Goal: Task Accomplishment & Management: Complete application form

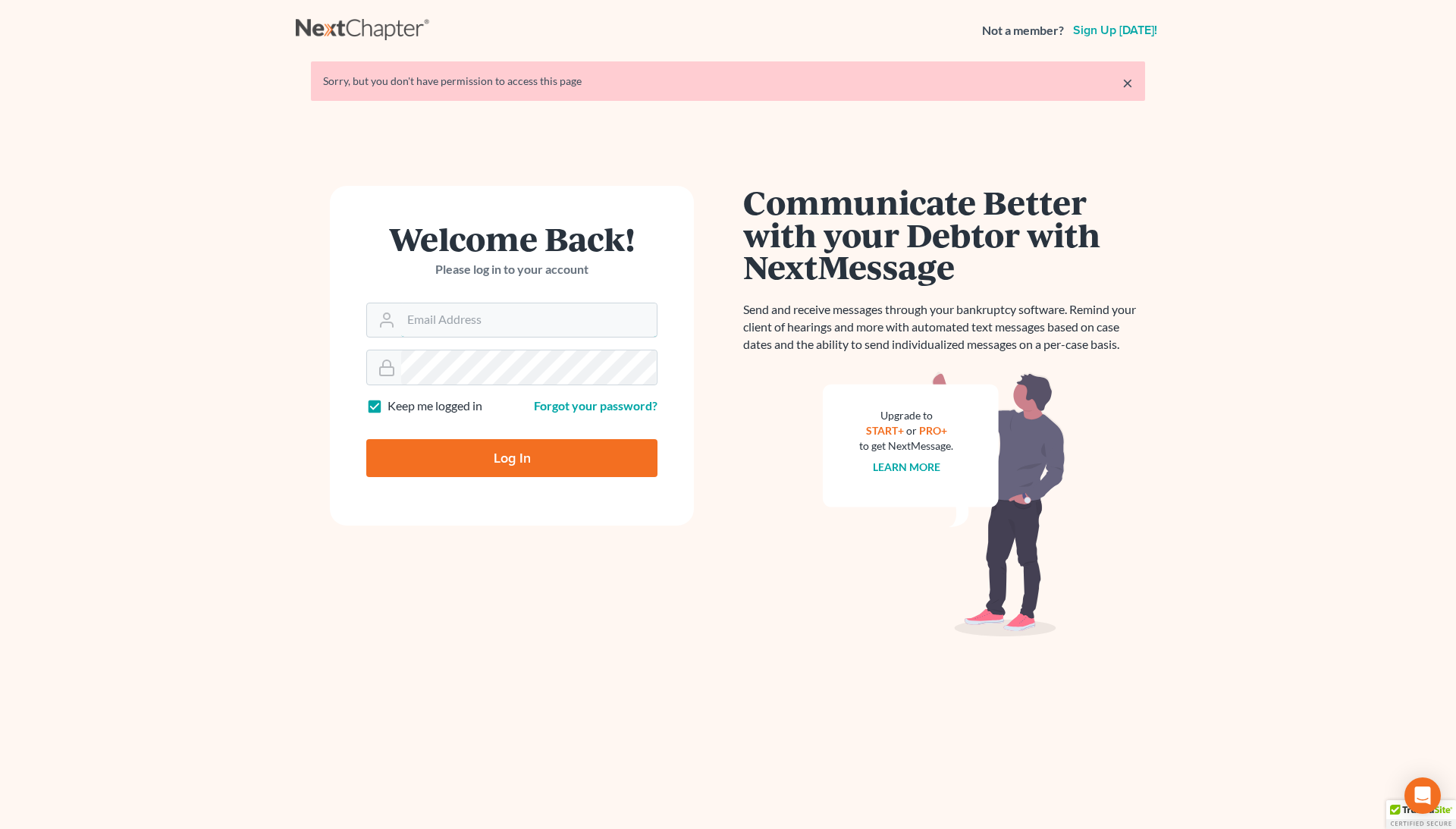
type input "[EMAIL_ADDRESS][DOMAIN_NAME]"
click at [512, 459] on input "Log In" at bounding box center [512, 458] width 291 height 38
type input "Thinking..."
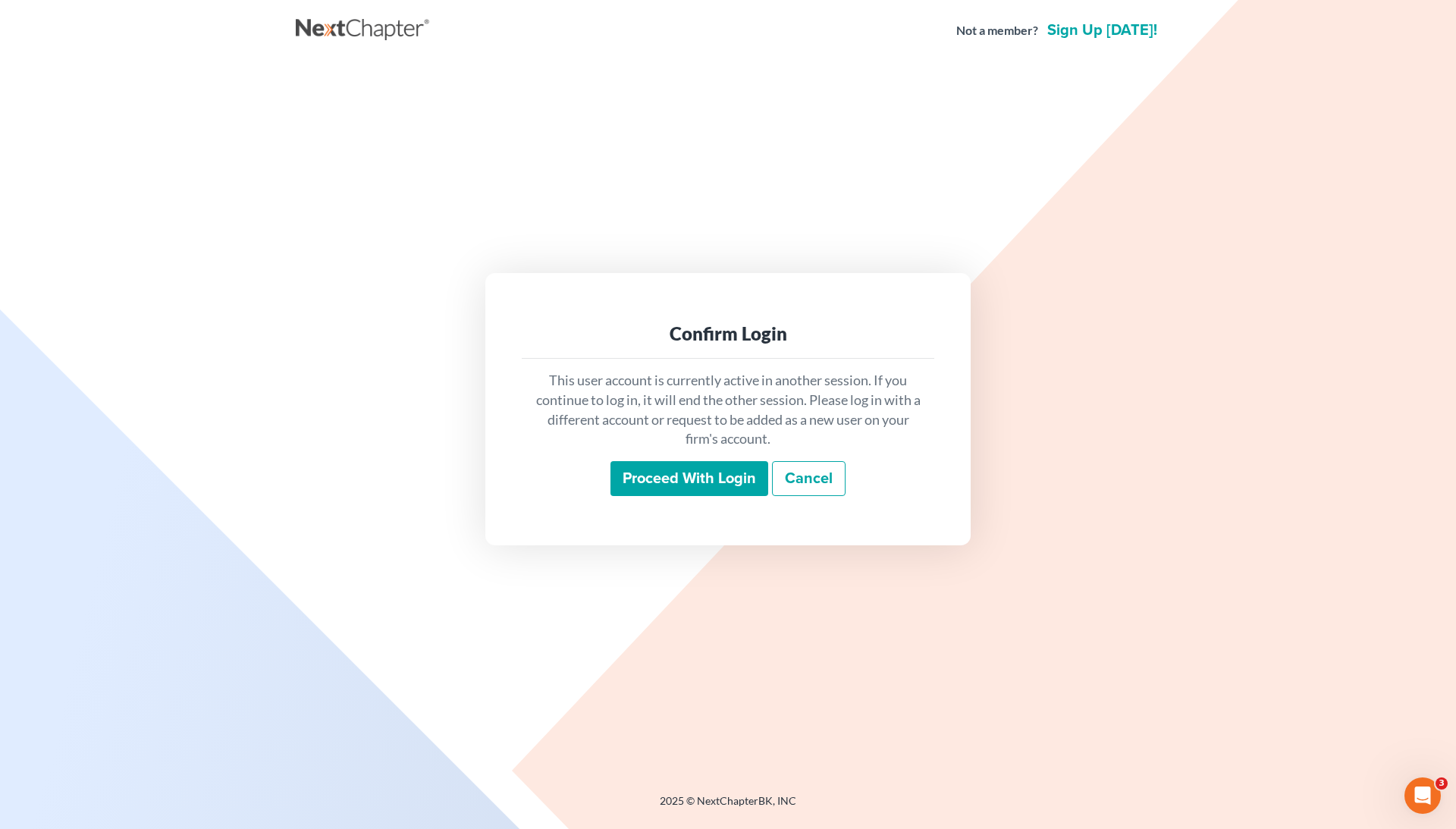
click at [670, 475] on input "Proceed with login" at bounding box center [689, 478] width 158 height 35
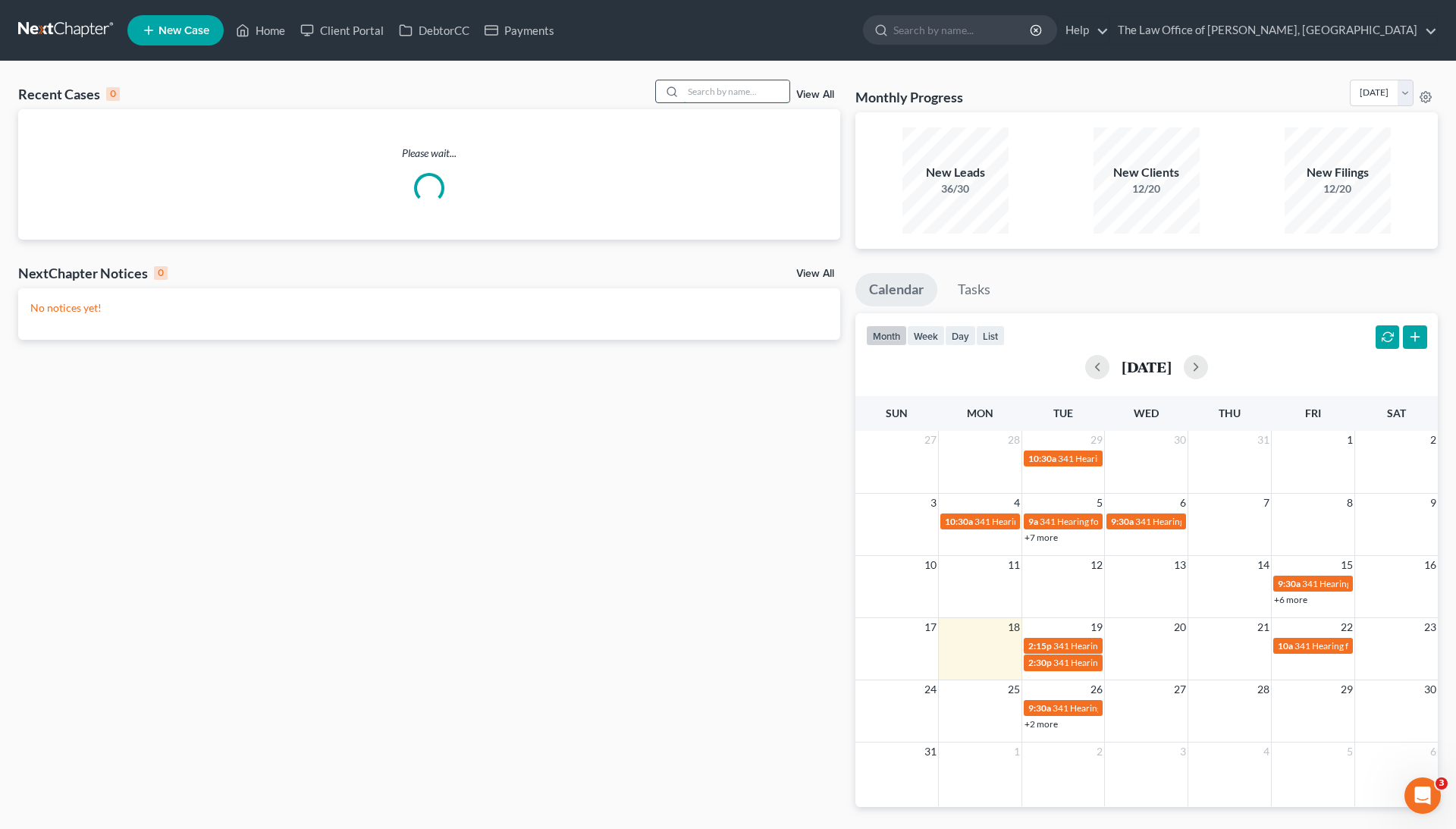
click at [723, 81] on input "search" at bounding box center [736, 91] width 106 height 22
paste input "[PERSON_NAME]"
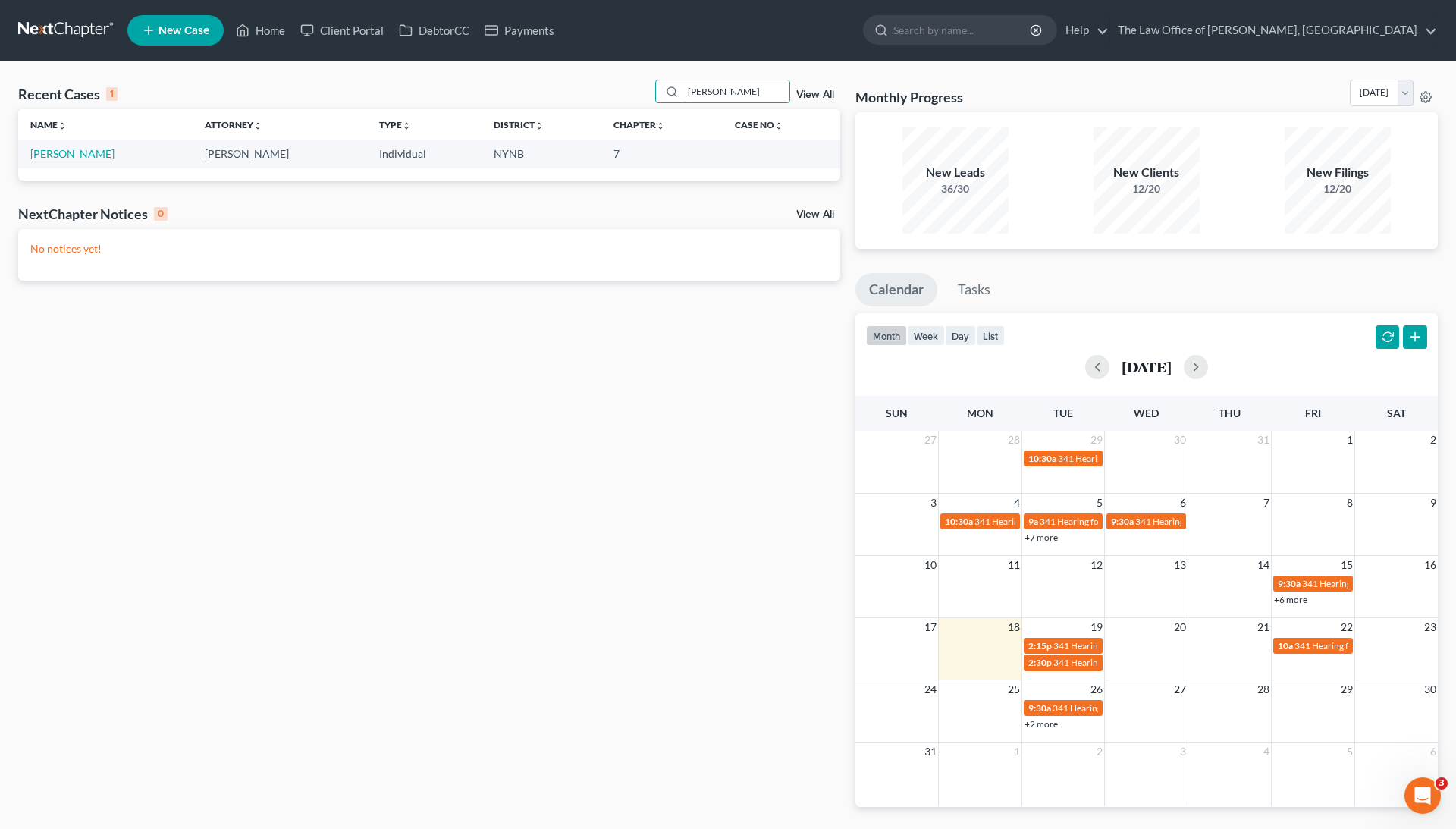
type input "[PERSON_NAME]"
click at [94, 150] on link "[PERSON_NAME]" at bounding box center [73, 153] width 84 height 13
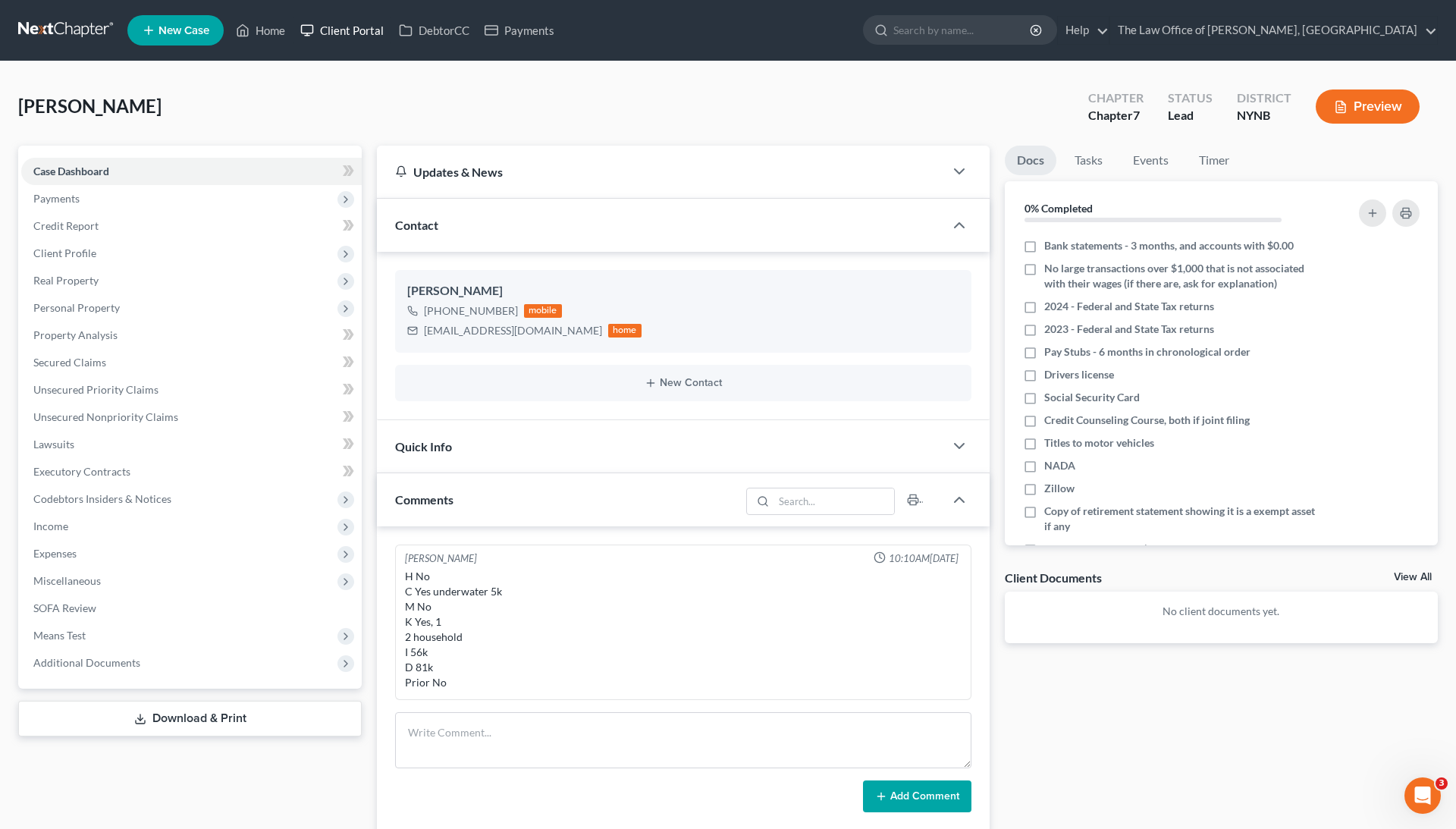
click at [359, 25] on link "Client Portal" at bounding box center [342, 31] width 99 height 28
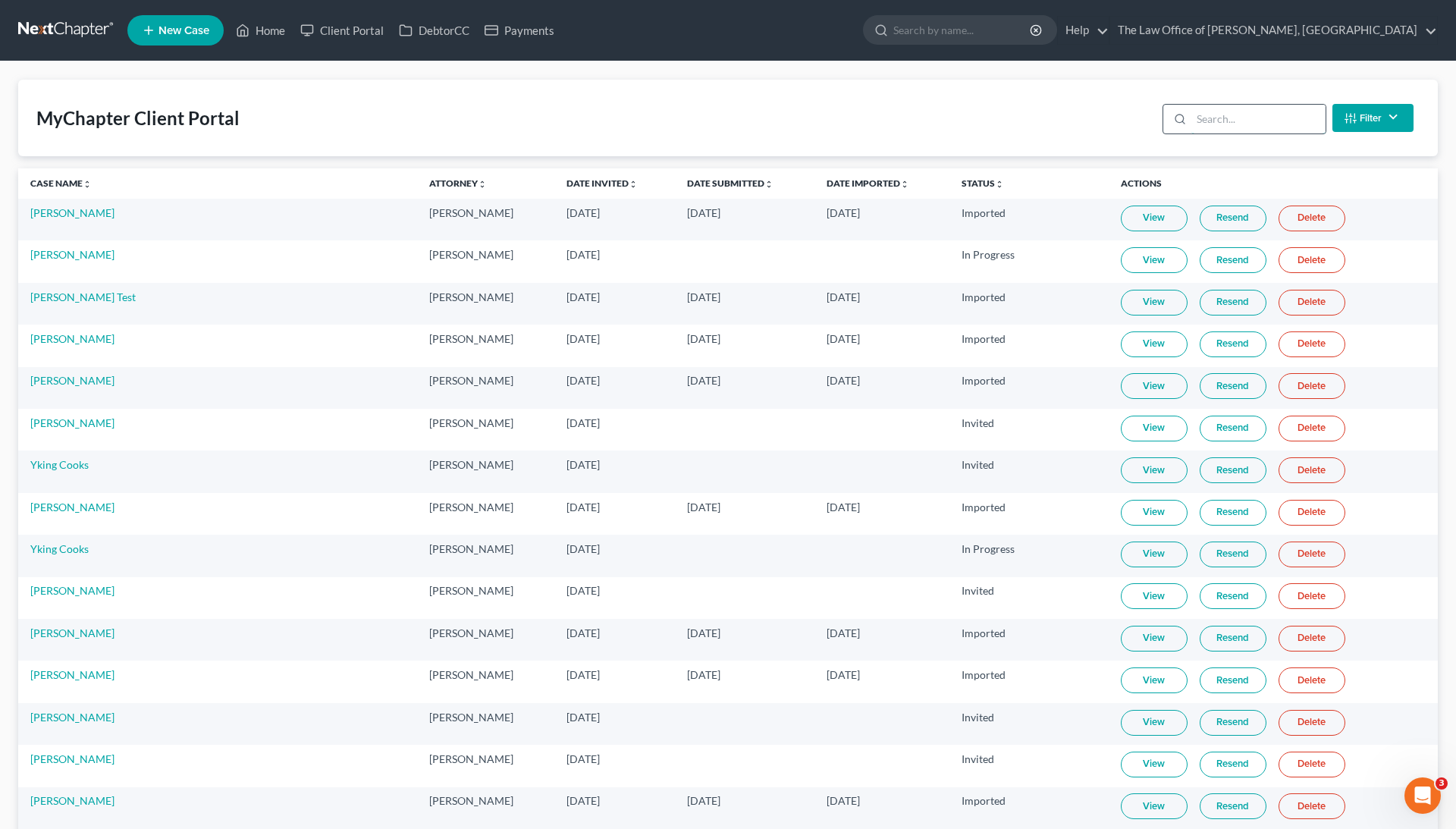
click at [1226, 120] on input "search" at bounding box center [1258, 119] width 134 height 29
paste input "[PERSON_NAME]"
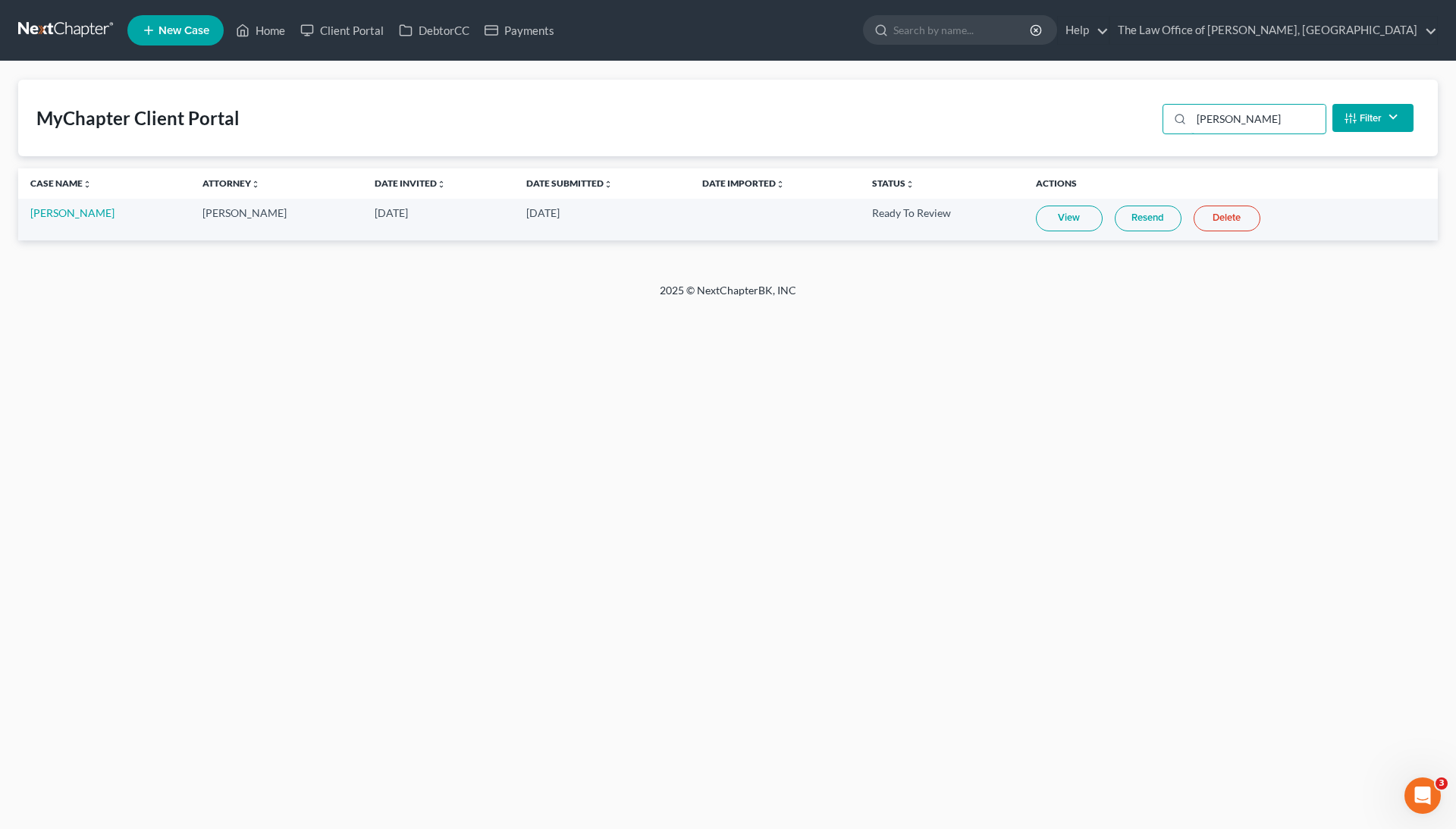
type input "[PERSON_NAME]"
click at [1110, 209] on td "View Resend Delete" at bounding box center [1231, 219] width 414 height 41
click at [1096, 219] on link "View" at bounding box center [1069, 219] width 67 height 26
click at [449, 35] on link "DebtorCC" at bounding box center [434, 31] width 86 height 28
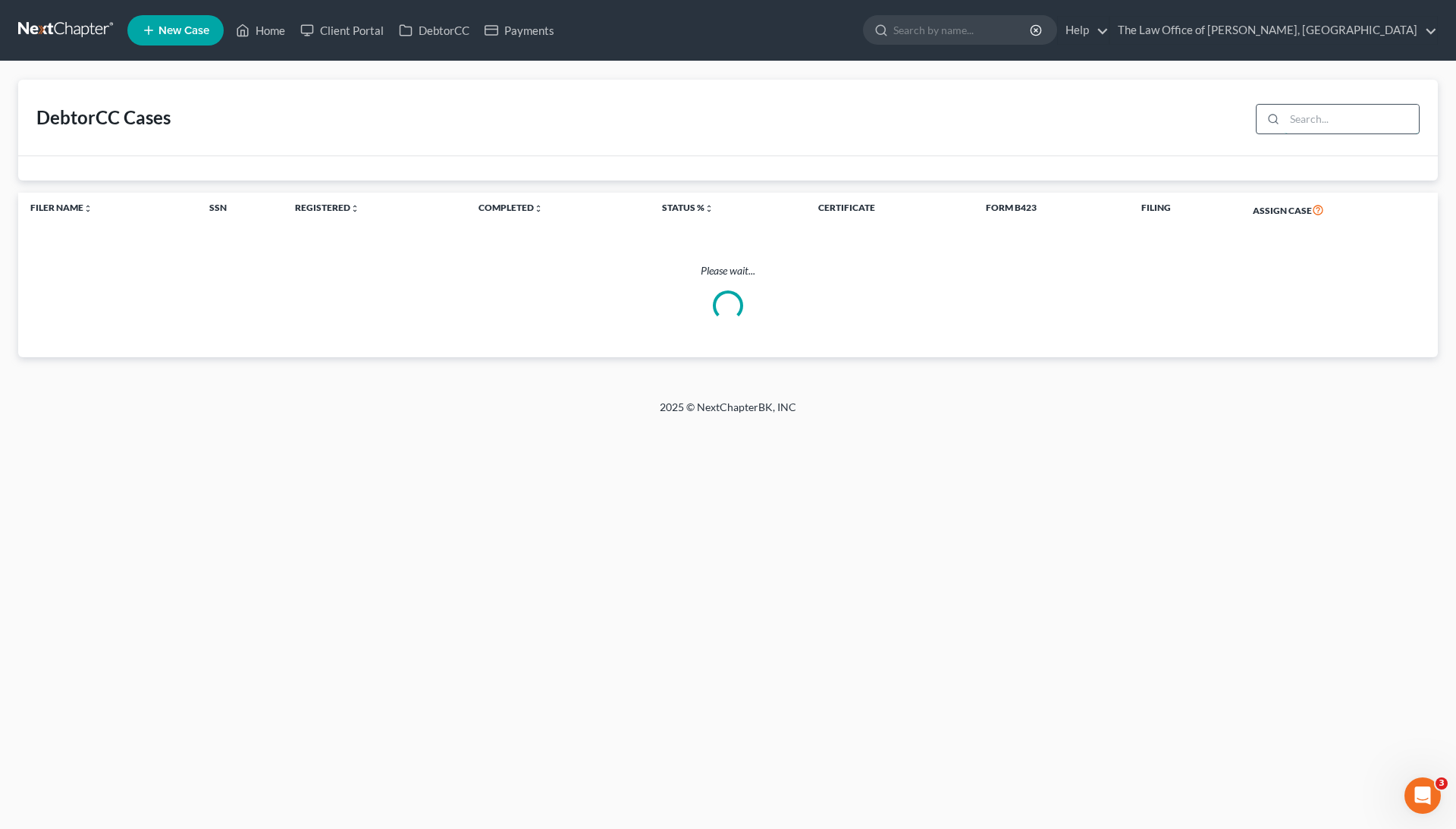
click at [1324, 124] on input "search" at bounding box center [1351, 119] width 134 height 29
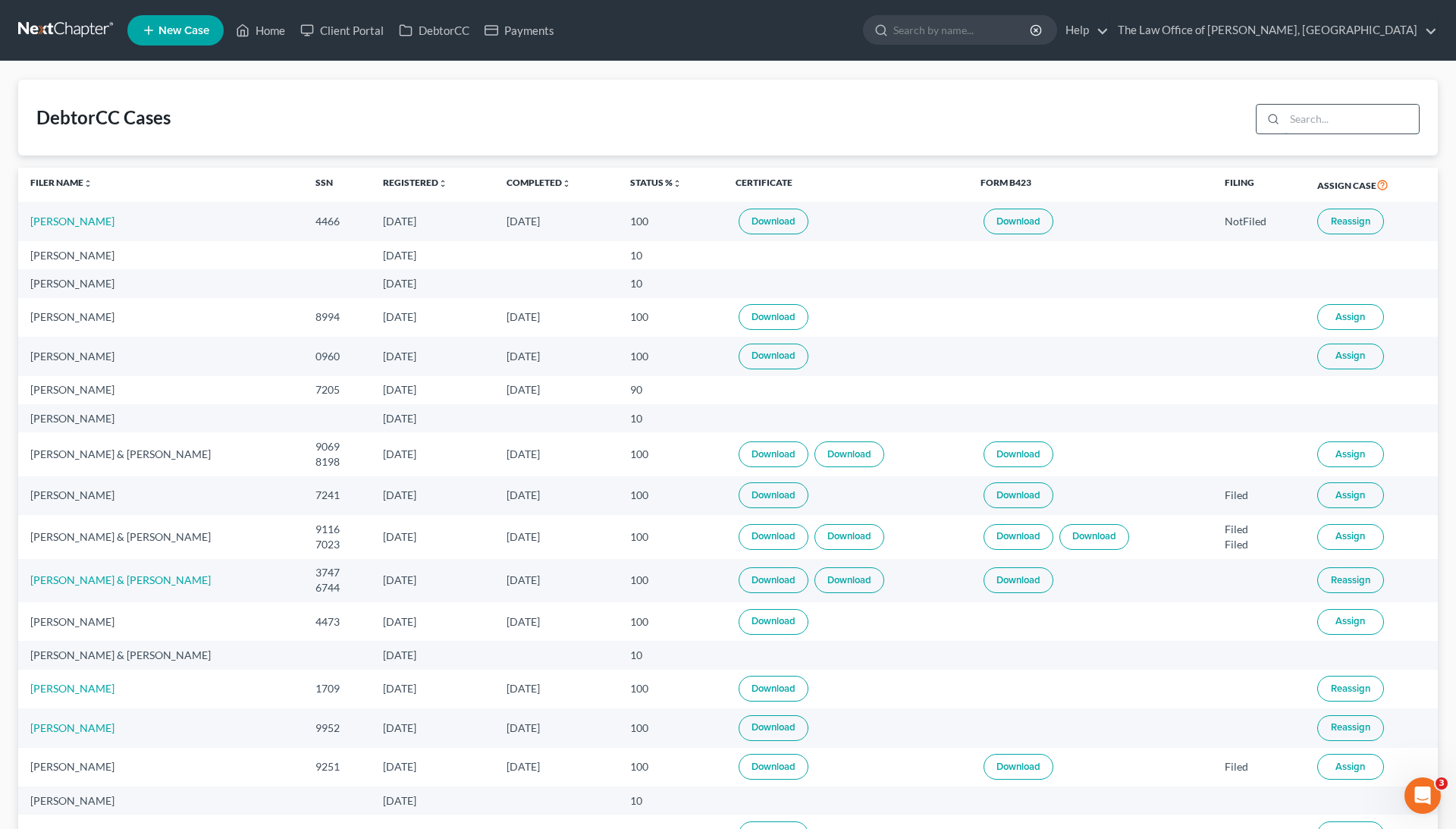
paste input "[PERSON_NAME]"
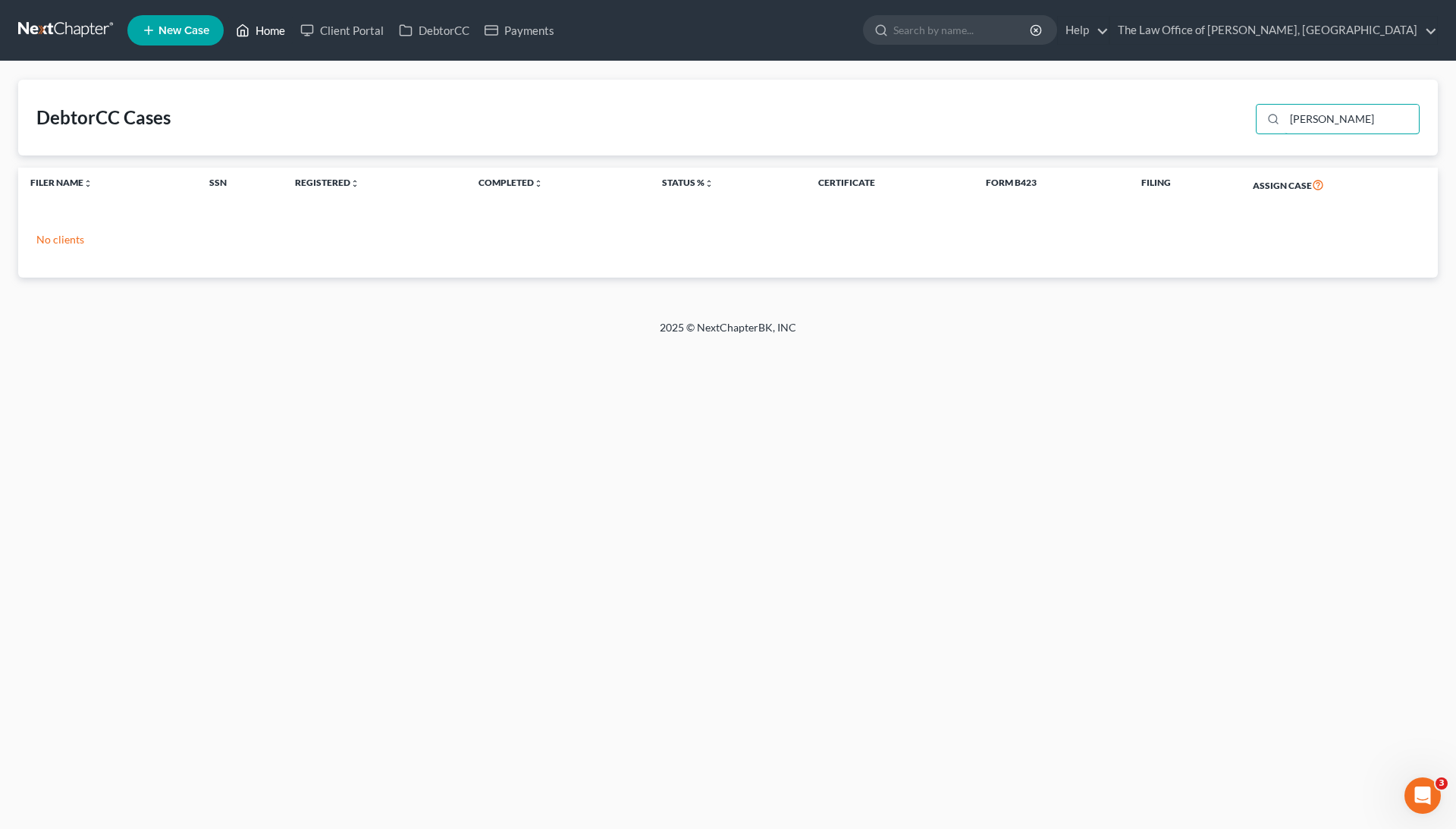
type input "[PERSON_NAME]"
click at [268, 20] on link "Home" at bounding box center [261, 31] width 64 height 28
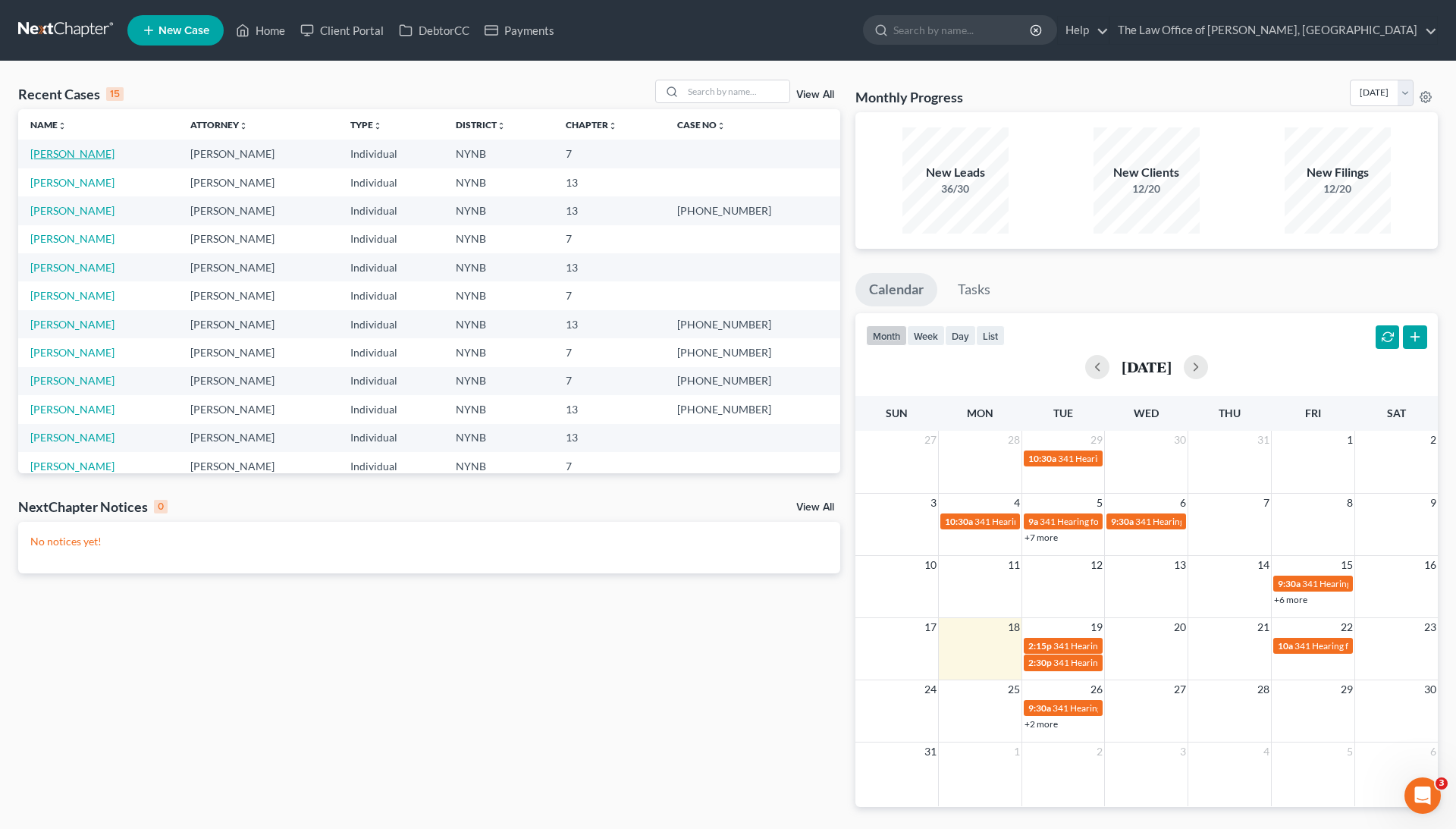
click at [71, 155] on link "[PERSON_NAME]" at bounding box center [73, 153] width 84 height 13
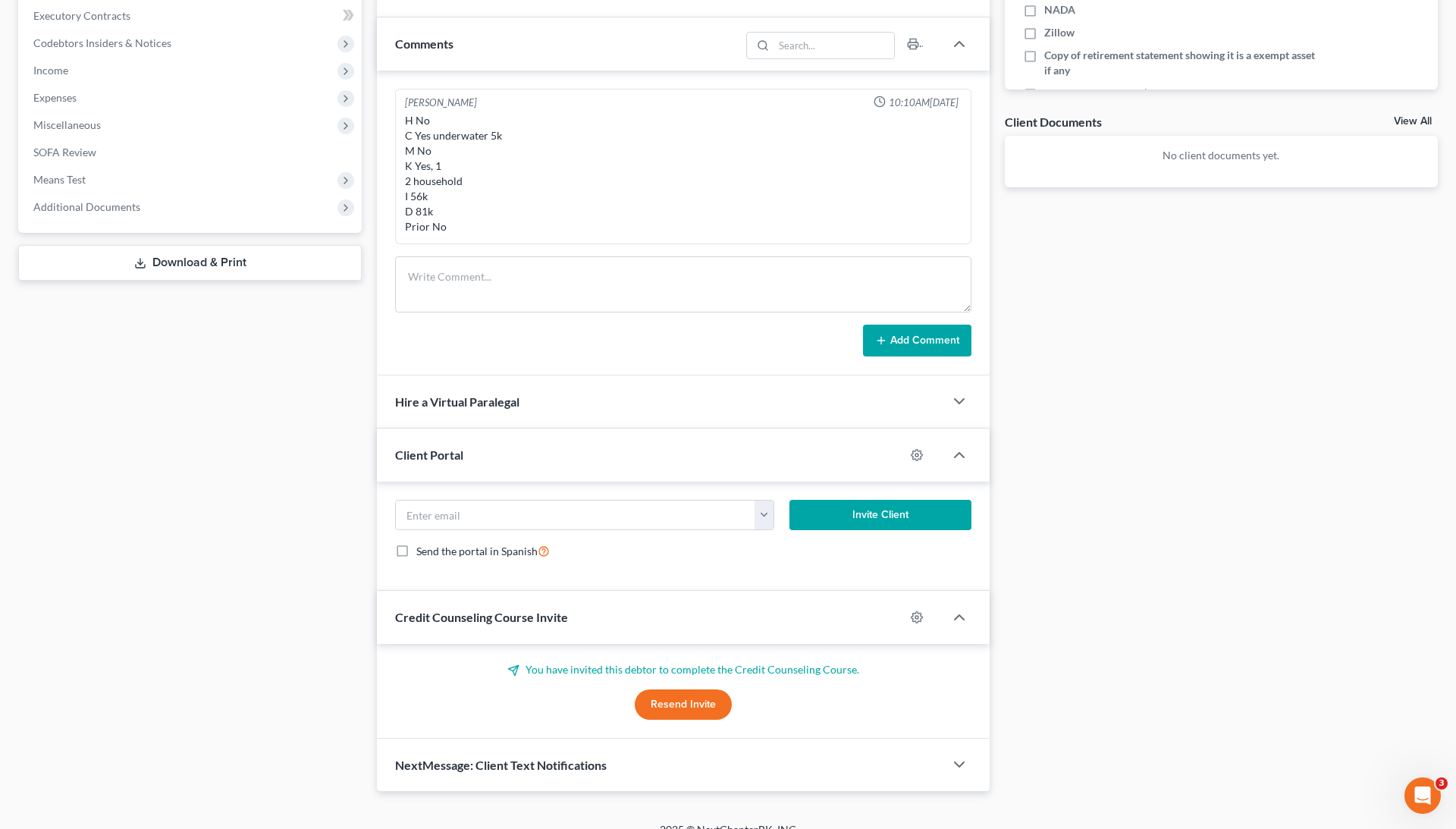
scroll to position [452, 0]
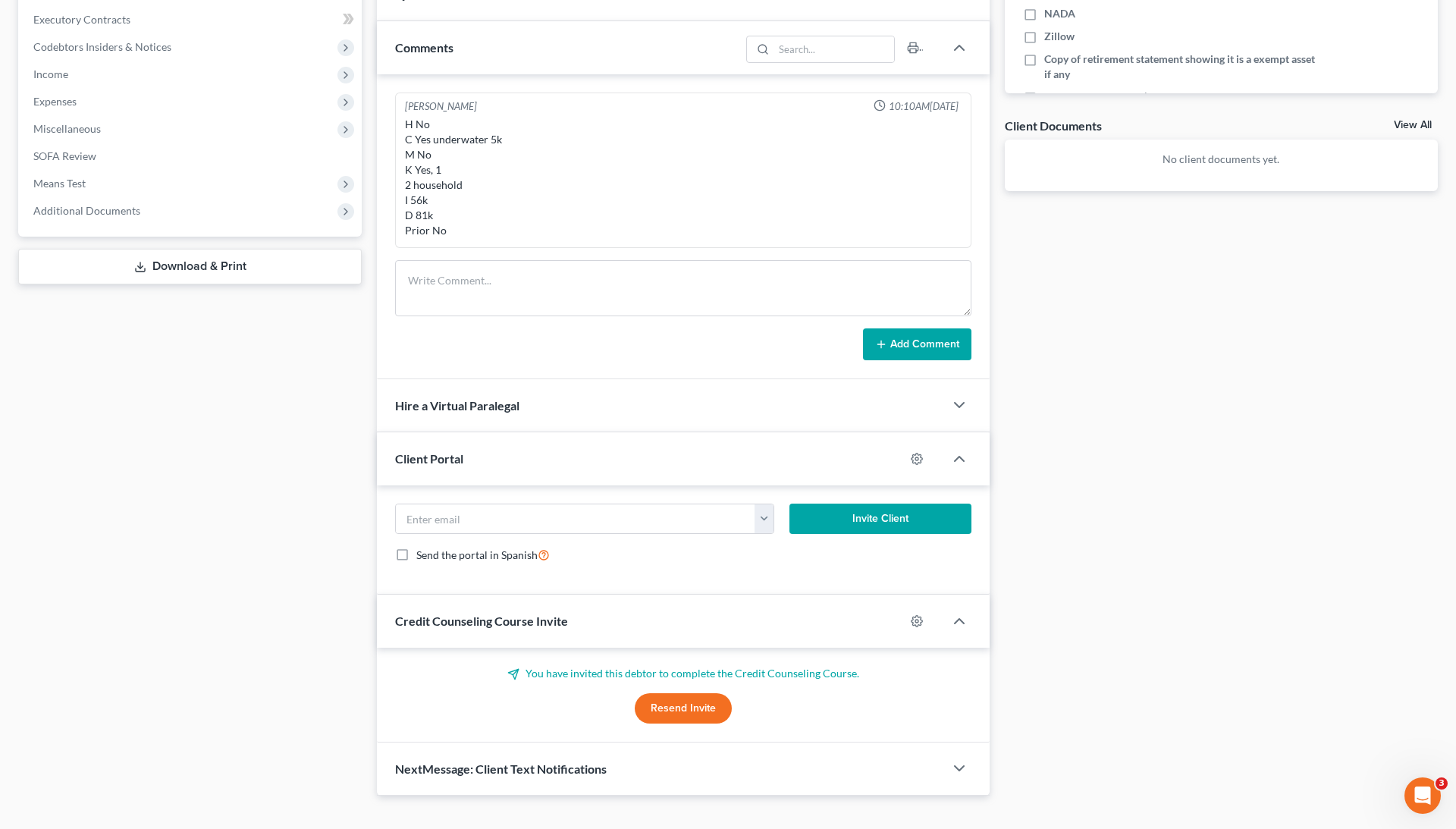
click at [655, 702] on button "Resend Invite" at bounding box center [683, 709] width 97 height 31
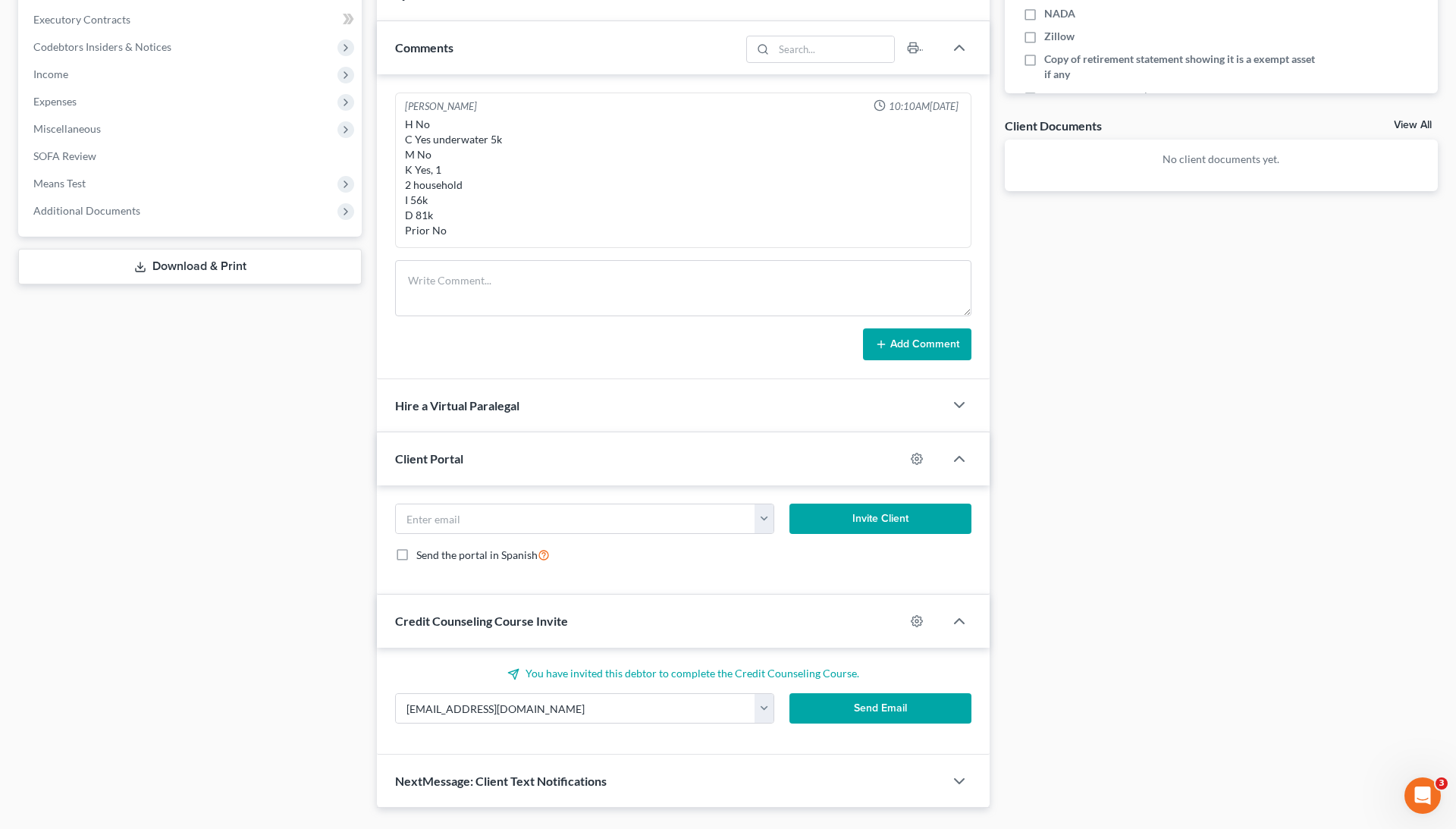
click at [892, 717] on button "Send Email" at bounding box center [879, 709] width 182 height 31
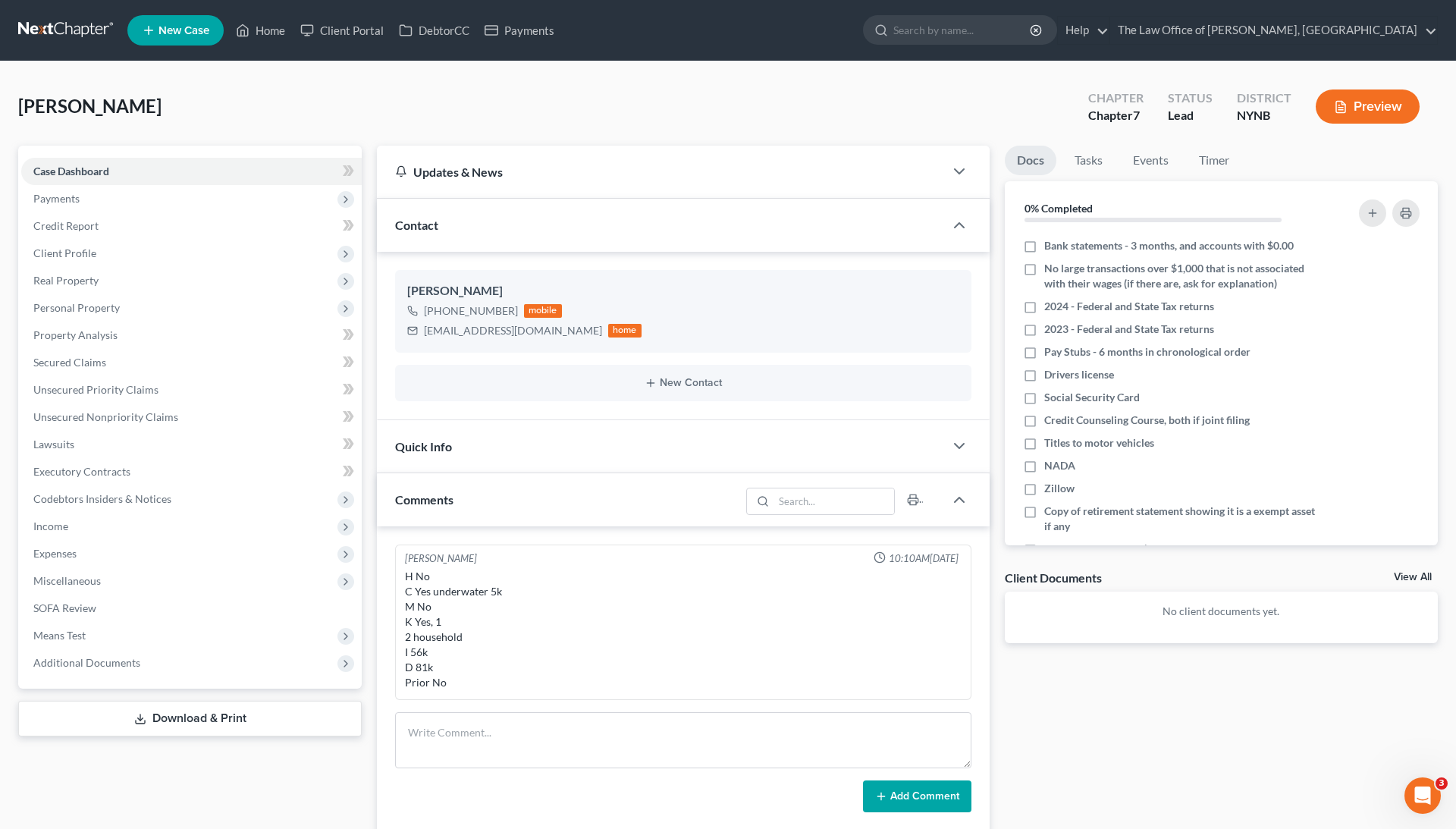
scroll to position [0, 0]
click at [119, 220] on link "Credit Report" at bounding box center [192, 226] width 340 height 28
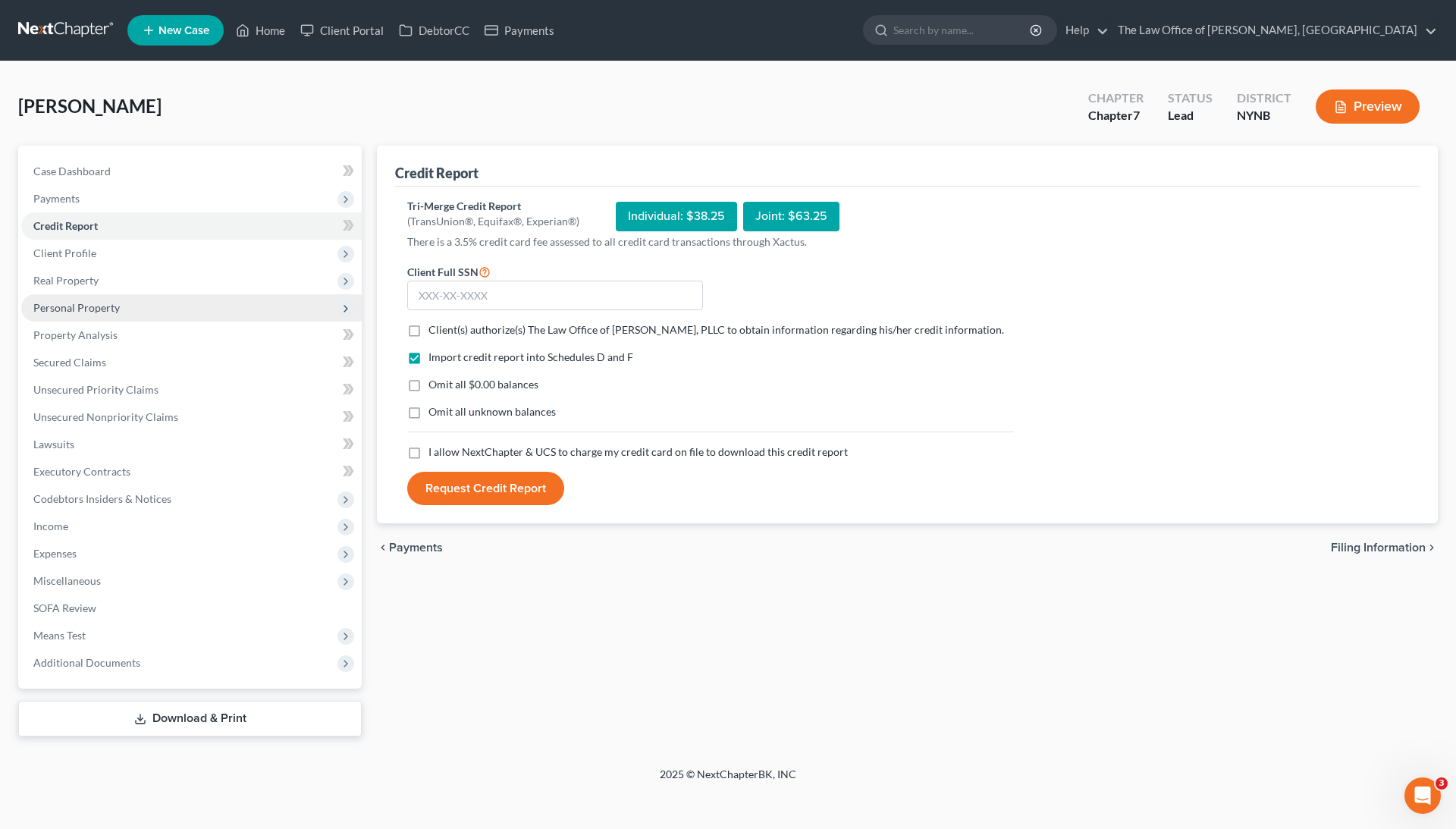
click at [80, 316] on span "Personal Property" at bounding box center [192, 308] width 340 height 28
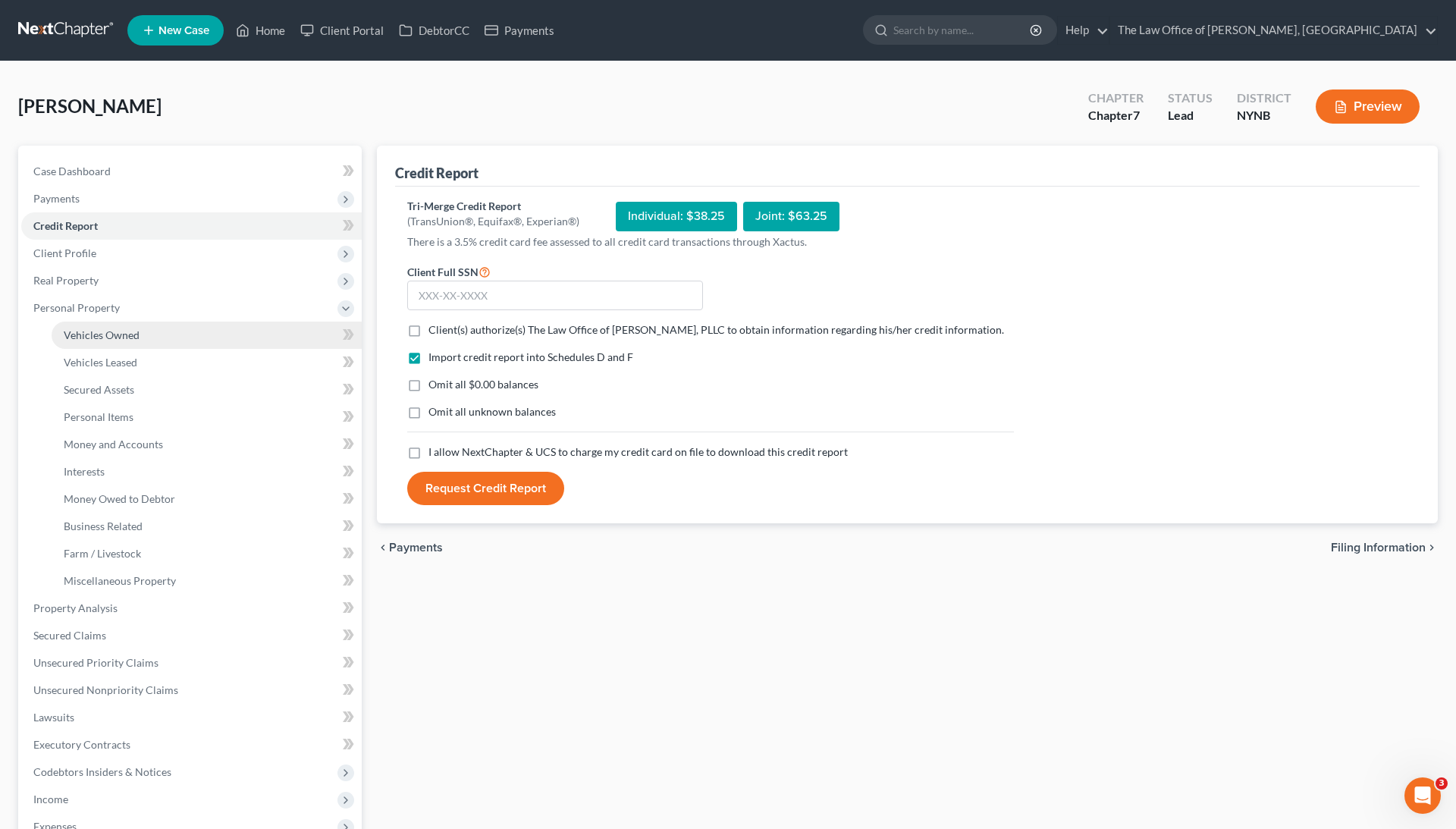
click at [116, 340] on span "Vehicles Owned" at bounding box center [101, 334] width 76 height 13
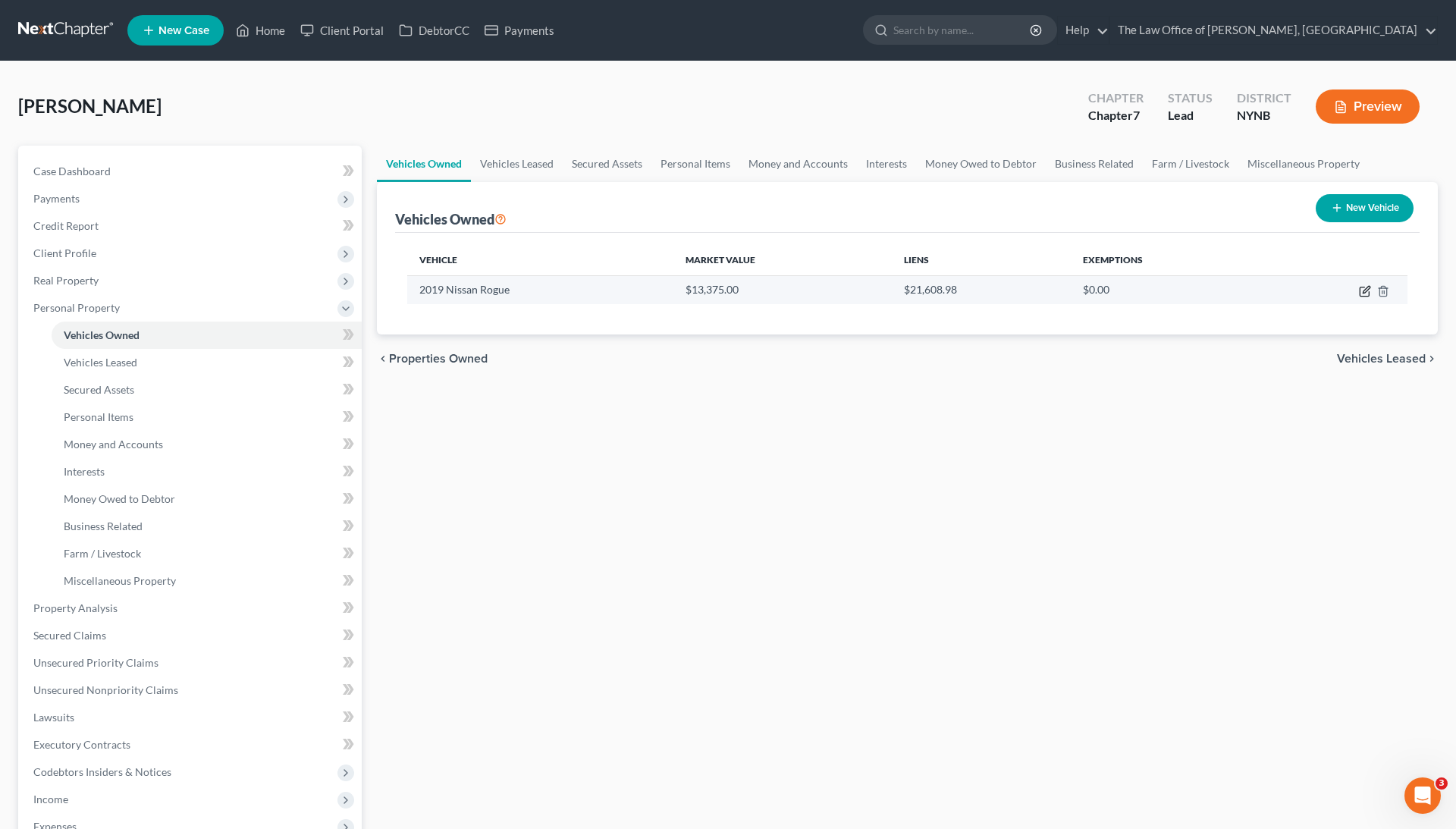
click at [1365, 286] on icon "button" at bounding box center [1365, 291] width 12 height 12
select select "0"
select select "7"
select select "2"
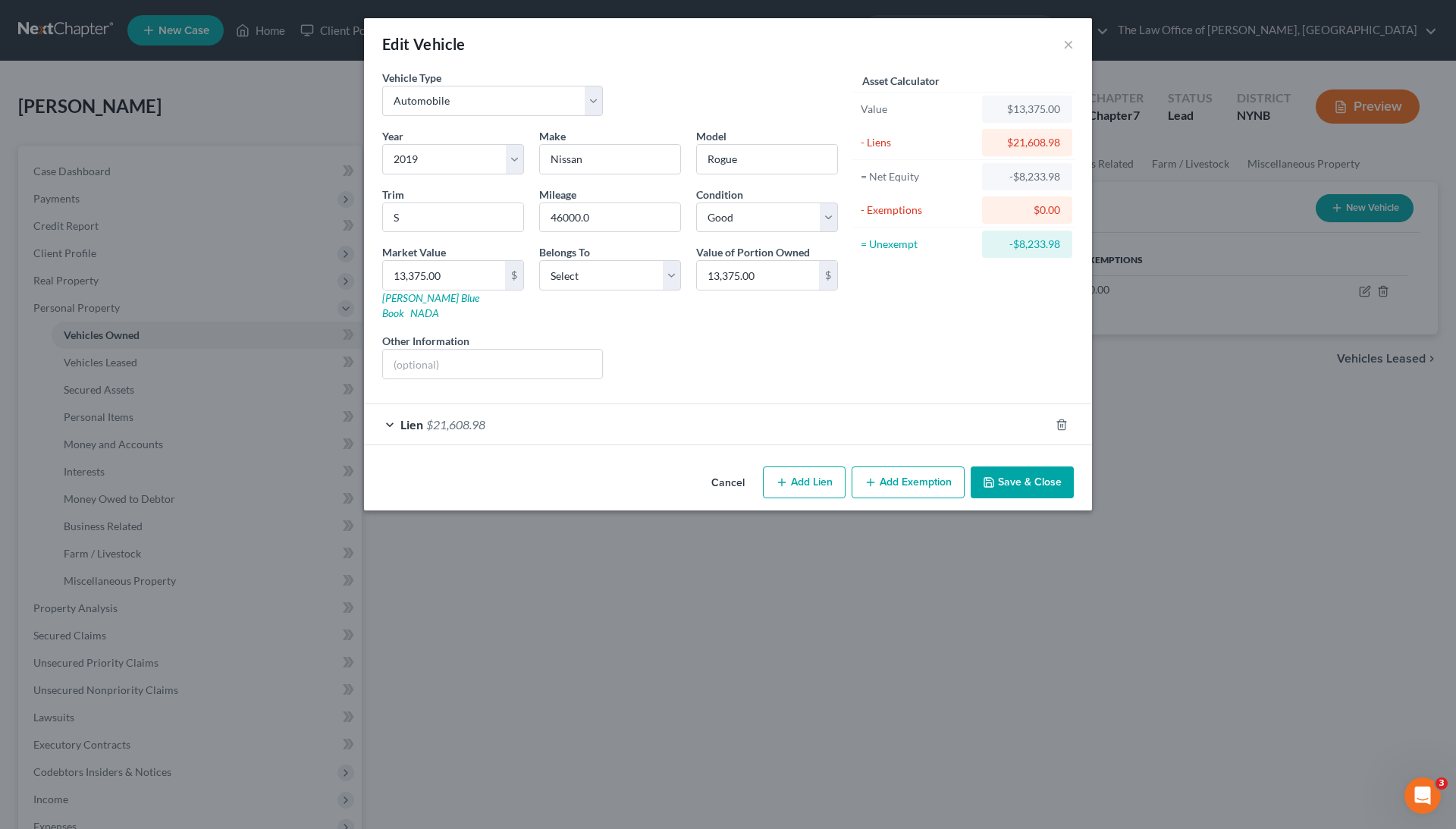
click at [680, 664] on div "Edit Vehicle × Vehicle Type Select Automobile Truck Trailer Watercraft Aircraft…" at bounding box center [728, 414] width 1456 height 829
click at [1072, 45] on button "×" at bounding box center [1068, 44] width 11 height 18
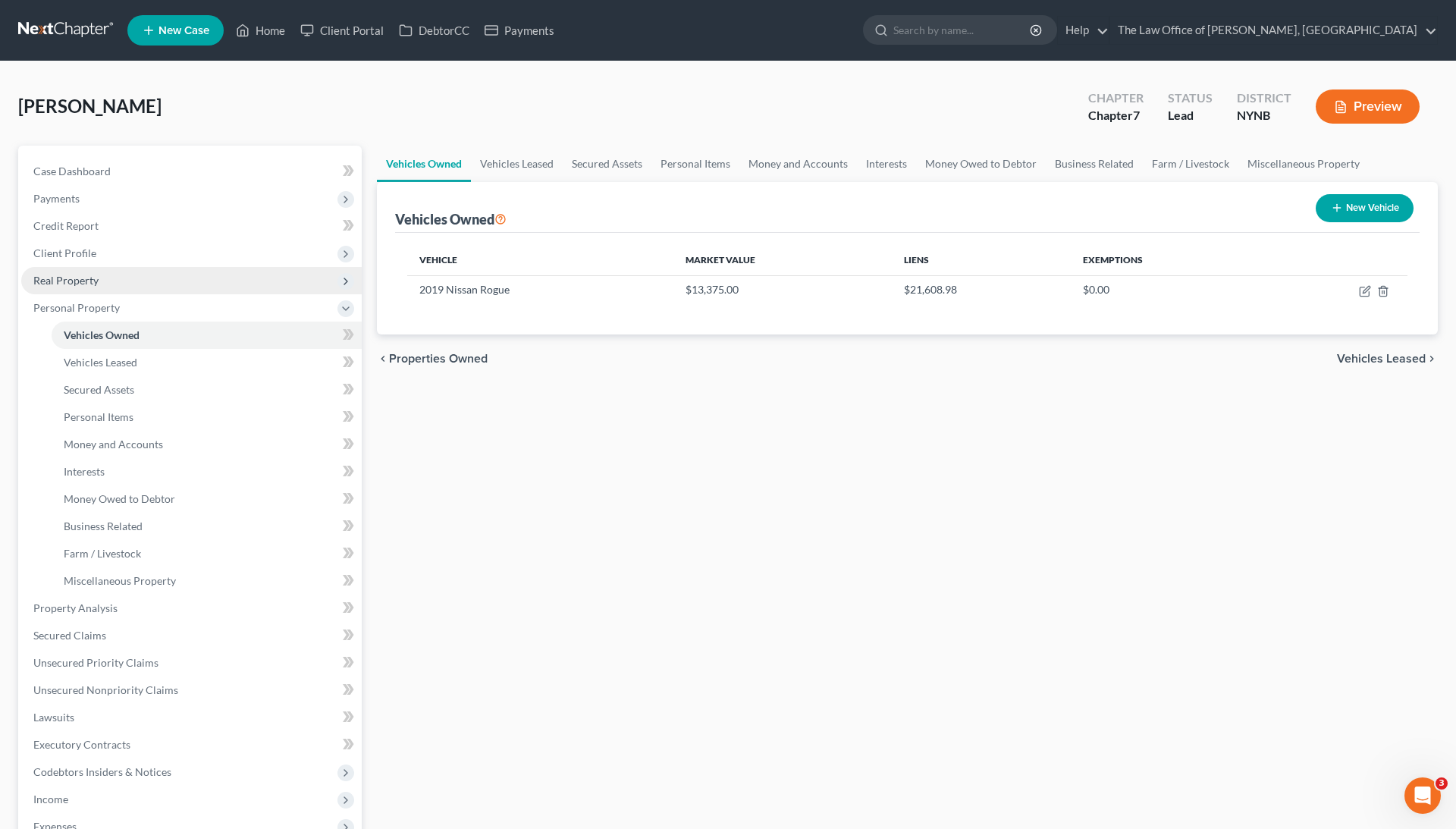
click at [133, 286] on span "Real Property" at bounding box center [192, 281] width 340 height 28
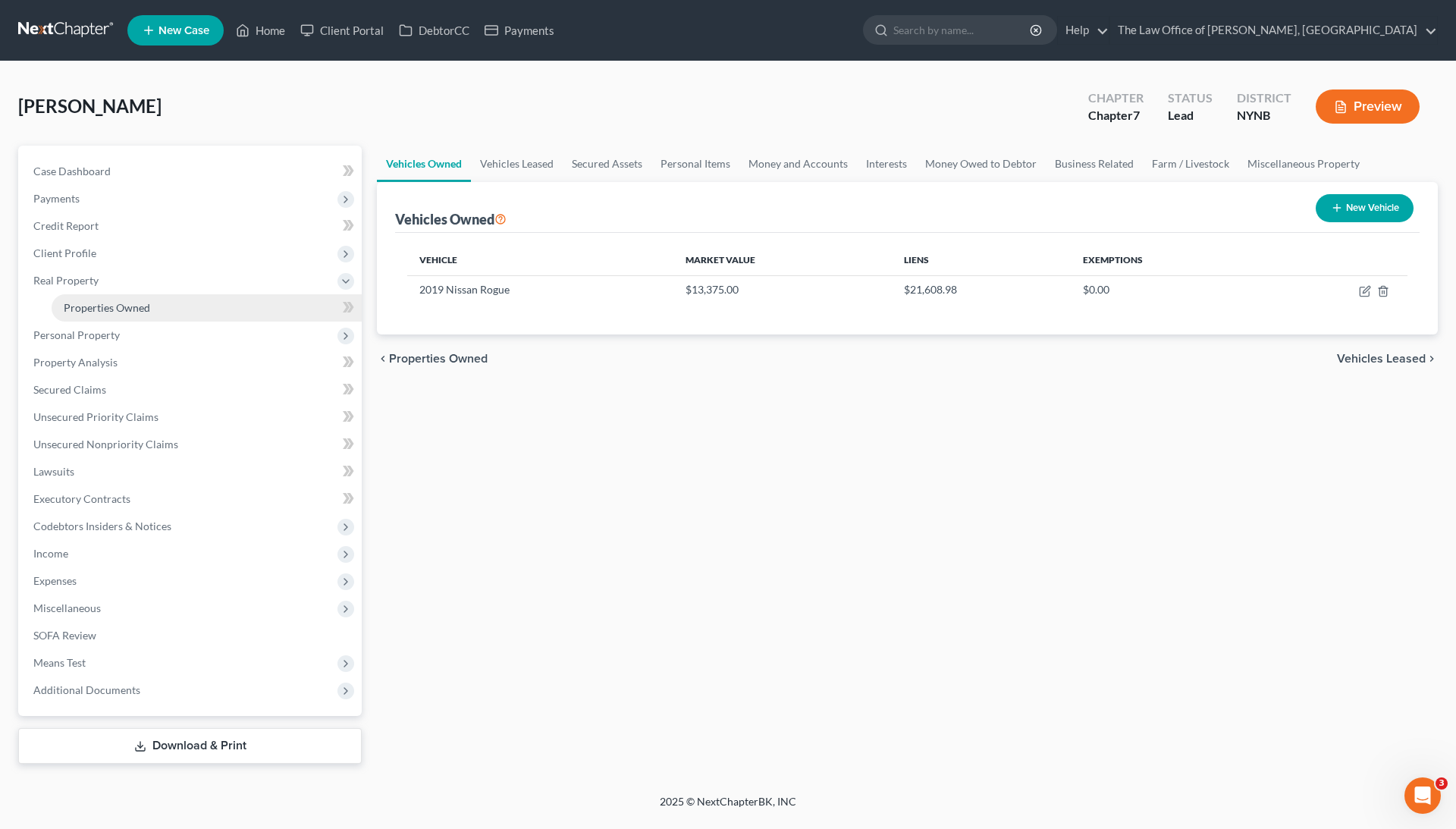
click at [140, 311] on span "Properties Owned" at bounding box center [107, 308] width 87 height 13
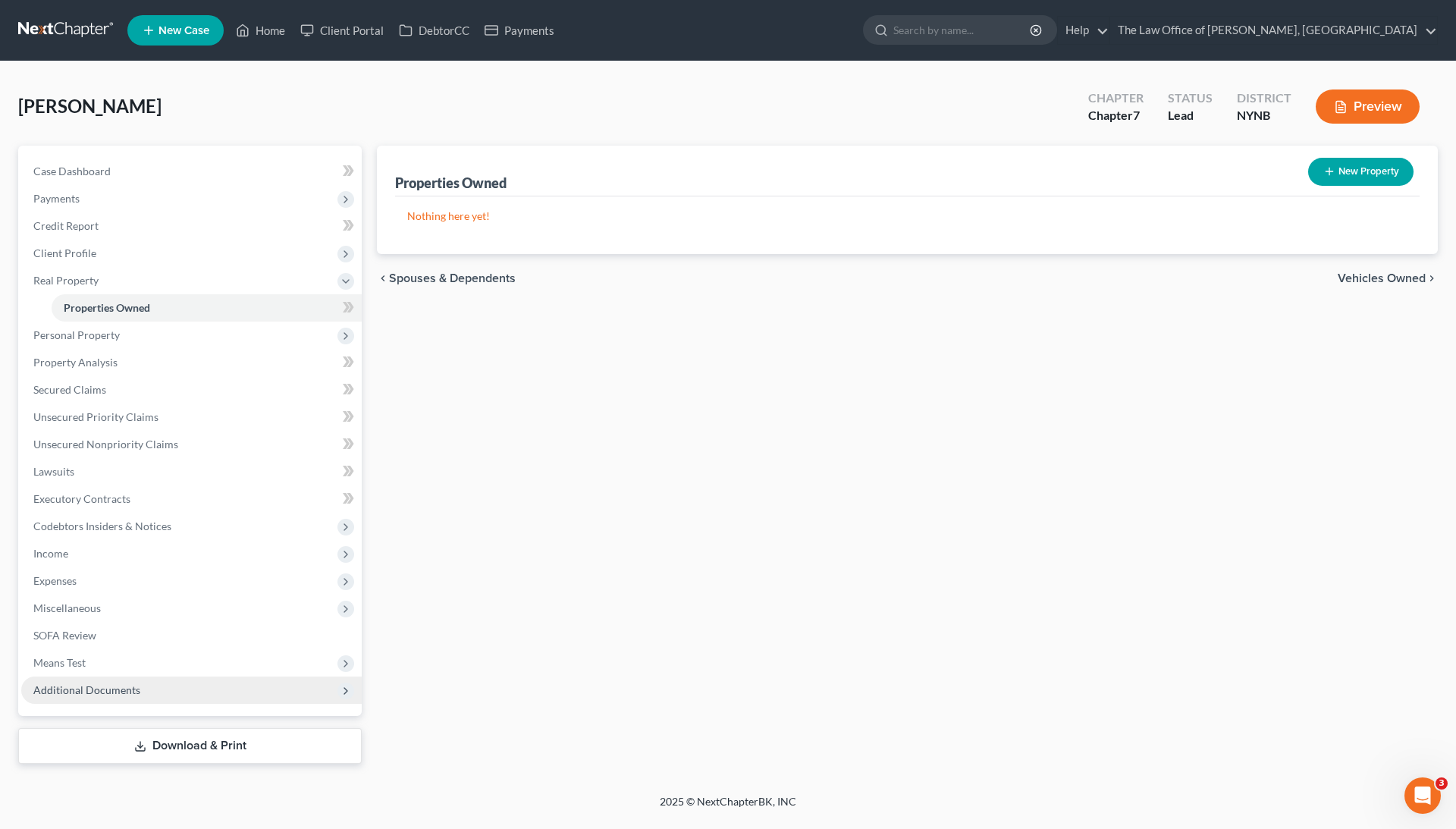
click at [70, 690] on span "Additional Documents" at bounding box center [87, 689] width 107 height 13
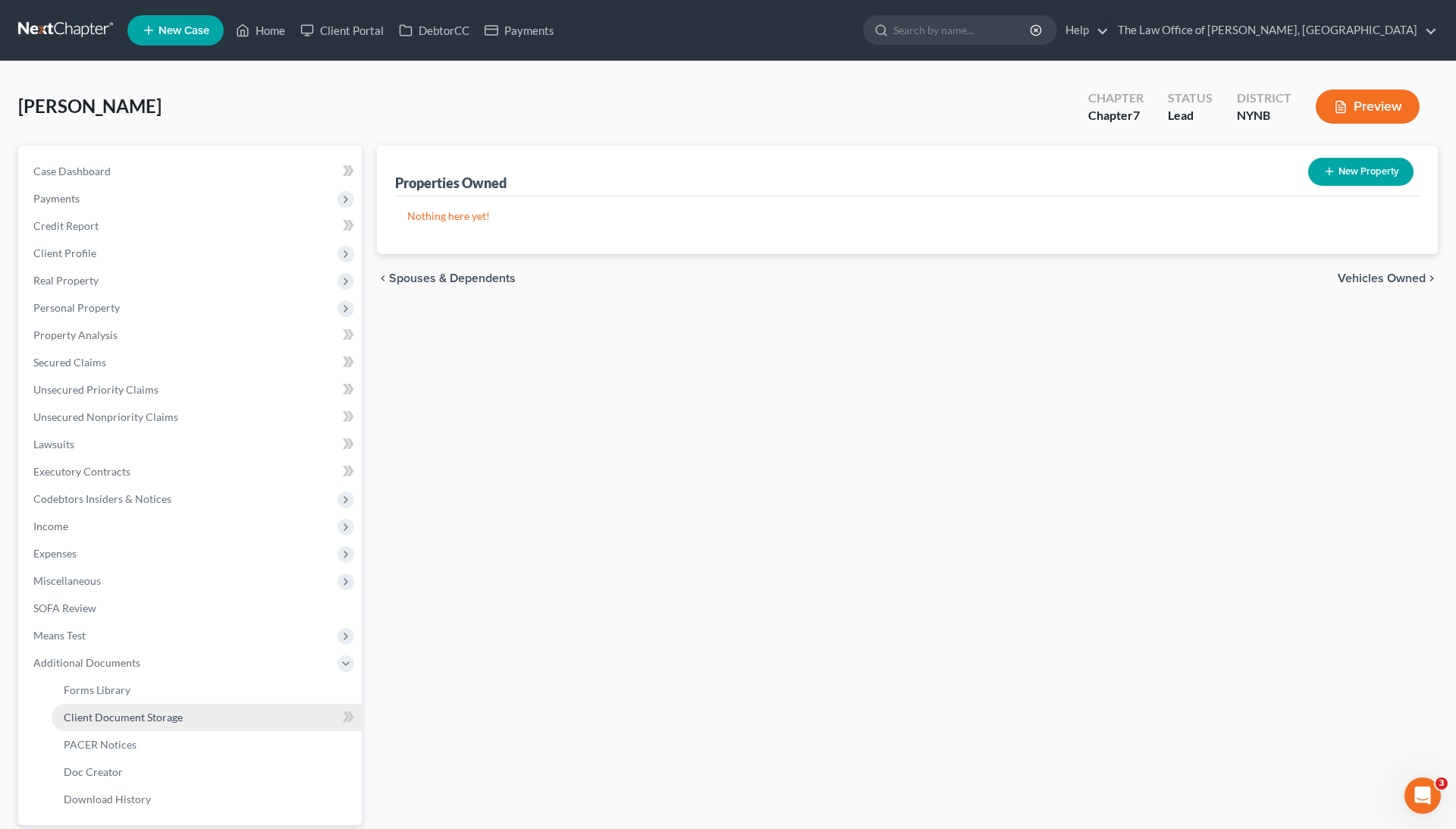
click at [98, 722] on link "Client Document Storage" at bounding box center [206, 718] width 310 height 28
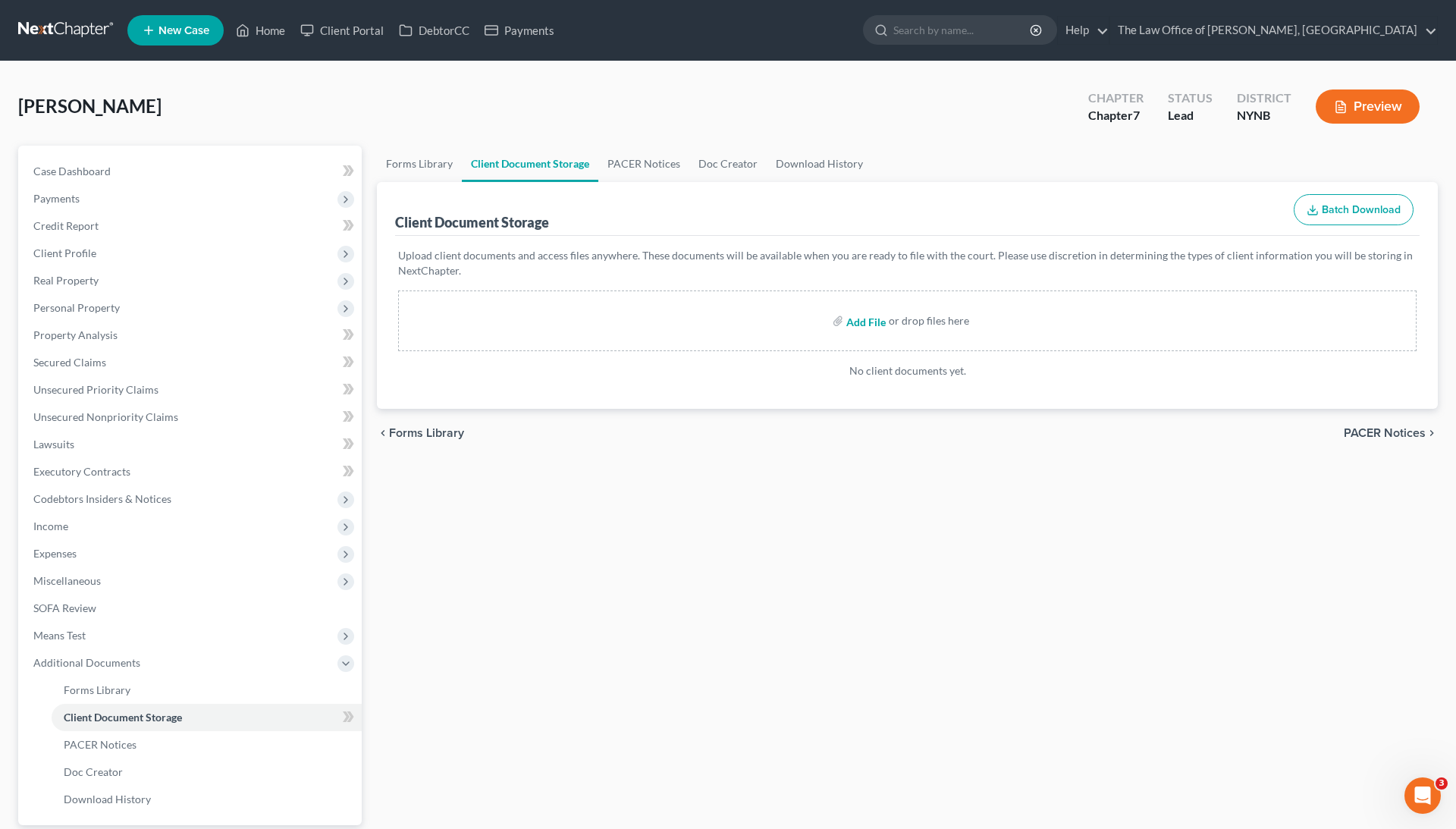
click at [856, 323] on input "file" at bounding box center [864, 321] width 36 height 28
type input "C:\fakepath\2019 Nissan Rogue Utility 4D S AWD I4 Average Price & Estimated Tra…"
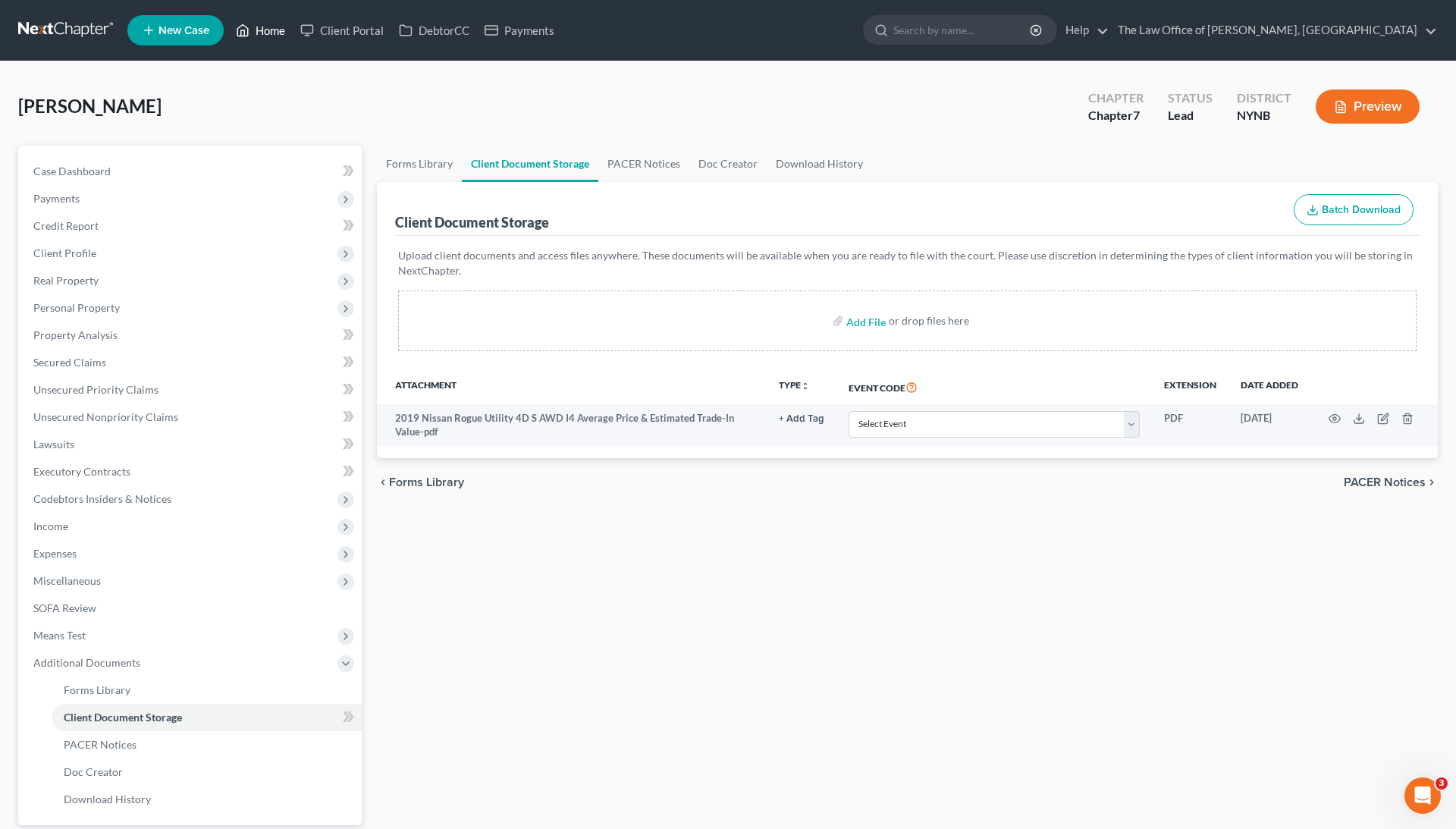
click at [271, 31] on link "Home" at bounding box center [261, 31] width 64 height 28
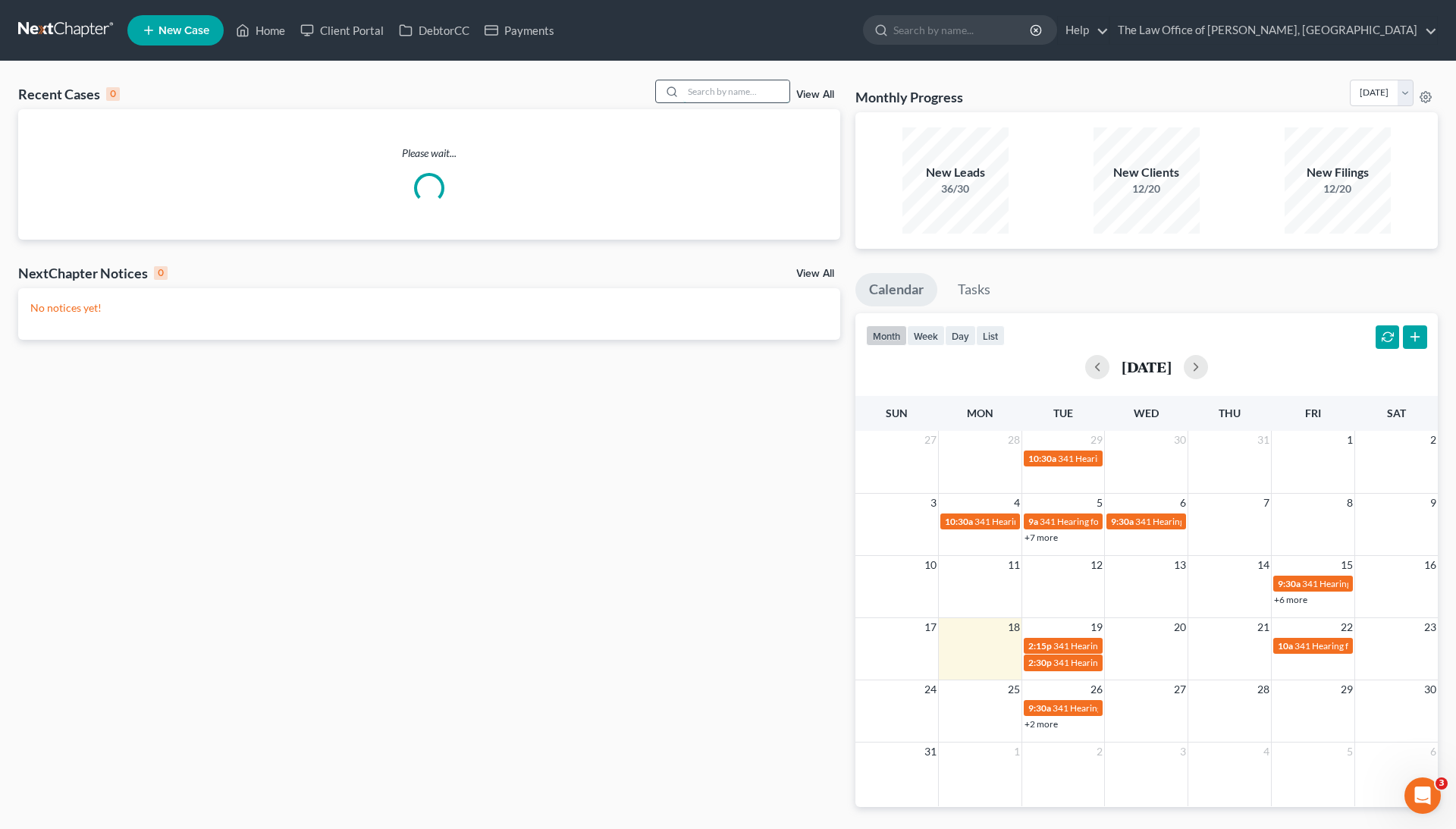
click at [731, 90] on input "search" at bounding box center [736, 91] width 106 height 22
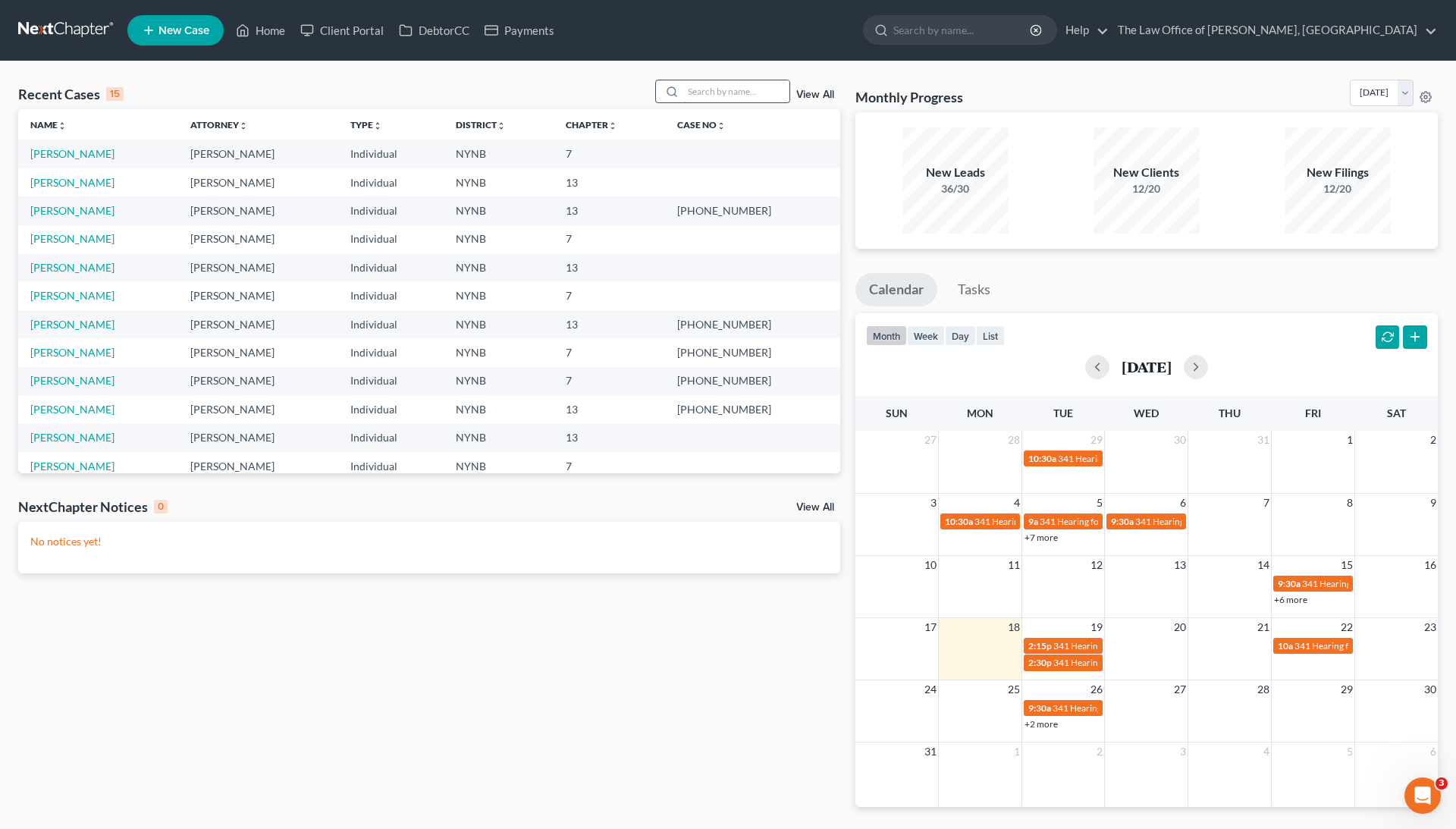
paste input "Uriah"
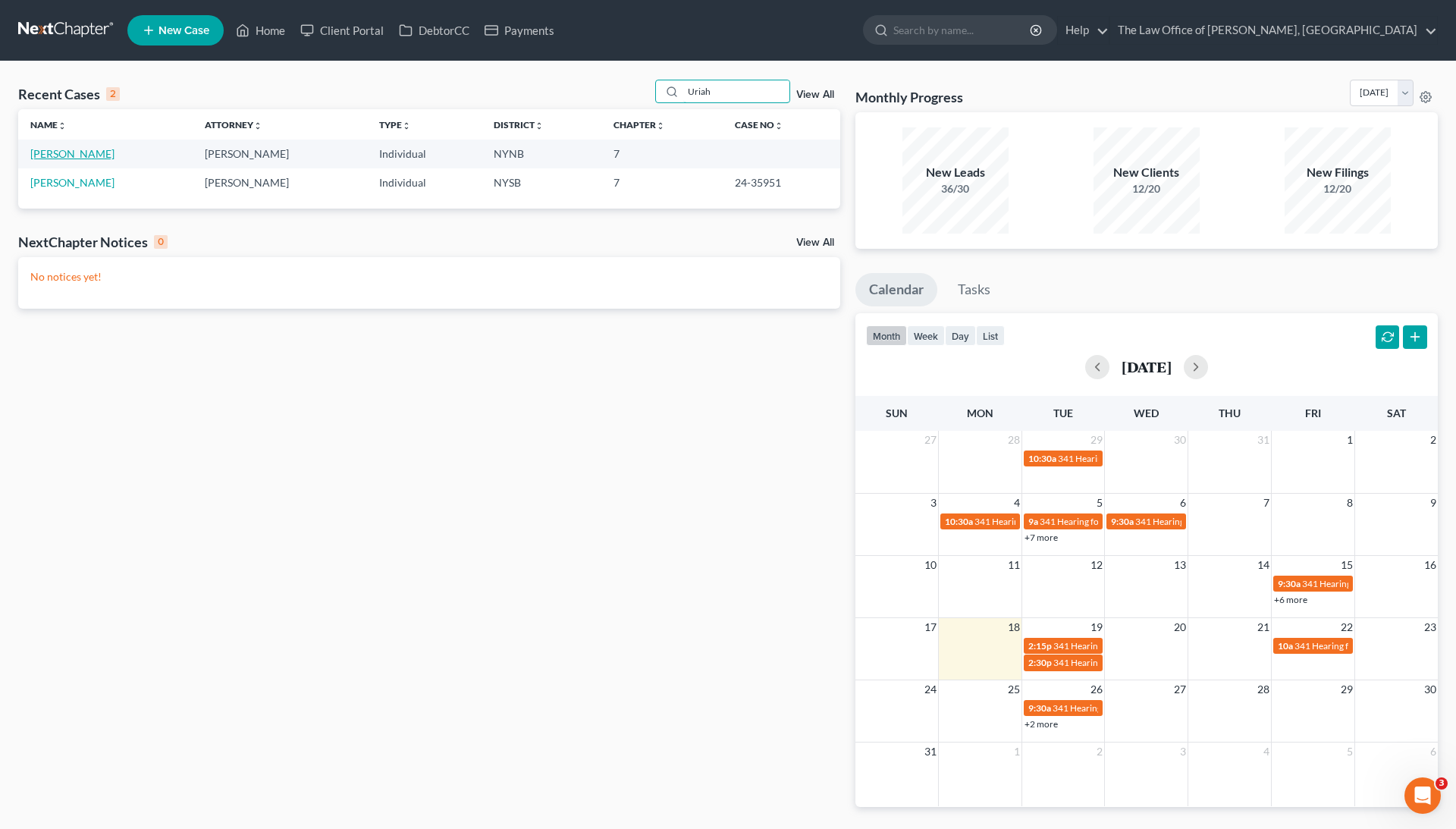
type input "Uriah"
click at [64, 153] on link "[PERSON_NAME]" at bounding box center [73, 153] width 84 height 13
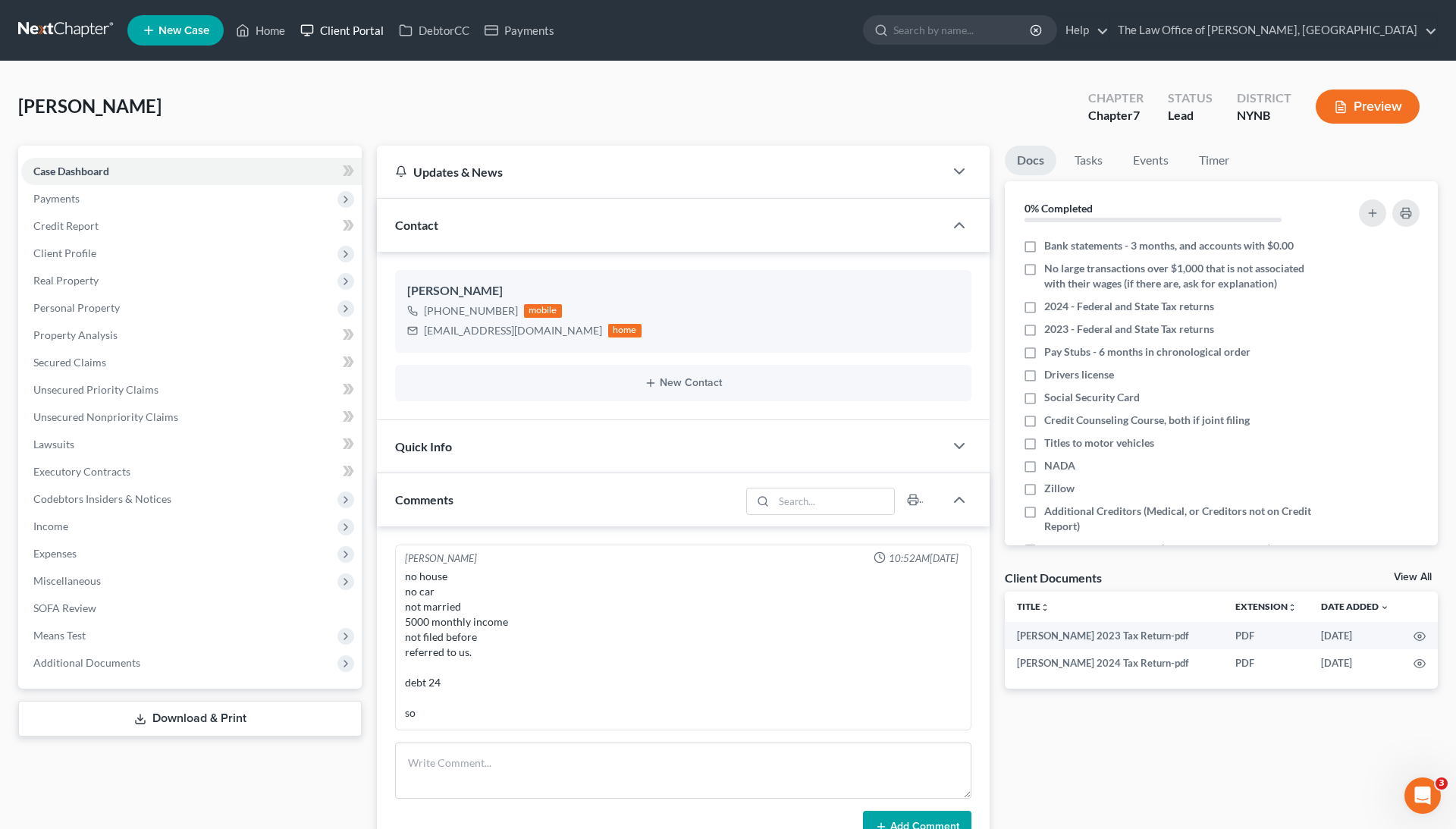
click at [368, 32] on link "Client Portal" at bounding box center [342, 31] width 99 height 28
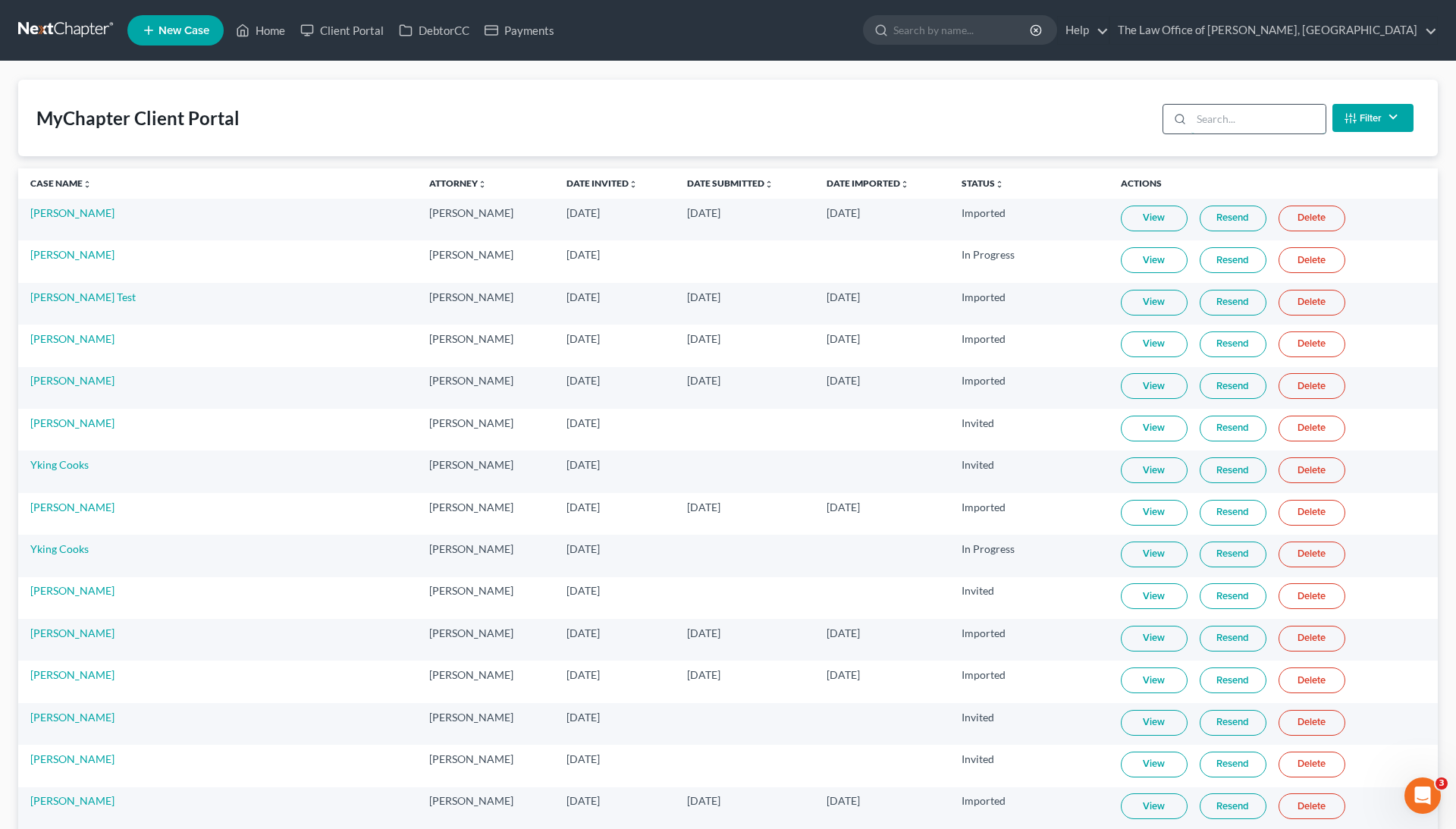
click at [1226, 126] on input "search" at bounding box center [1258, 119] width 134 height 29
paste input "Uriah"
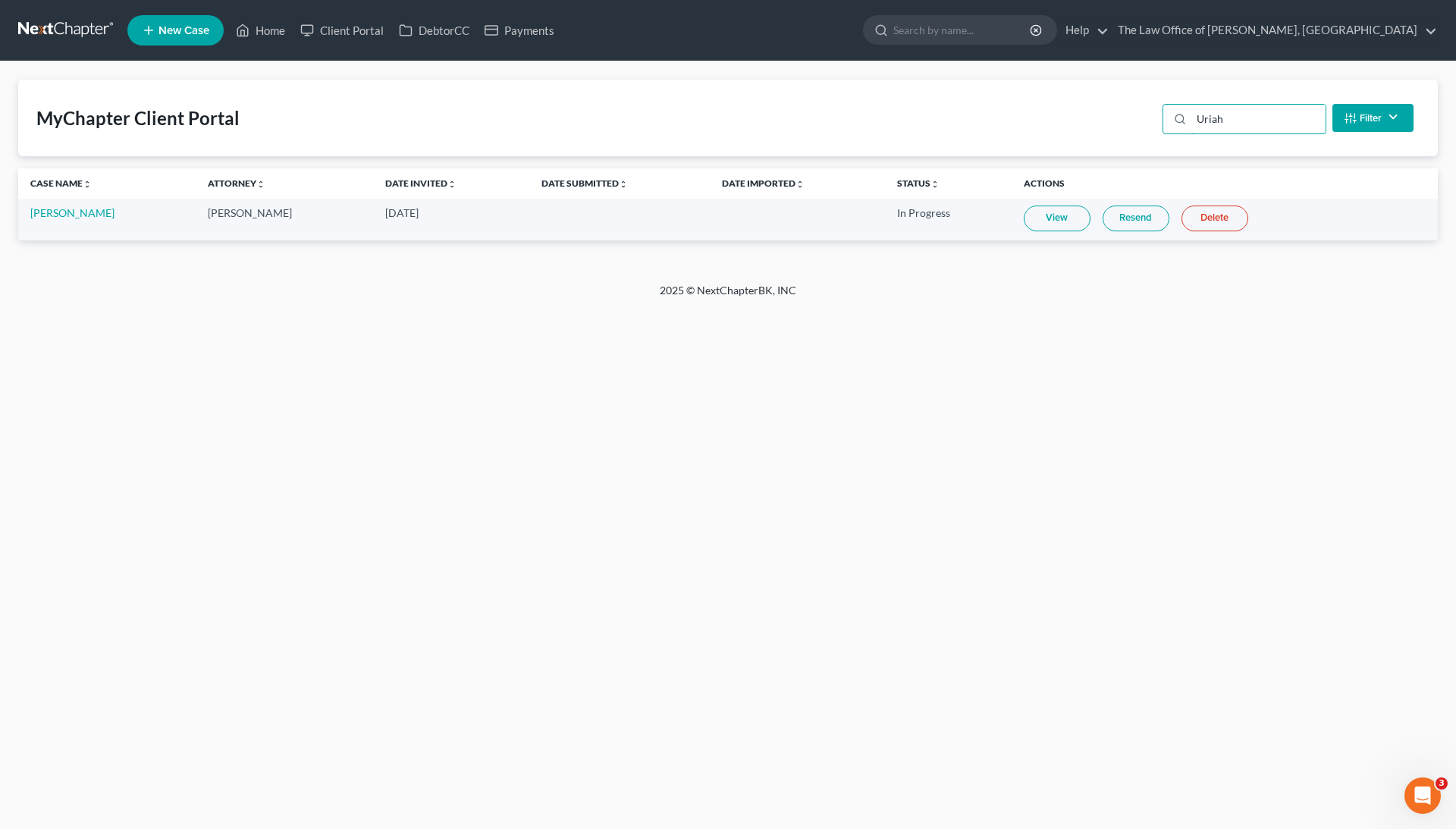
type input "Uriah"
click at [1075, 222] on link "View" at bounding box center [1057, 219] width 67 height 26
click at [50, 207] on link "[PERSON_NAME]" at bounding box center [73, 212] width 84 height 13
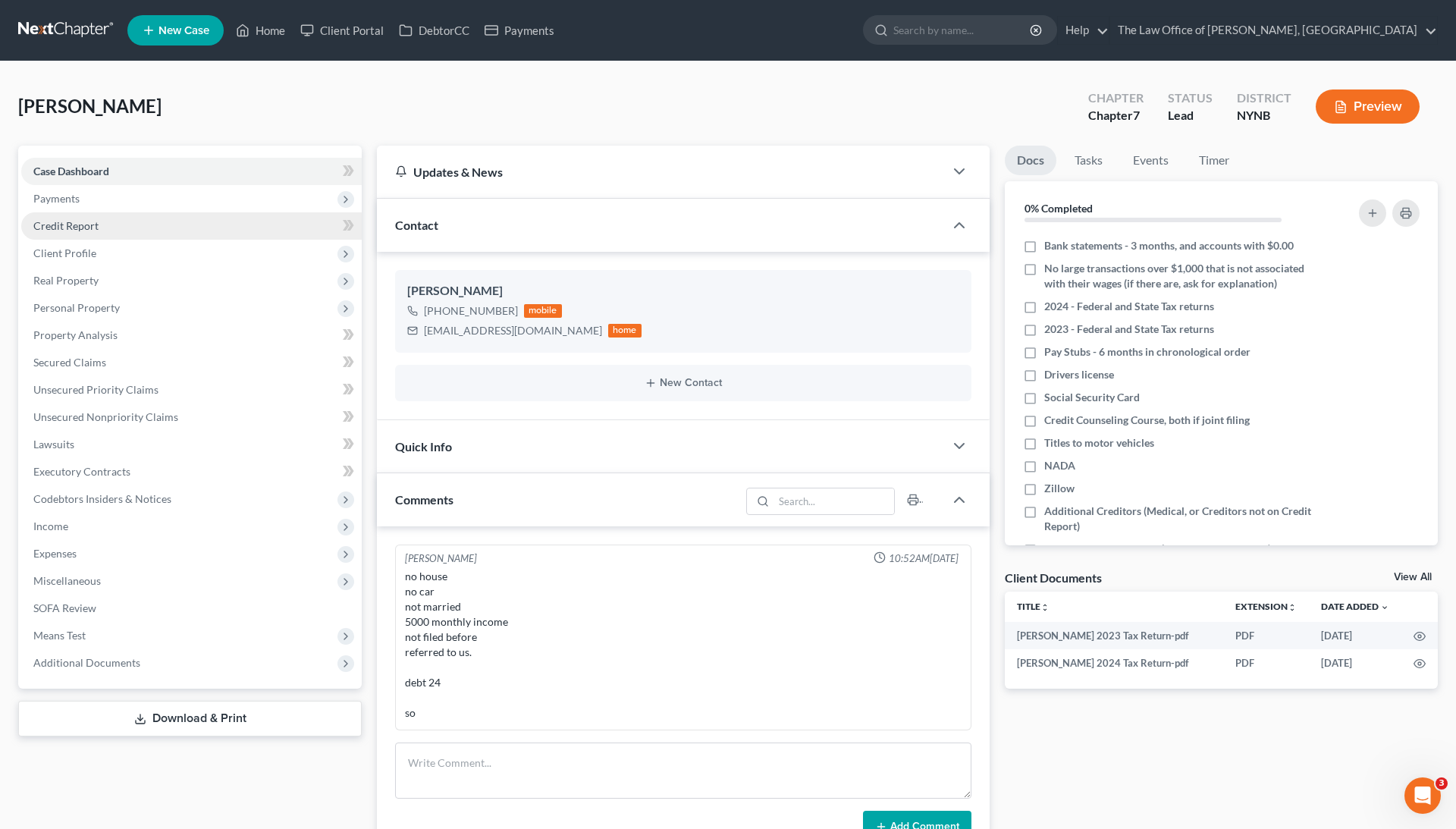
scroll to position [686, 0]
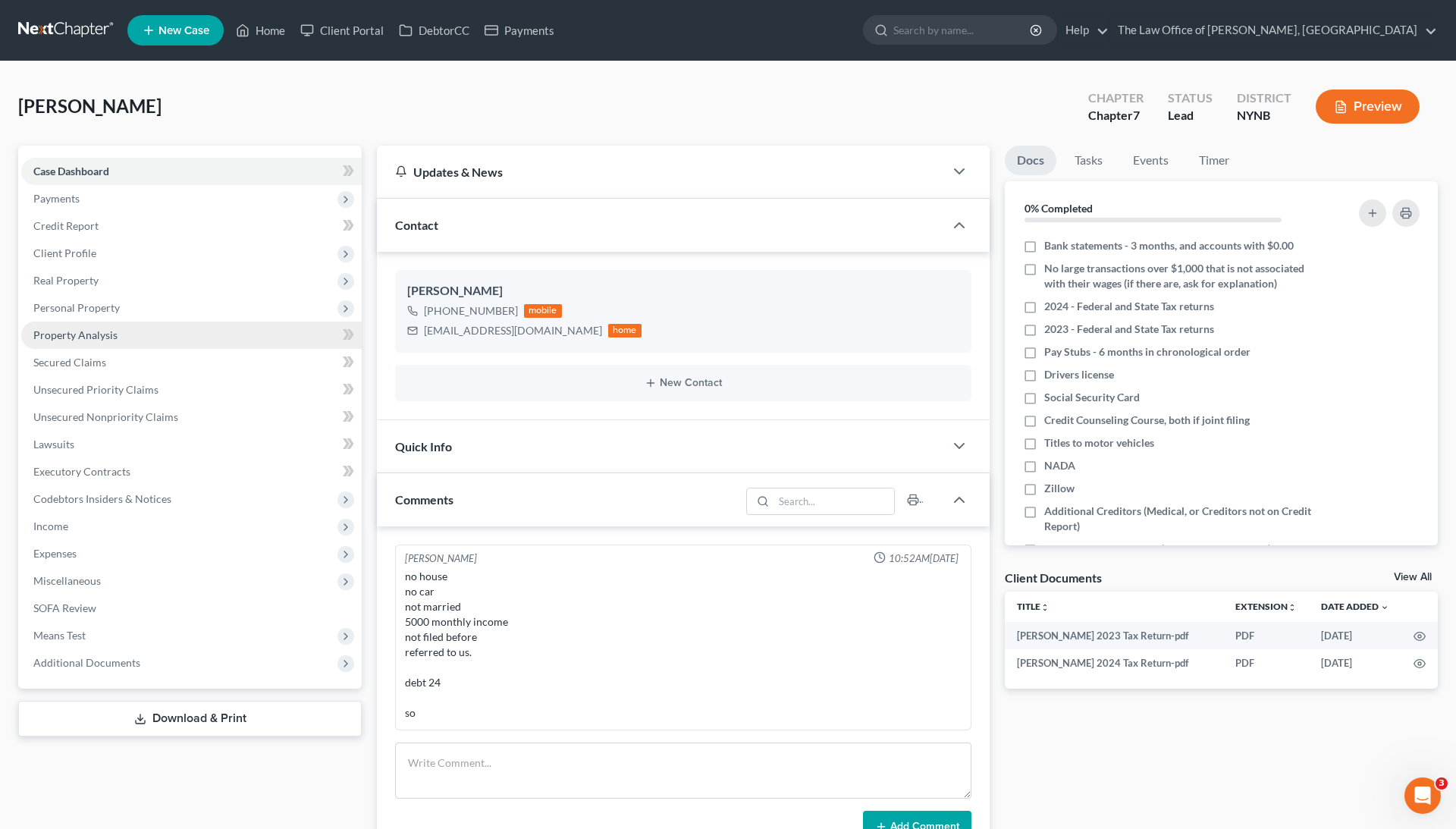
click at [162, 338] on link "Property Analysis" at bounding box center [192, 335] width 340 height 28
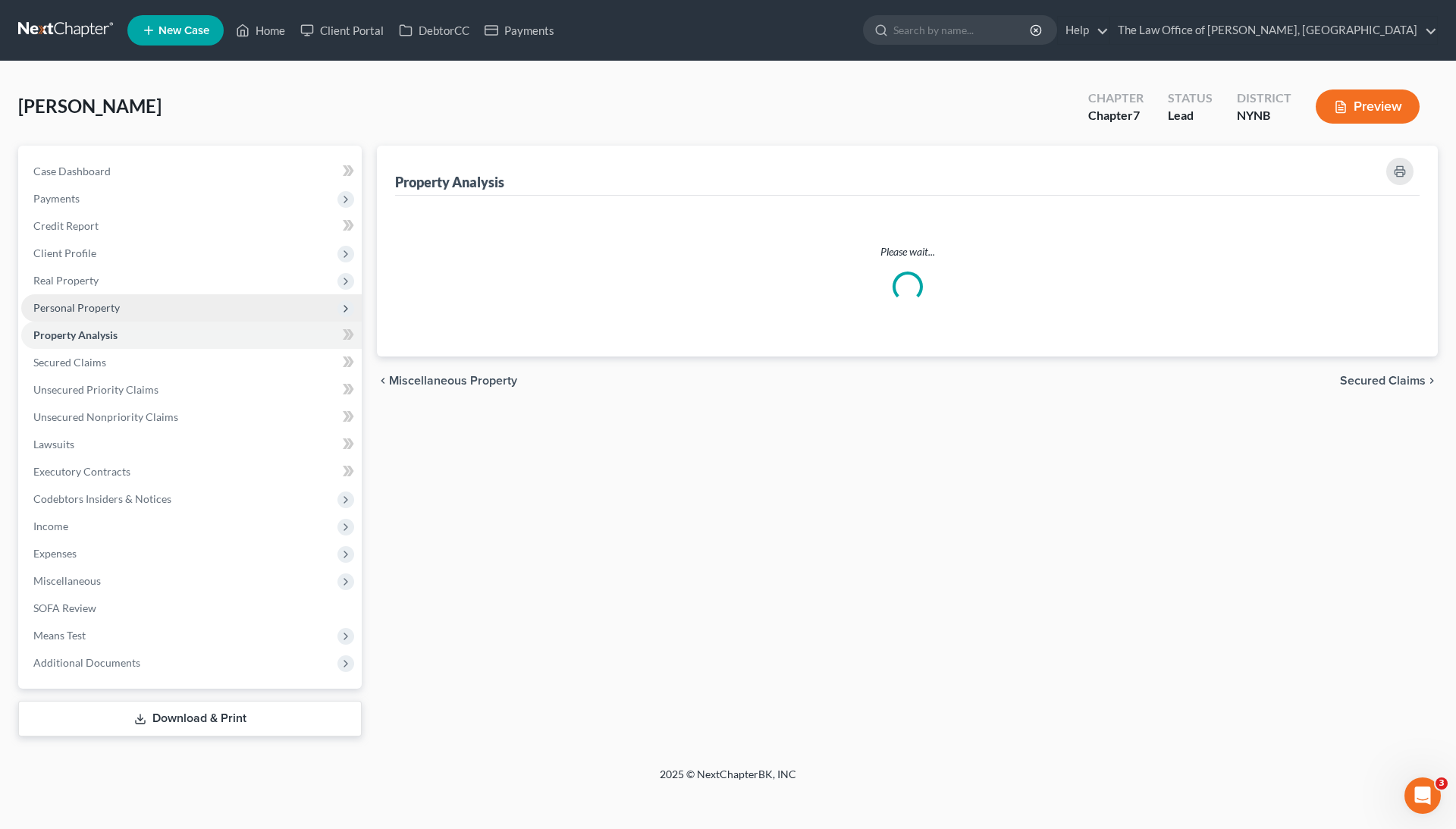
click at [146, 312] on span "Personal Property" at bounding box center [192, 308] width 340 height 28
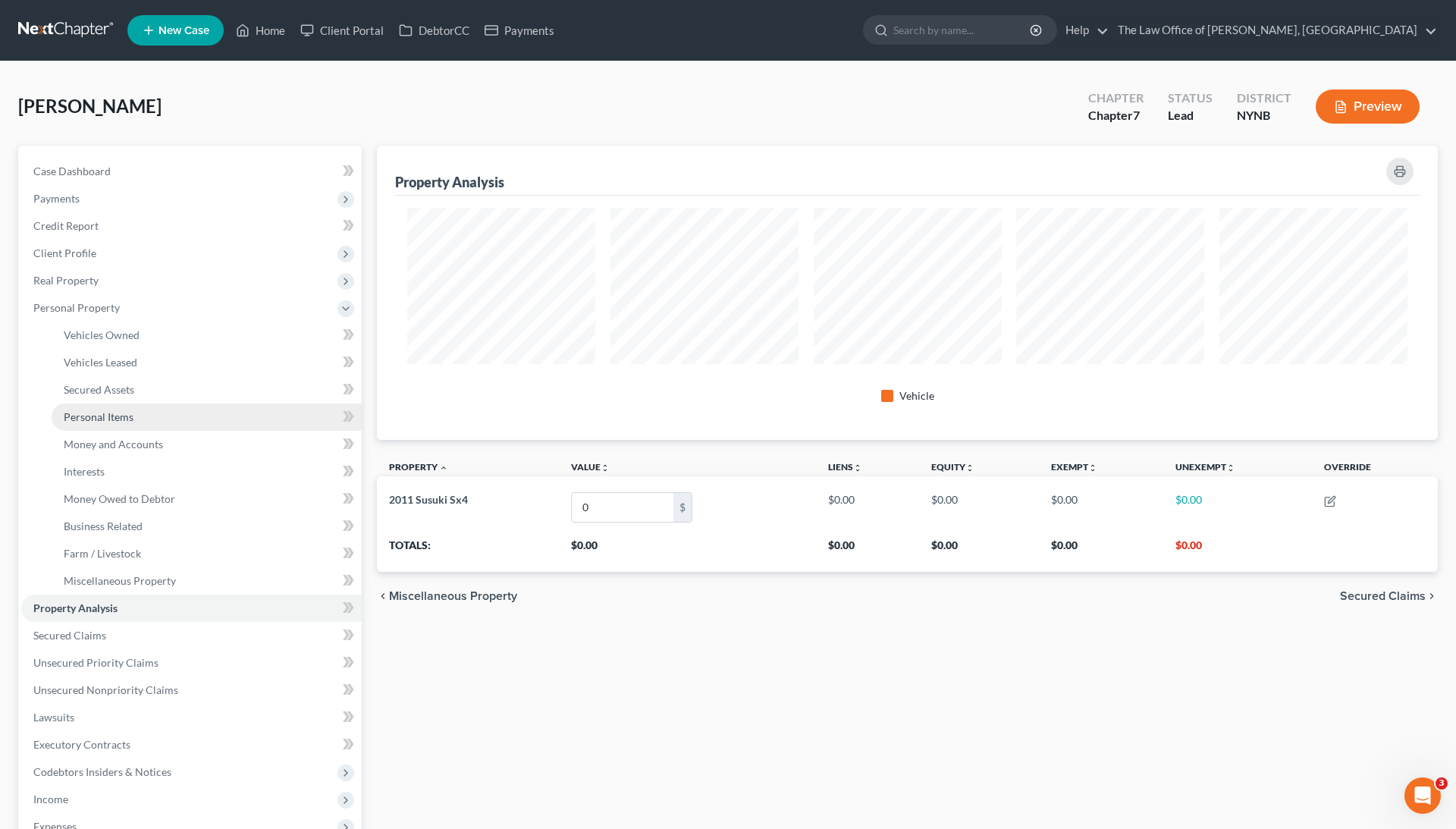
click at [118, 411] on span "Personal Items" at bounding box center [98, 416] width 70 height 13
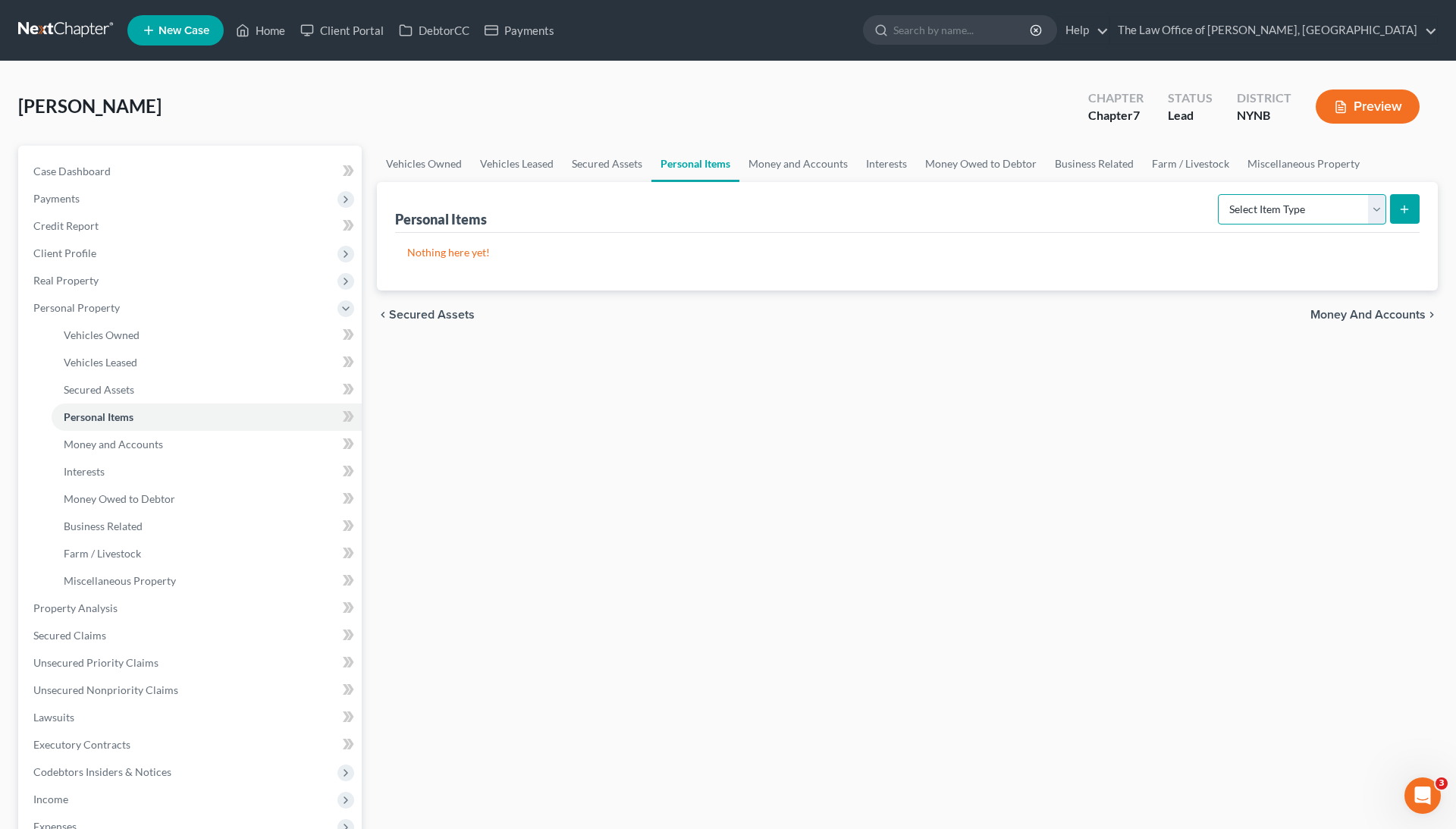
select select "clothing"
click at [1400, 220] on button "submit" at bounding box center [1405, 209] width 30 height 30
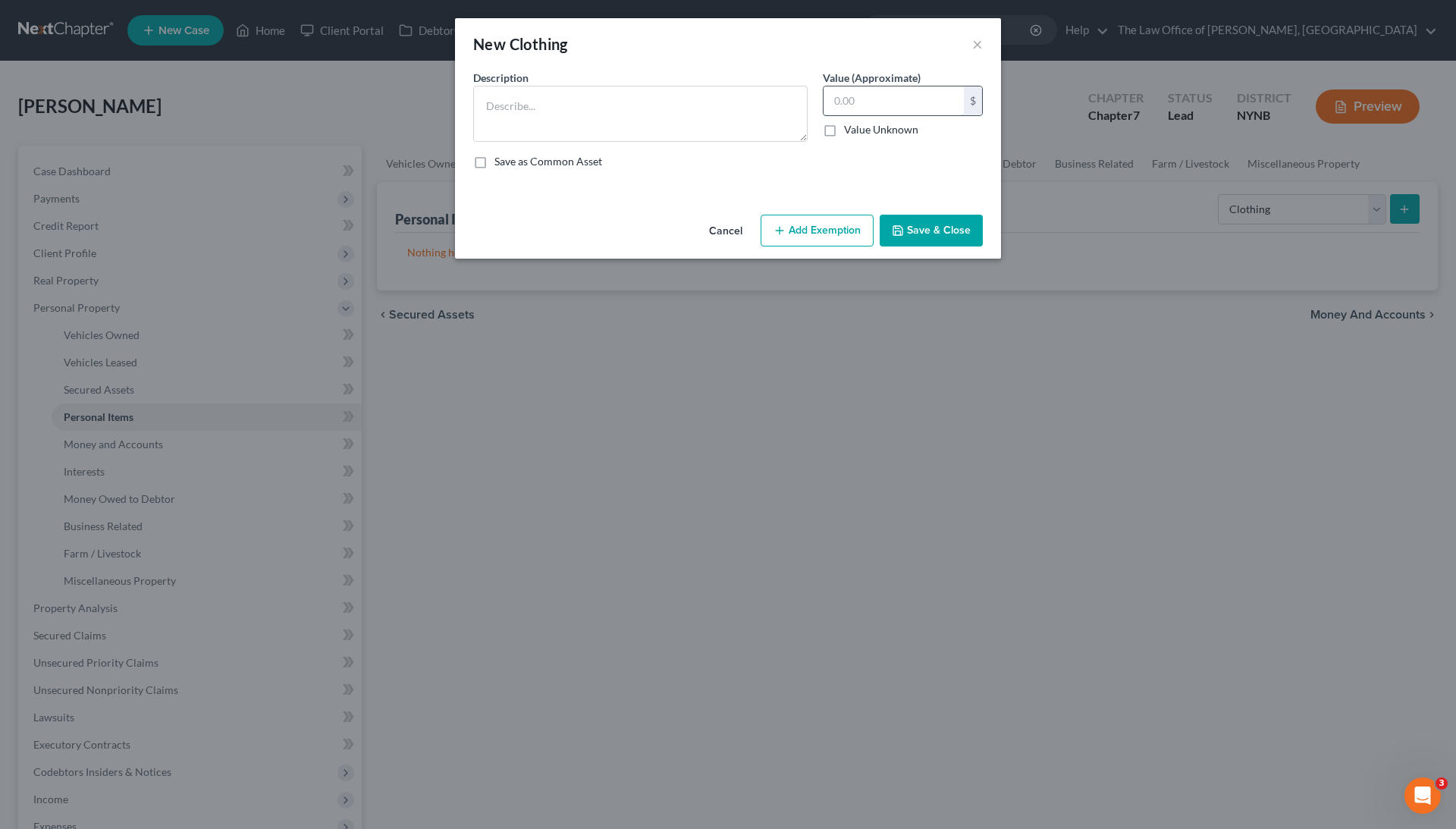
click at [876, 106] on input "text" at bounding box center [893, 101] width 140 height 29
click at [695, 107] on textarea at bounding box center [640, 113] width 334 height 56
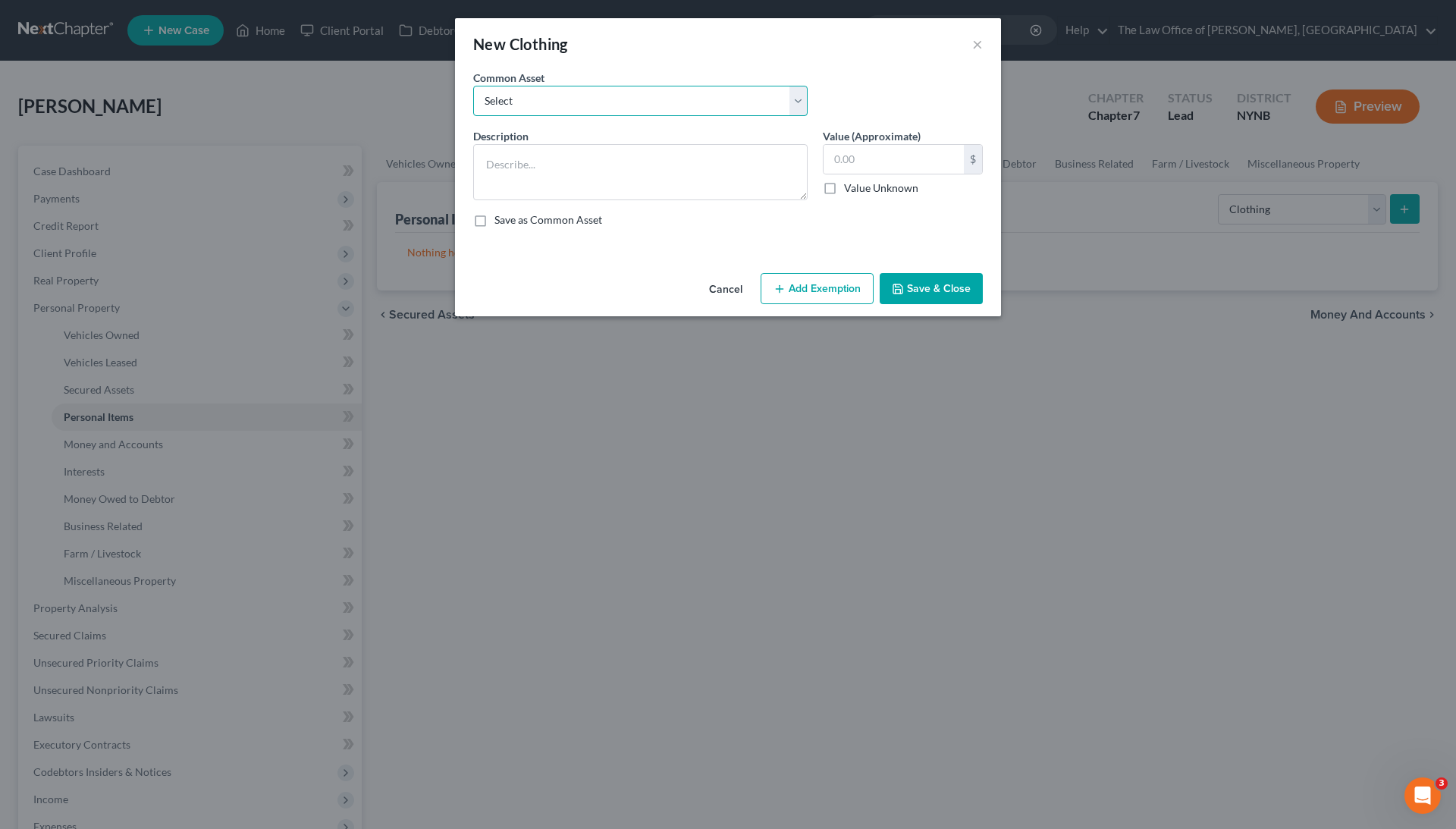
select select "0"
type textarea "Basic Clothing"
type input "500.00"
click at [957, 287] on button "Save & Close" at bounding box center [931, 289] width 103 height 32
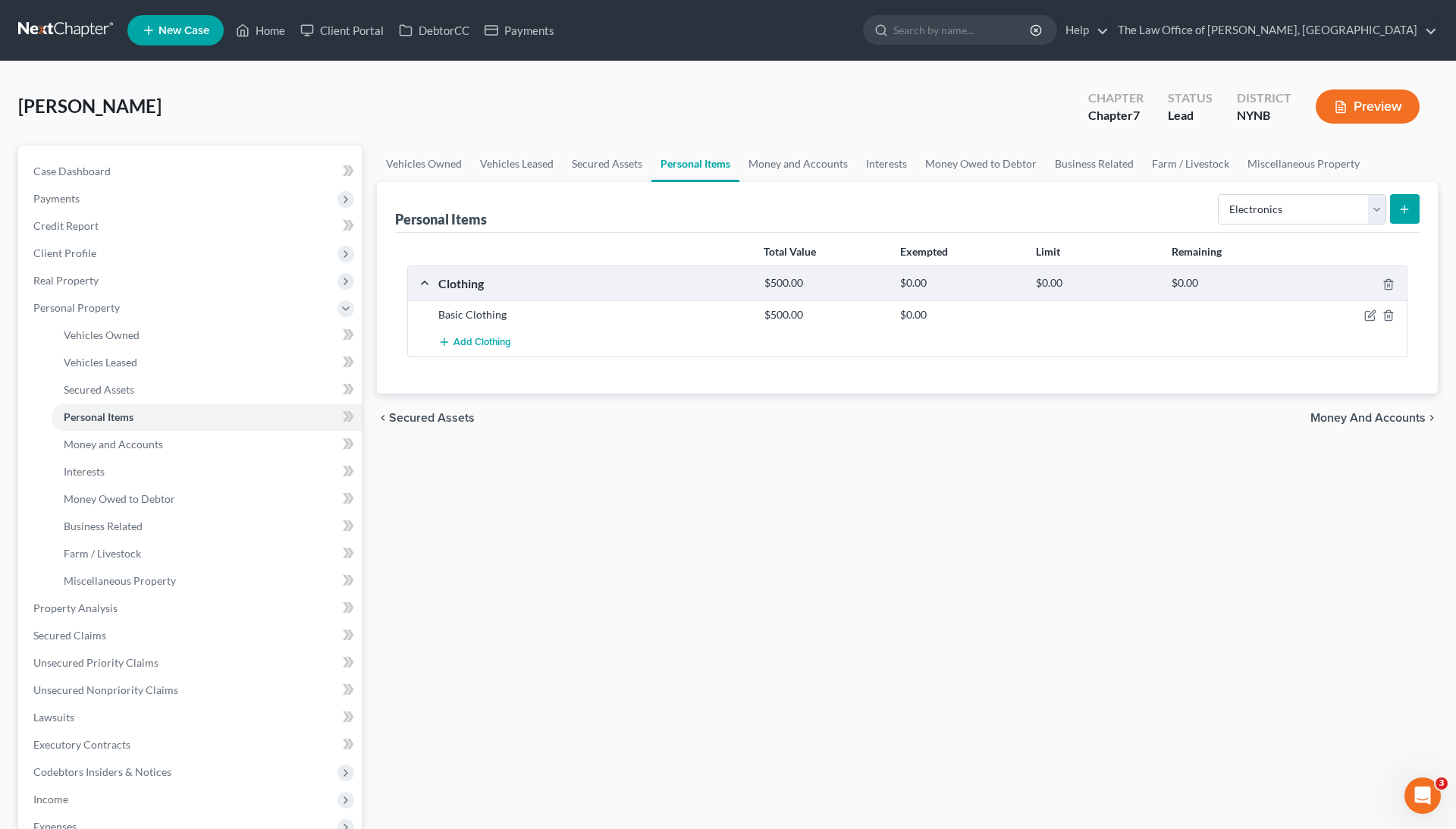
click at [1398, 215] on button "submit" at bounding box center [1405, 209] width 30 height 30
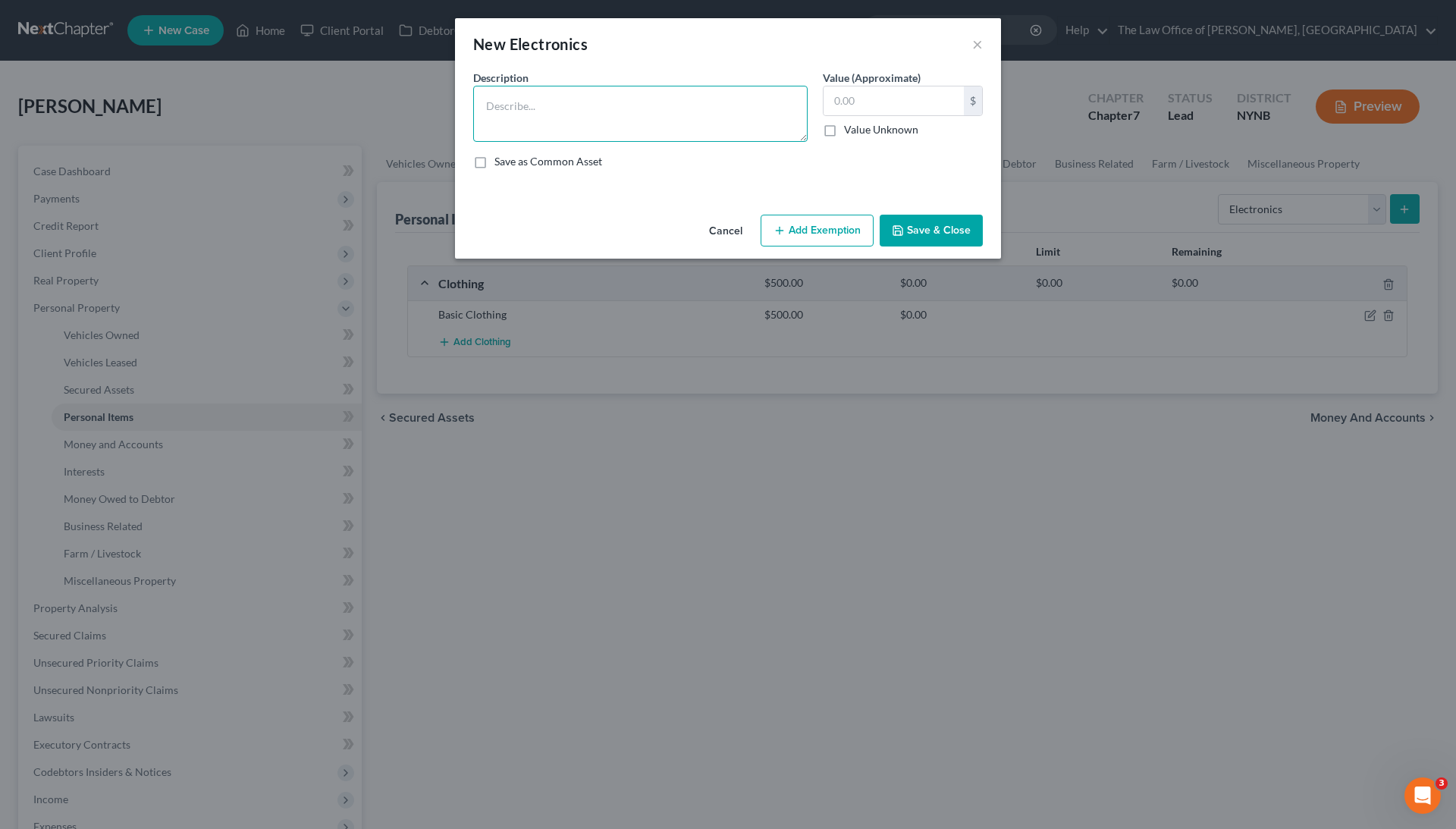
click at [637, 95] on textarea at bounding box center [640, 113] width 334 height 56
click at [729, 146] on div "Description * Value (Approximate) $ Value Unknown Balance Undetermined $ Value …" at bounding box center [728, 125] width 524 height 111
click at [980, 45] on button "×" at bounding box center [978, 44] width 11 height 18
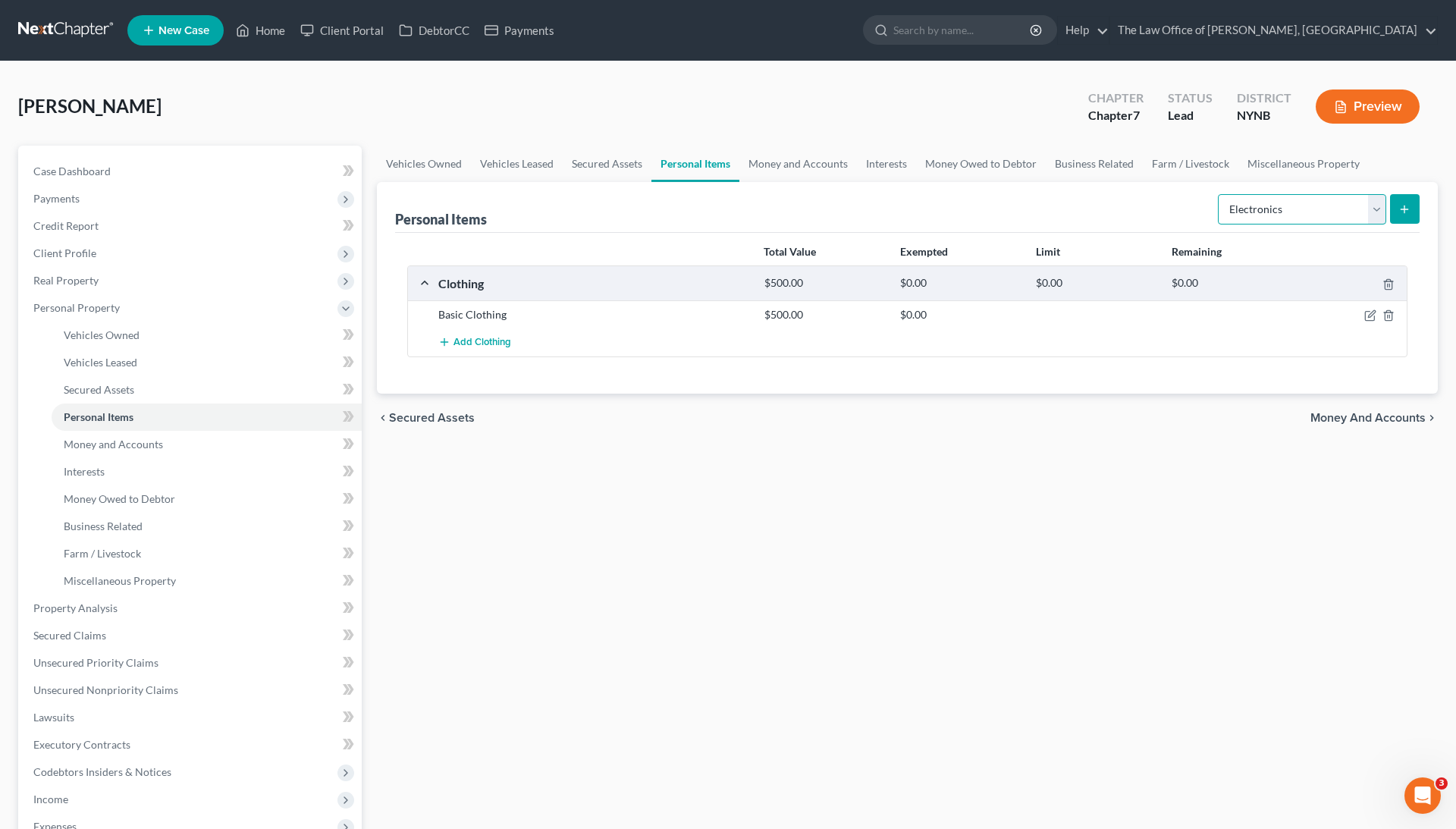
select select "household_goods"
click at [1412, 204] on button "submit" at bounding box center [1405, 209] width 30 height 30
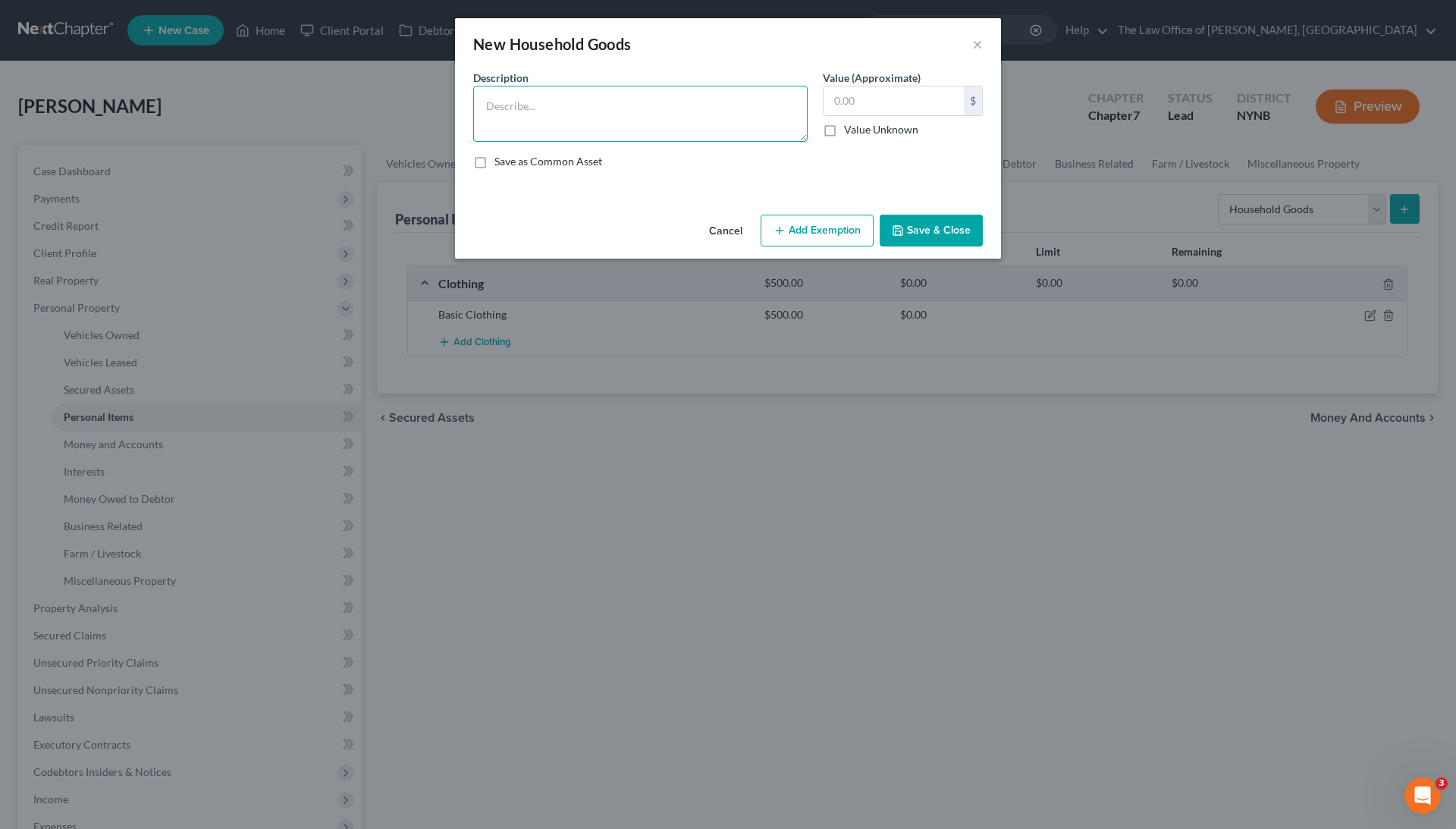
click at [741, 101] on textarea at bounding box center [640, 113] width 334 height 56
click at [895, 98] on input "text" at bounding box center [893, 101] width 140 height 29
click at [715, 125] on textarea at bounding box center [640, 113] width 334 height 56
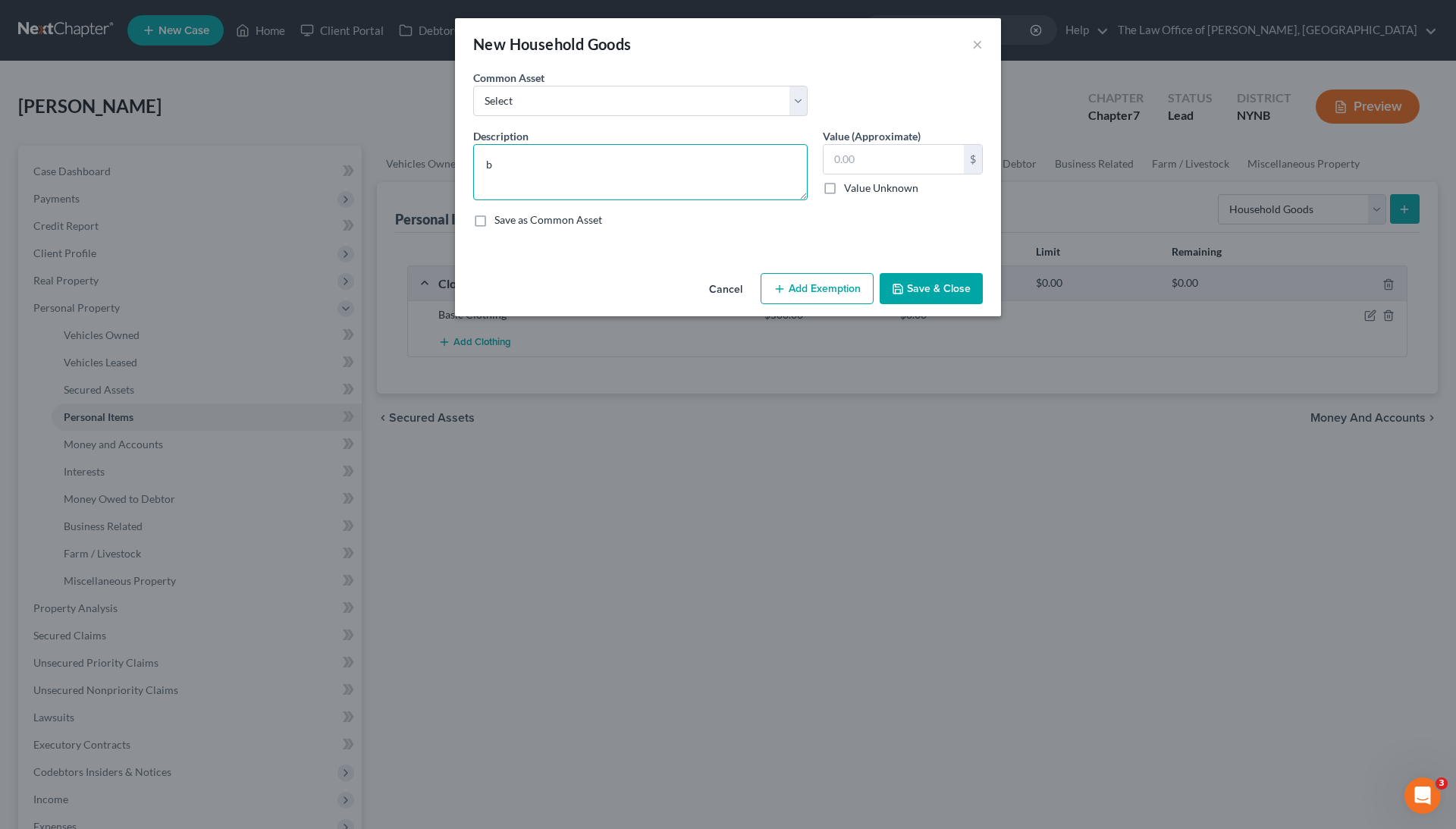
type textarea "b"
click at [593, 84] on div "Common Asset Select Basic Household Goods - sofa, beds, tables, chairs" at bounding box center [640, 93] width 350 height 46
select select "0"
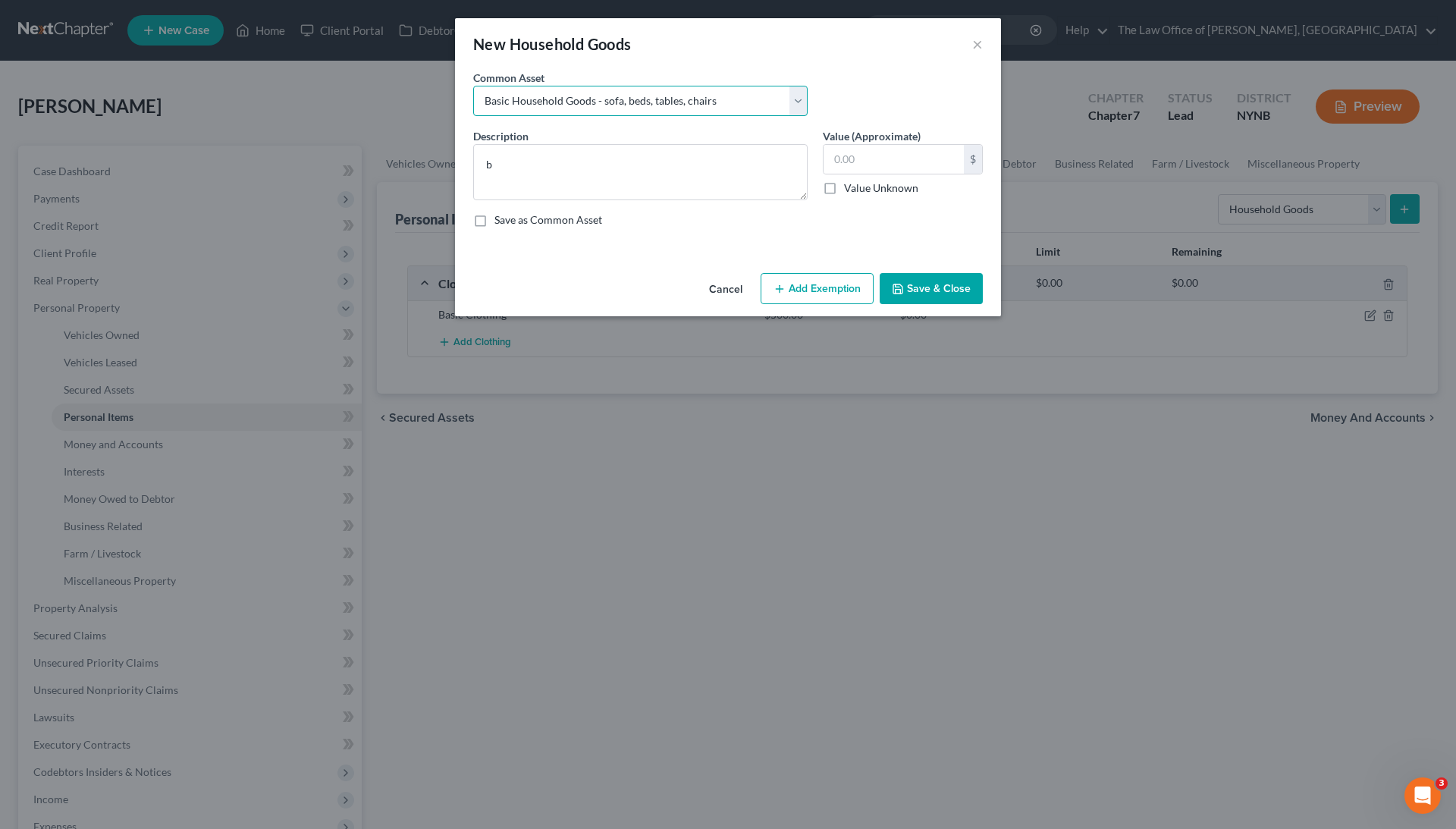
type textarea "Basic Household Goods - sofa, beds, tables, chairs"
type input "2,500.00"
click at [911, 295] on button "Save & Close" at bounding box center [931, 289] width 103 height 32
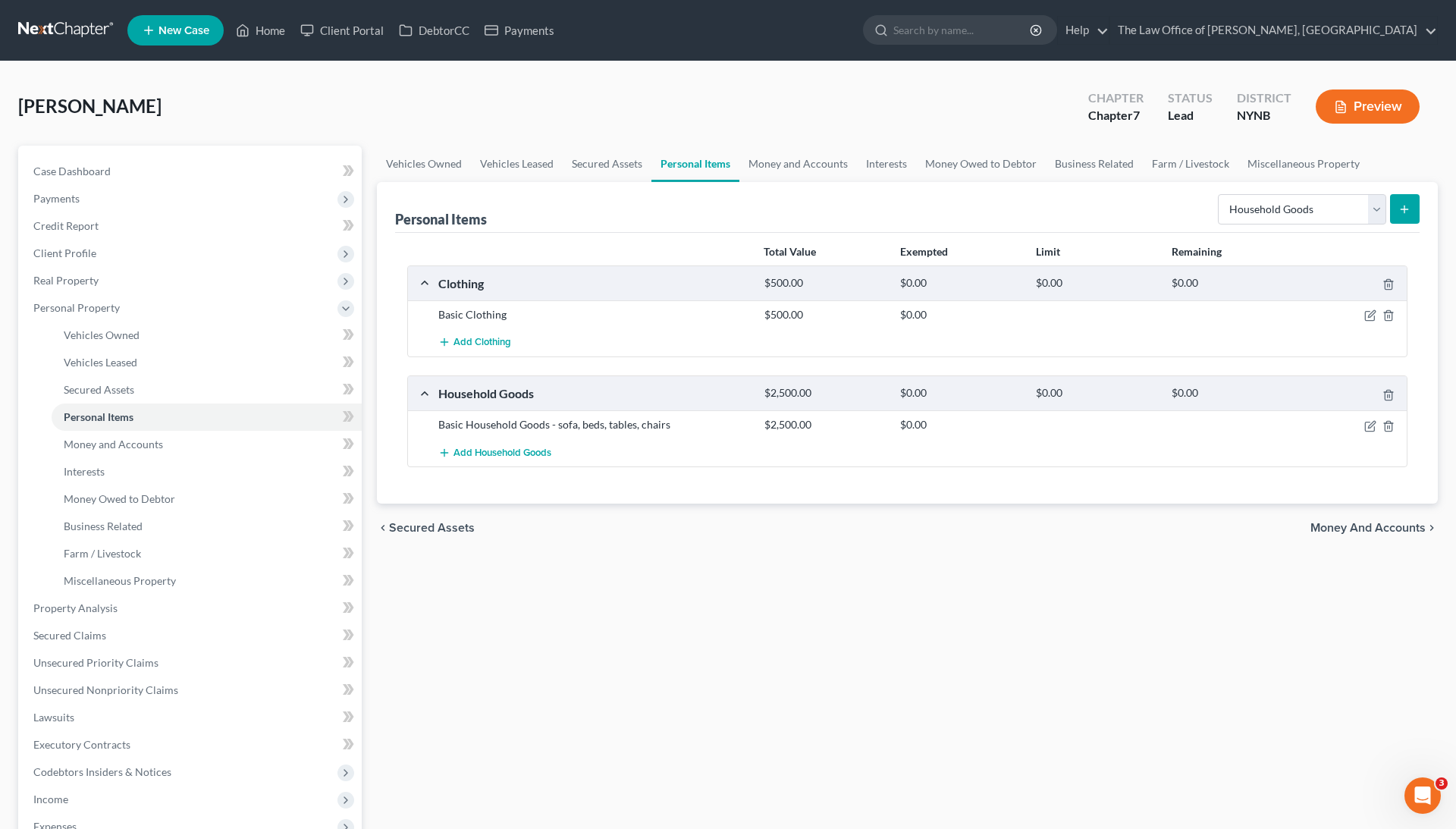
click at [426, 283] on div "Clothing $500.00 $0.00 $0.00 $0.00" at bounding box center [904, 283] width 992 height 35
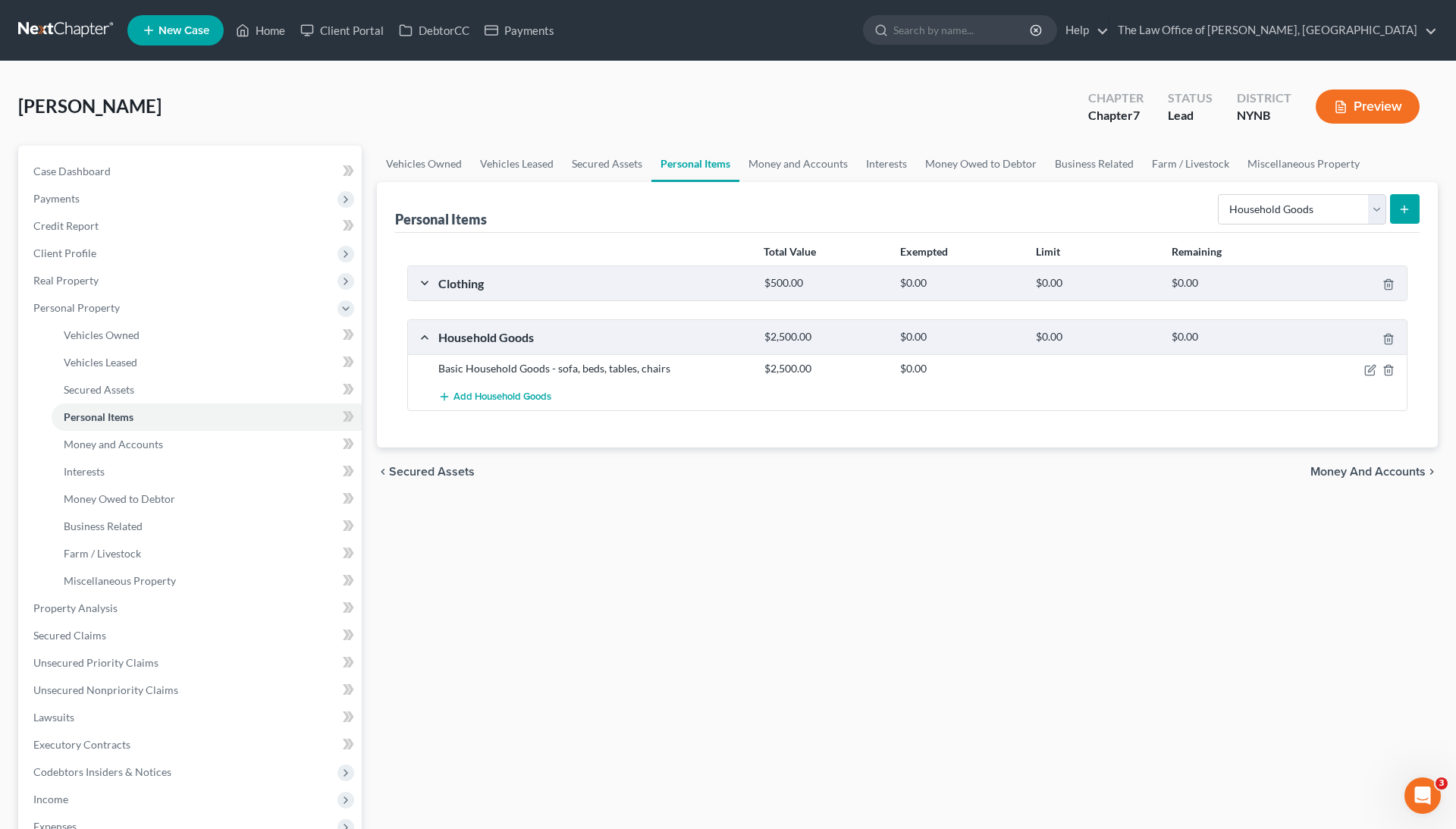
click at [426, 284] on div "Clothing $500.00 $0.00 $0.00 $0.00" at bounding box center [904, 283] width 992 height 35
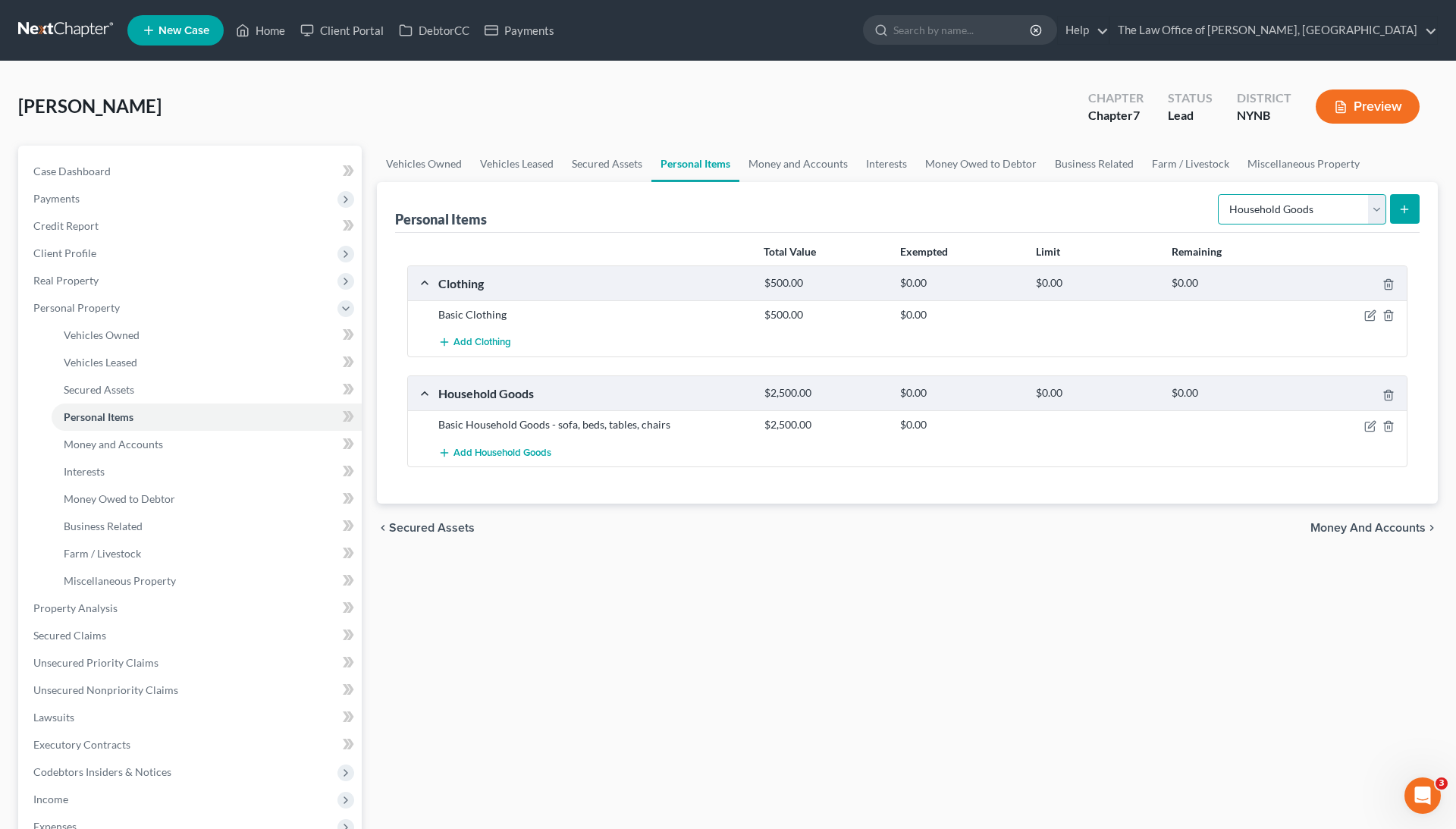
select select "electronics"
click at [1405, 222] on button "submit" at bounding box center [1405, 209] width 30 height 30
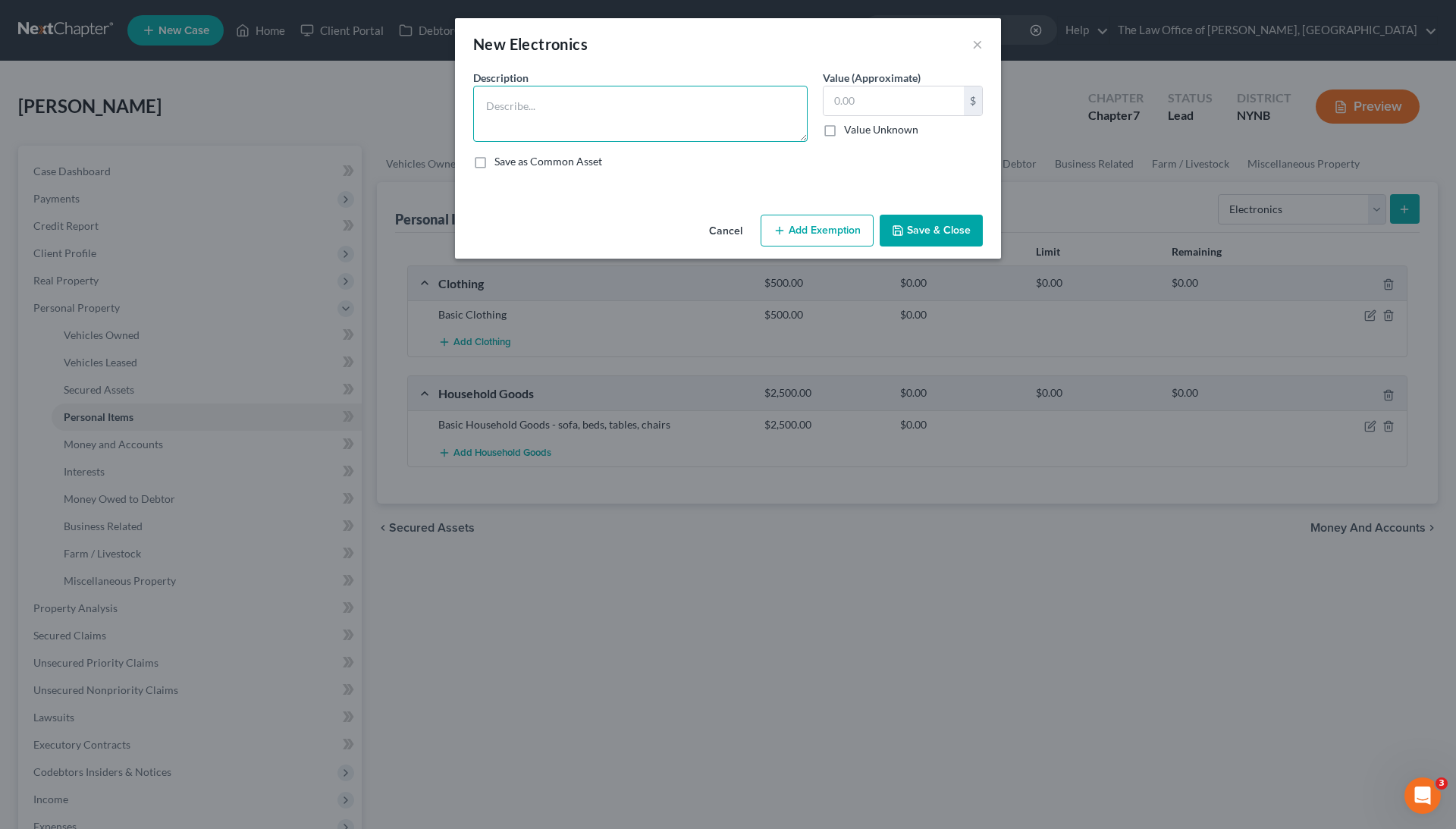
click at [763, 125] on textarea at bounding box center [640, 113] width 334 height 56
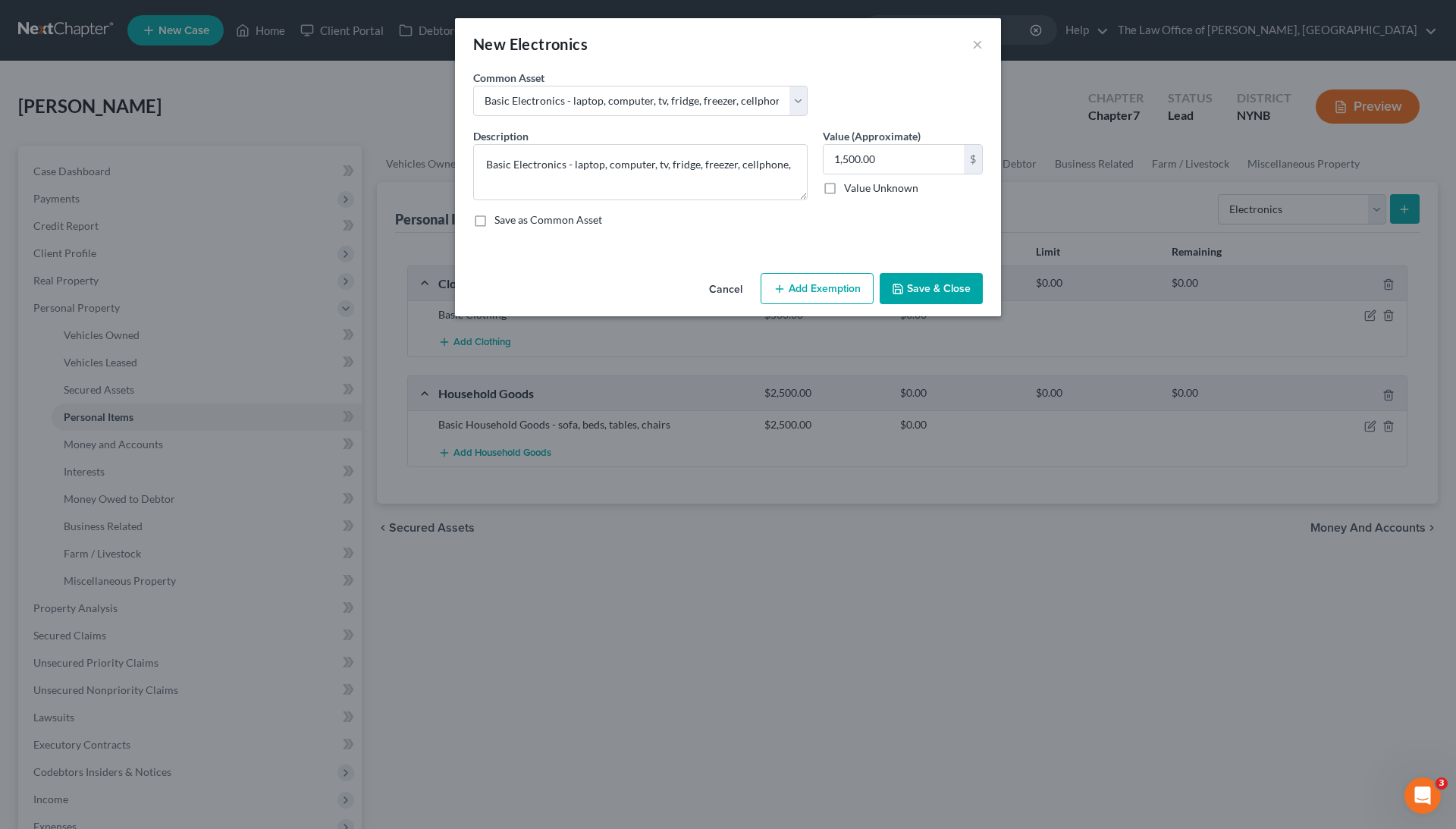
click at [932, 280] on button "Save & Close" at bounding box center [931, 289] width 103 height 32
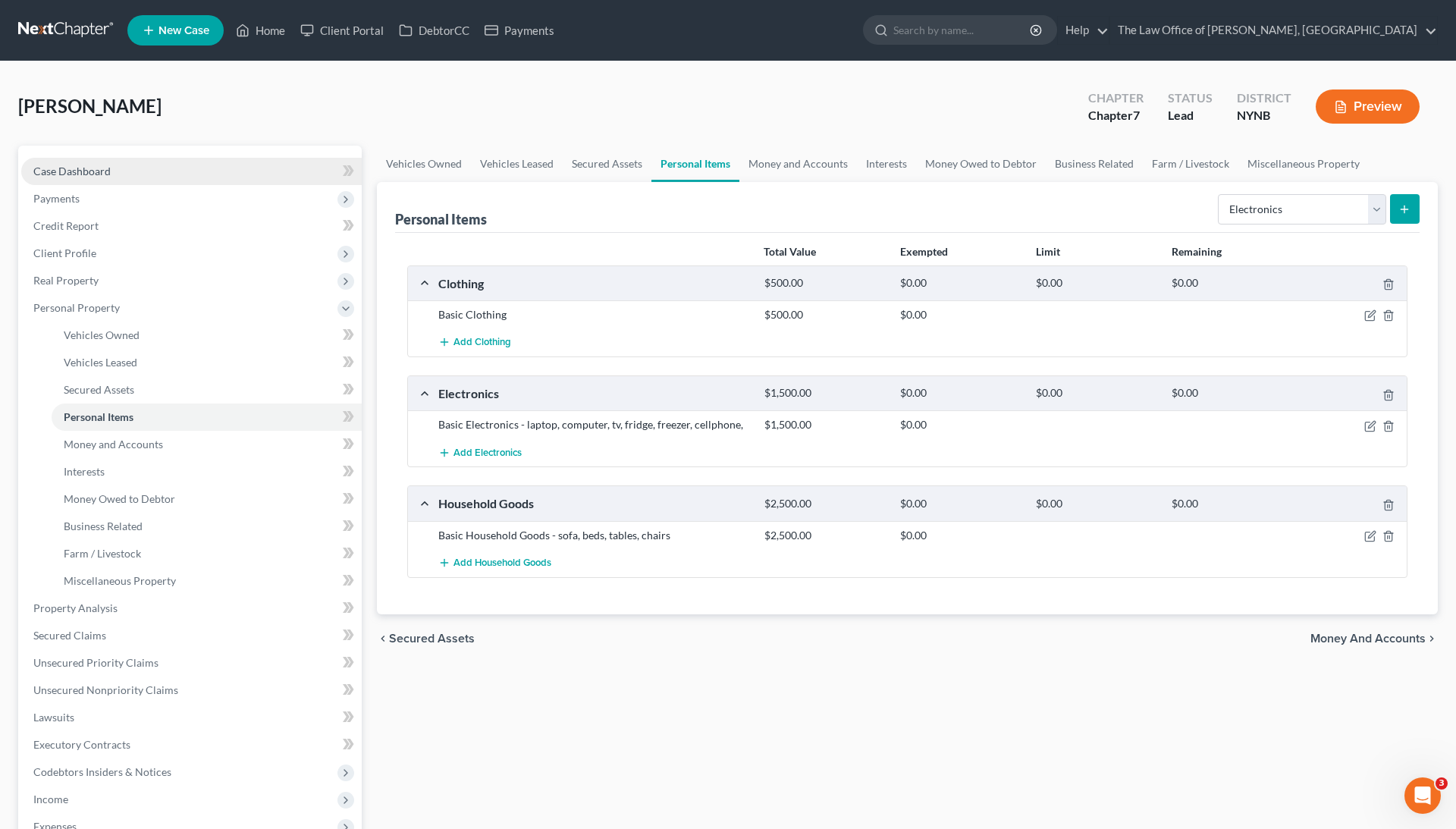
click at [225, 177] on link "Case Dashboard" at bounding box center [192, 172] width 340 height 28
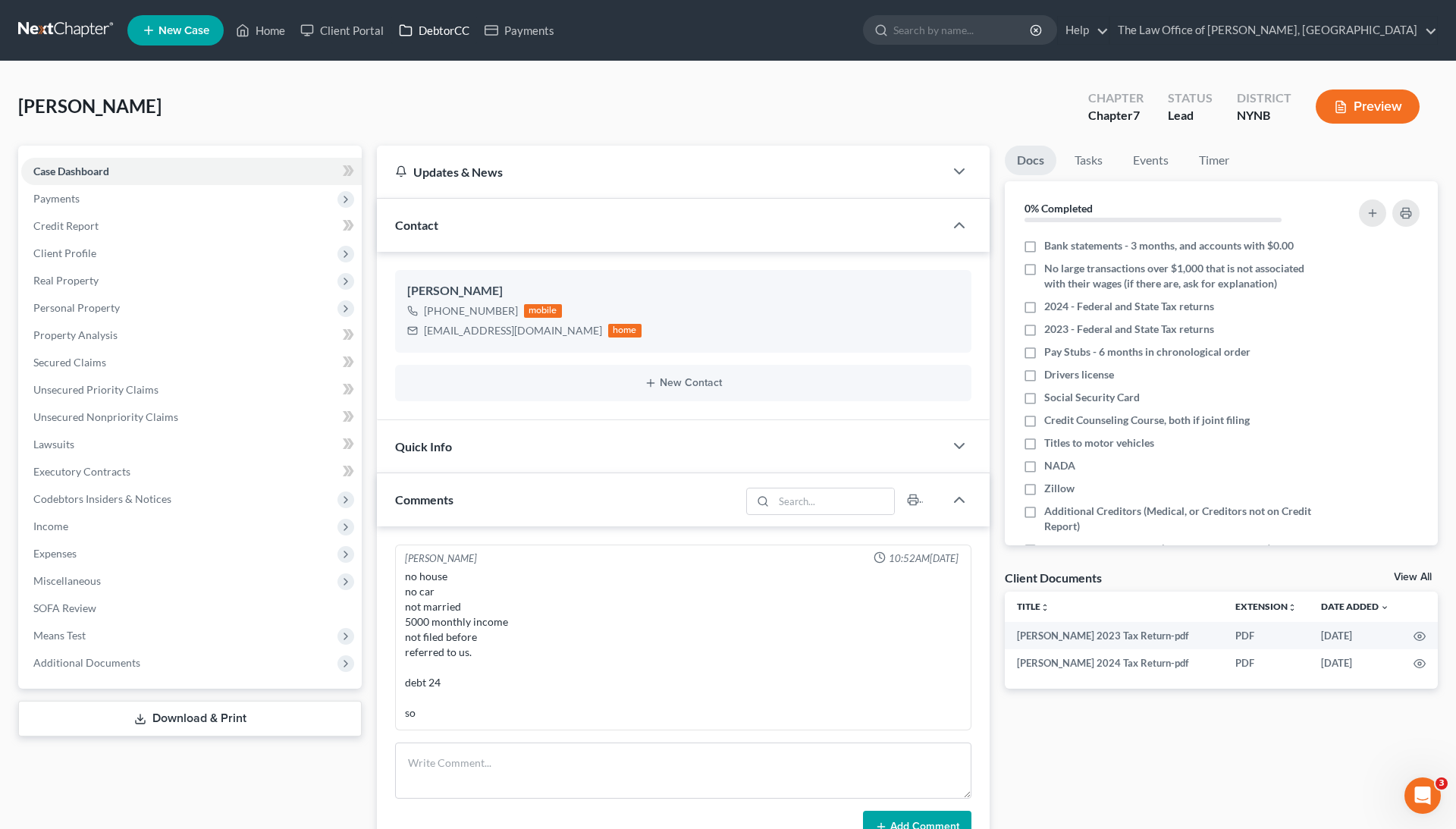
scroll to position [686, 0]
click at [445, 34] on link "DebtorCC" at bounding box center [434, 31] width 86 height 28
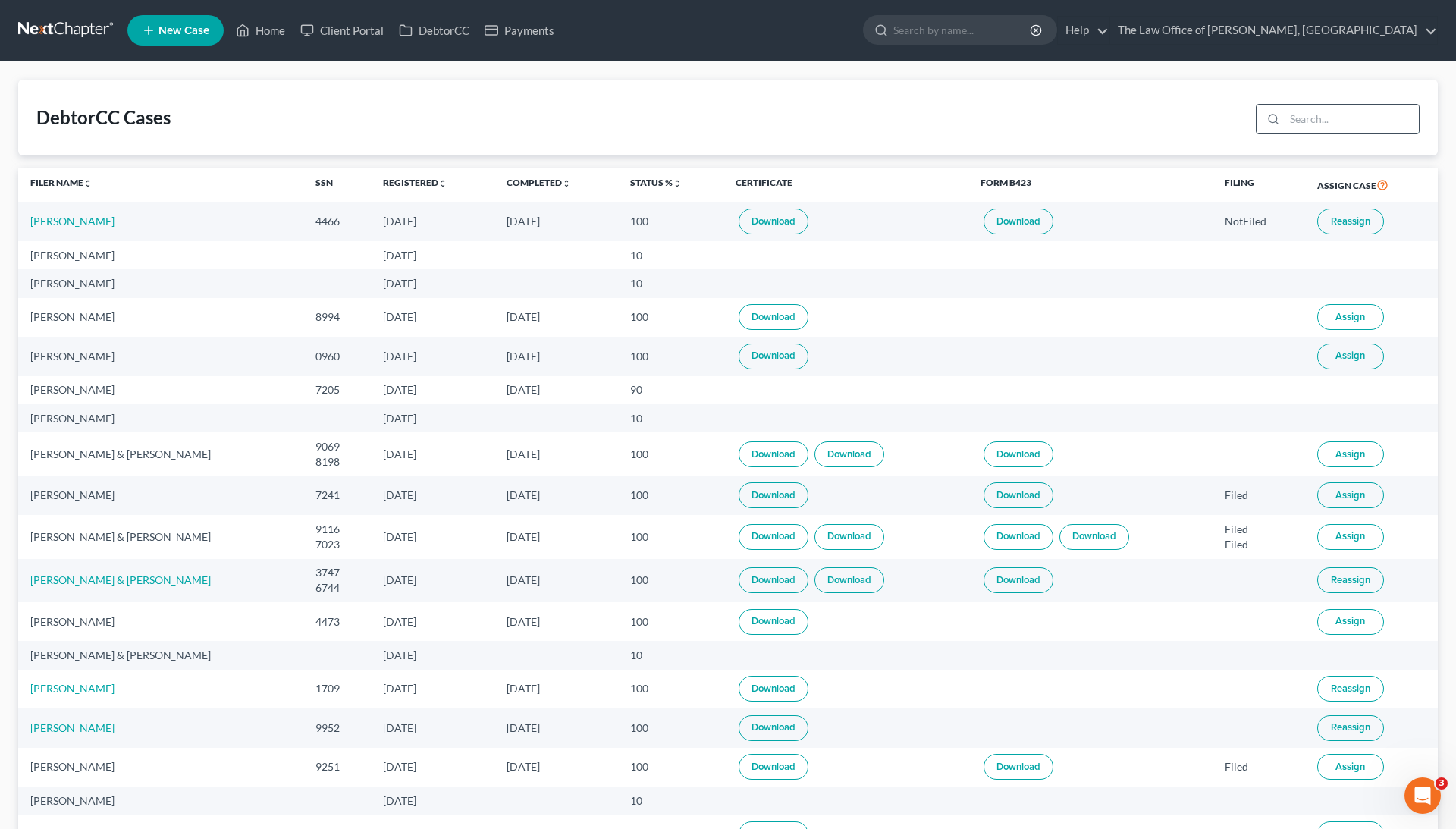
click at [1332, 119] on input "search" at bounding box center [1351, 119] width 134 height 29
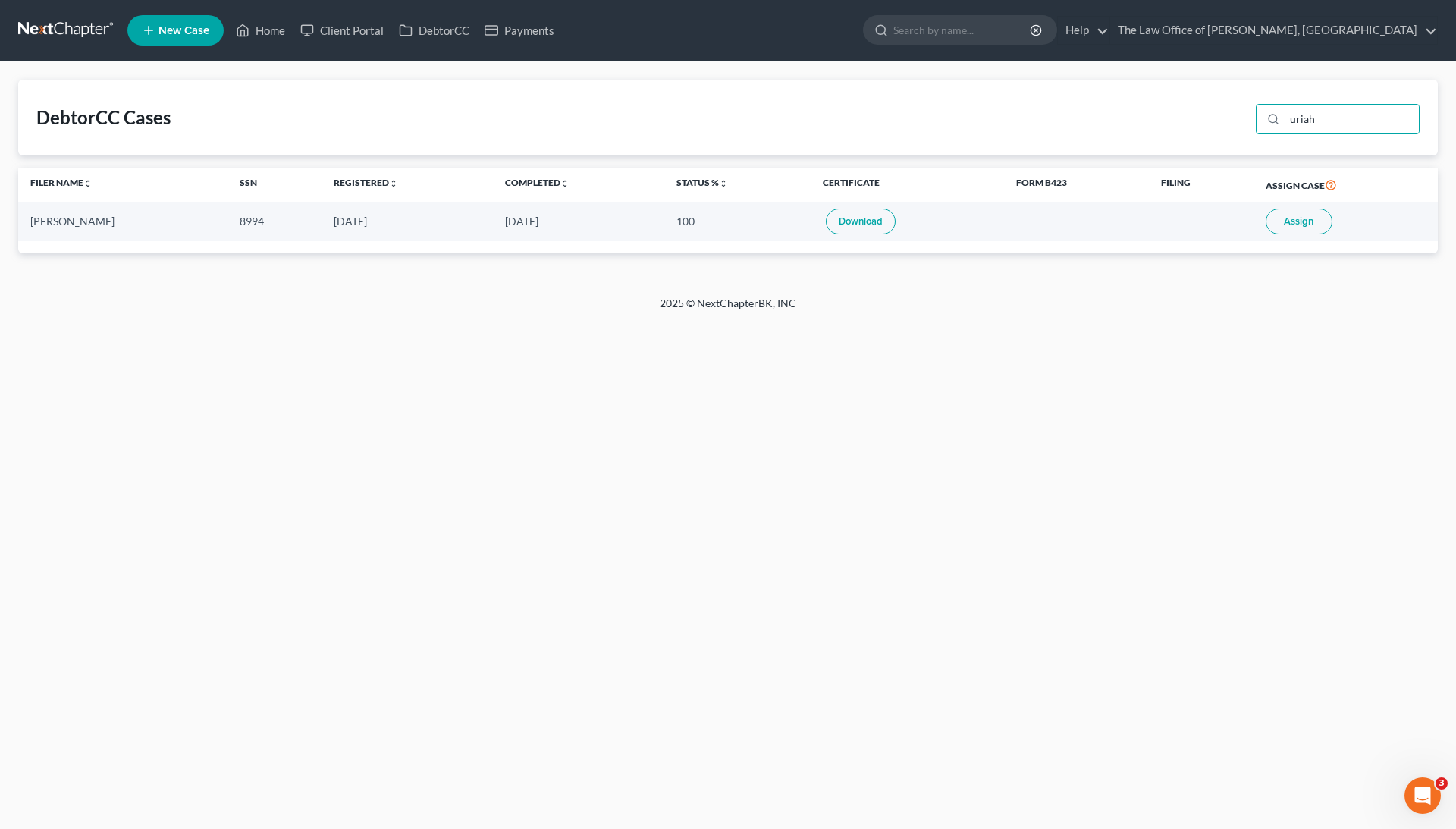
type input "uriah"
click at [853, 219] on link "Download" at bounding box center [860, 222] width 70 height 26
click at [1287, 222] on span "Assign" at bounding box center [1298, 222] width 30 height 12
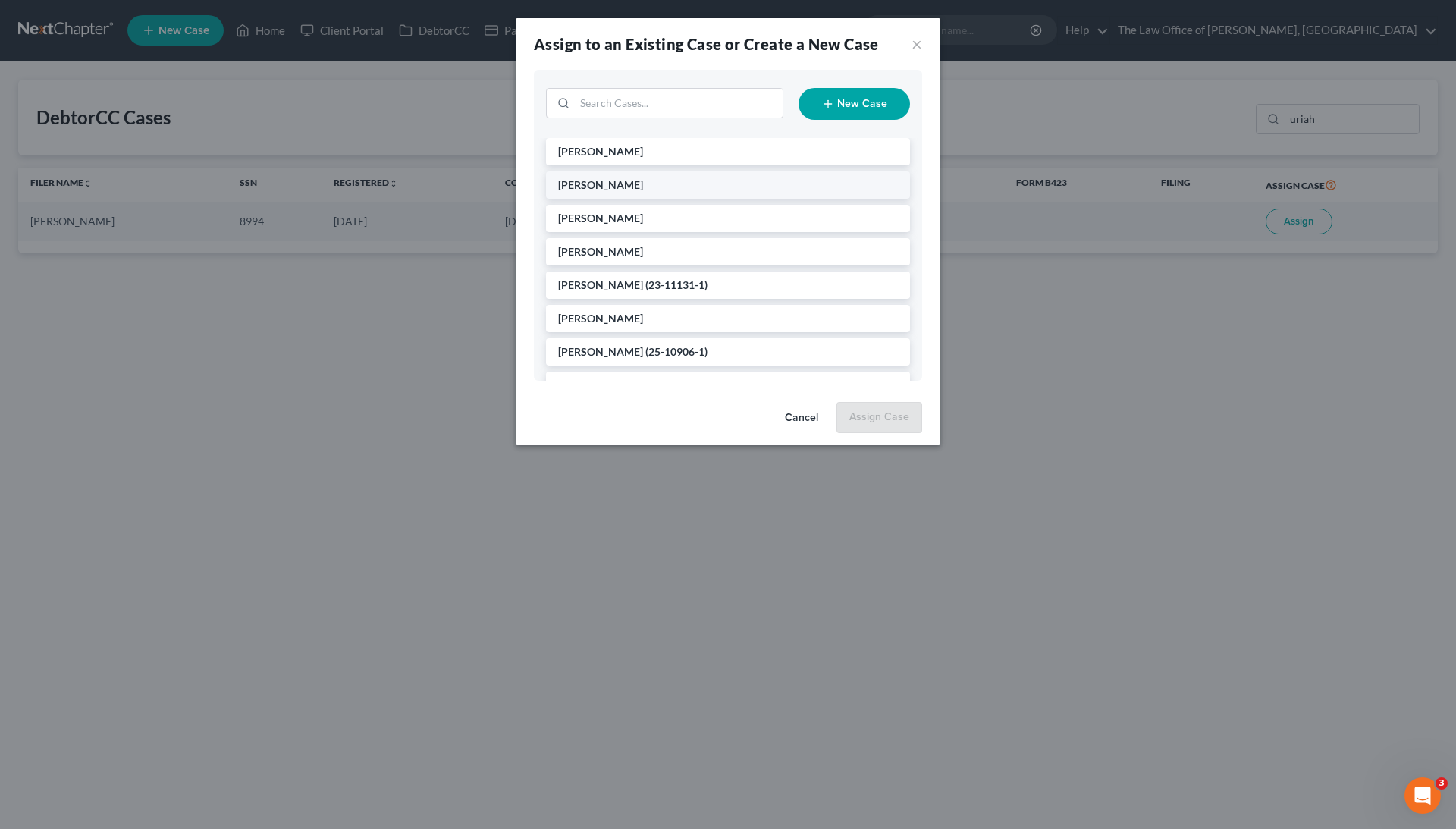
click at [636, 179] on li "[PERSON_NAME]" at bounding box center [728, 185] width 364 height 28
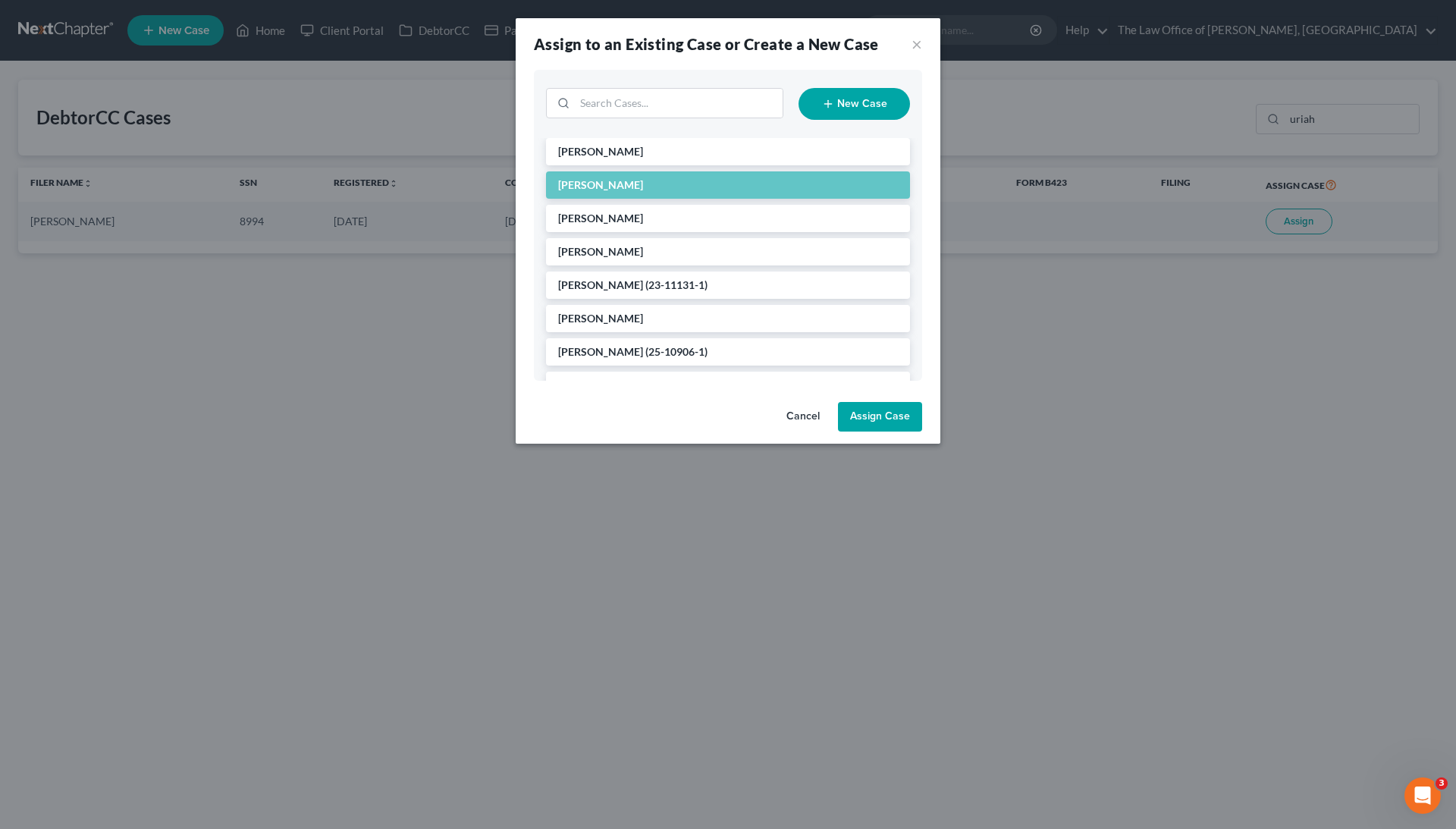
click at [887, 410] on button "Assign Case" at bounding box center [880, 417] width 84 height 31
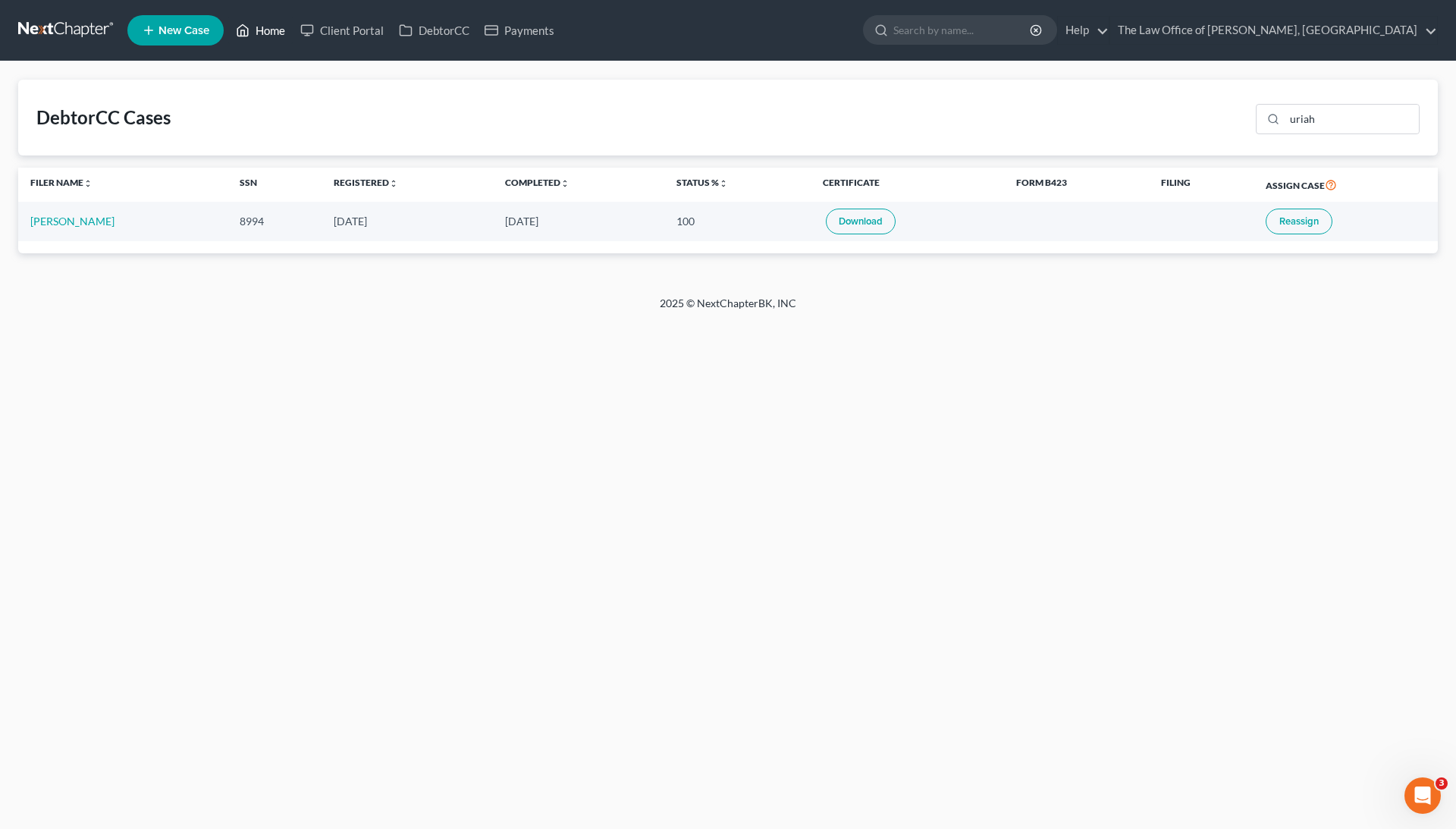
click at [265, 26] on link "Home" at bounding box center [261, 31] width 64 height 28
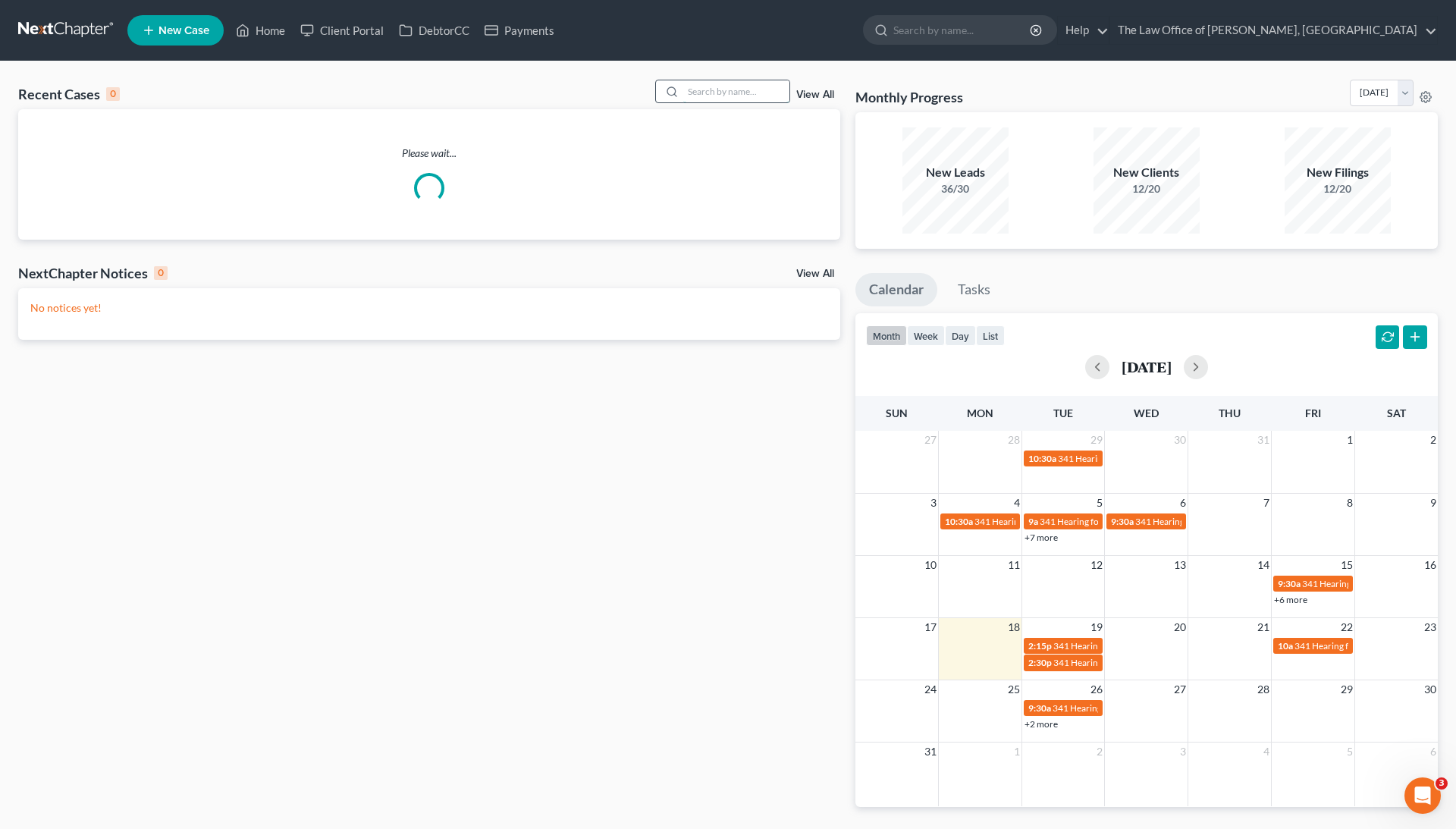
click at [722, 91] on input "search" at bounding box center [736, 91] width 106 height 22
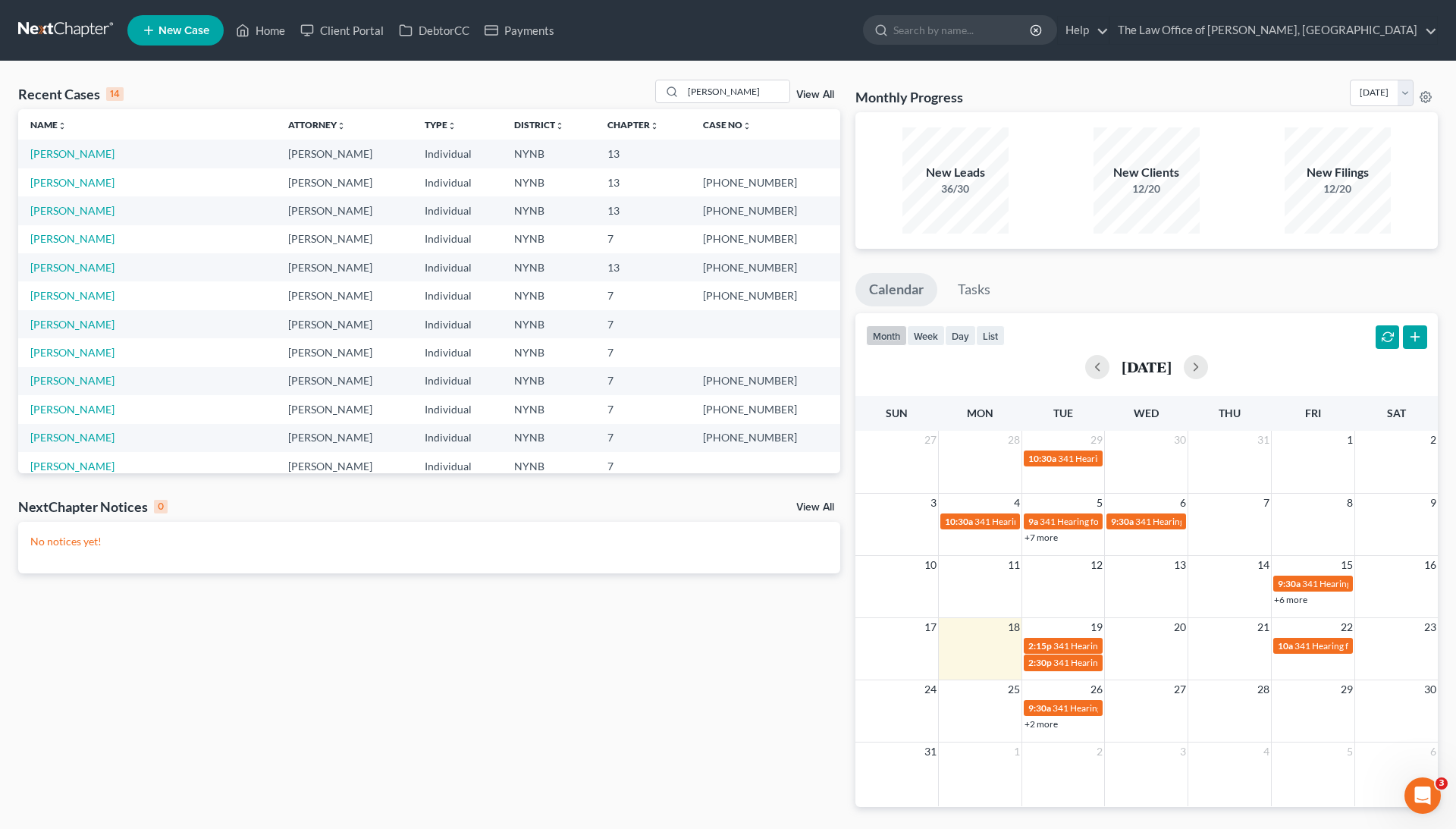
drag, startPoint x: 722, startPoint y: 91, endPoint x: 47, endPoint y: 160, distance: 678.5
click at [47, 160] on td "[PERSON_NAME]" at bounding box center [147, 153] width 258 height 28
click at [723, 94] on input "[PERSON_NAME]" at bounding box center [736, 91] width 106 height 22
paste input "[PHONE_NUMBER]"
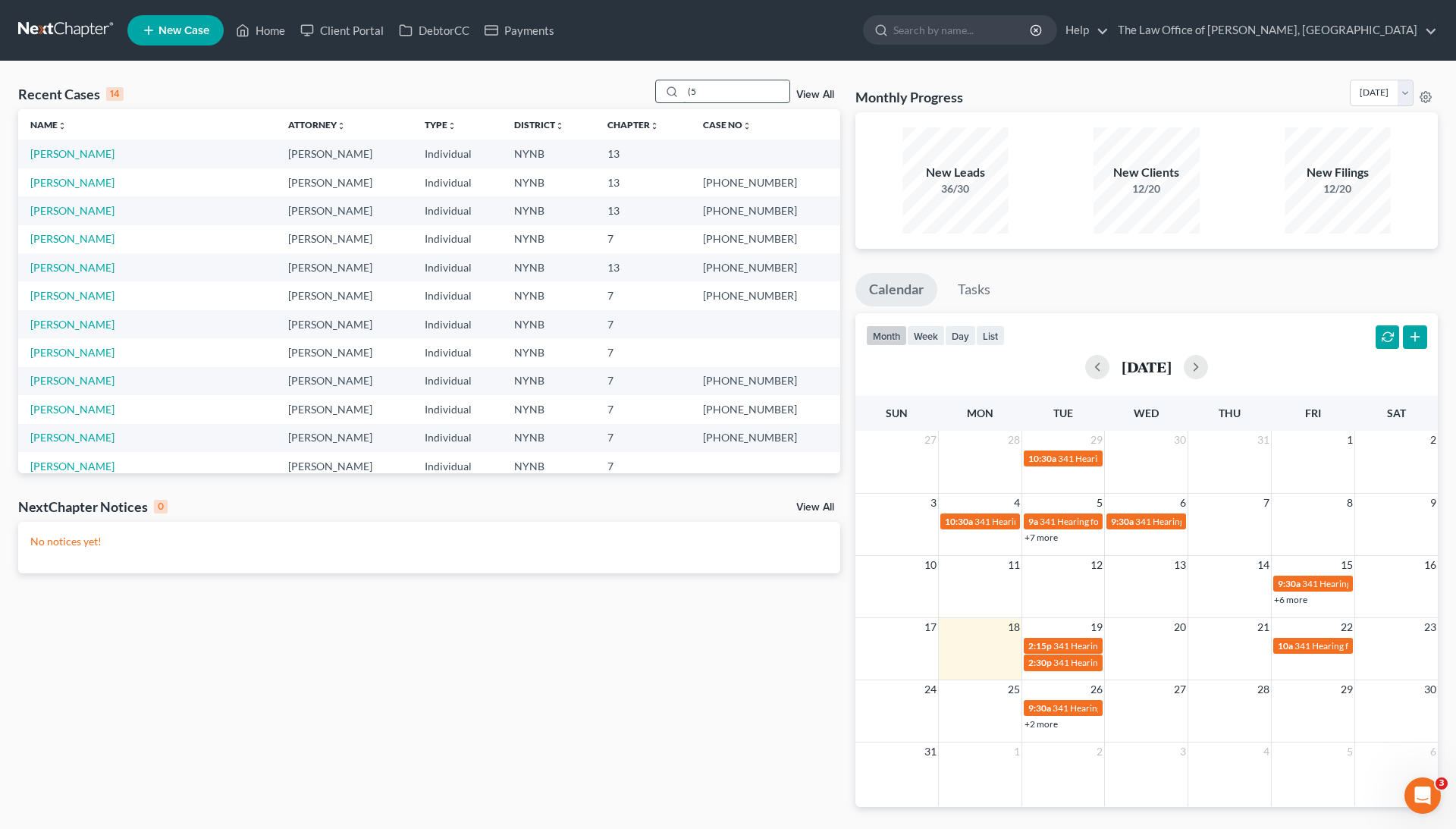
type input "("
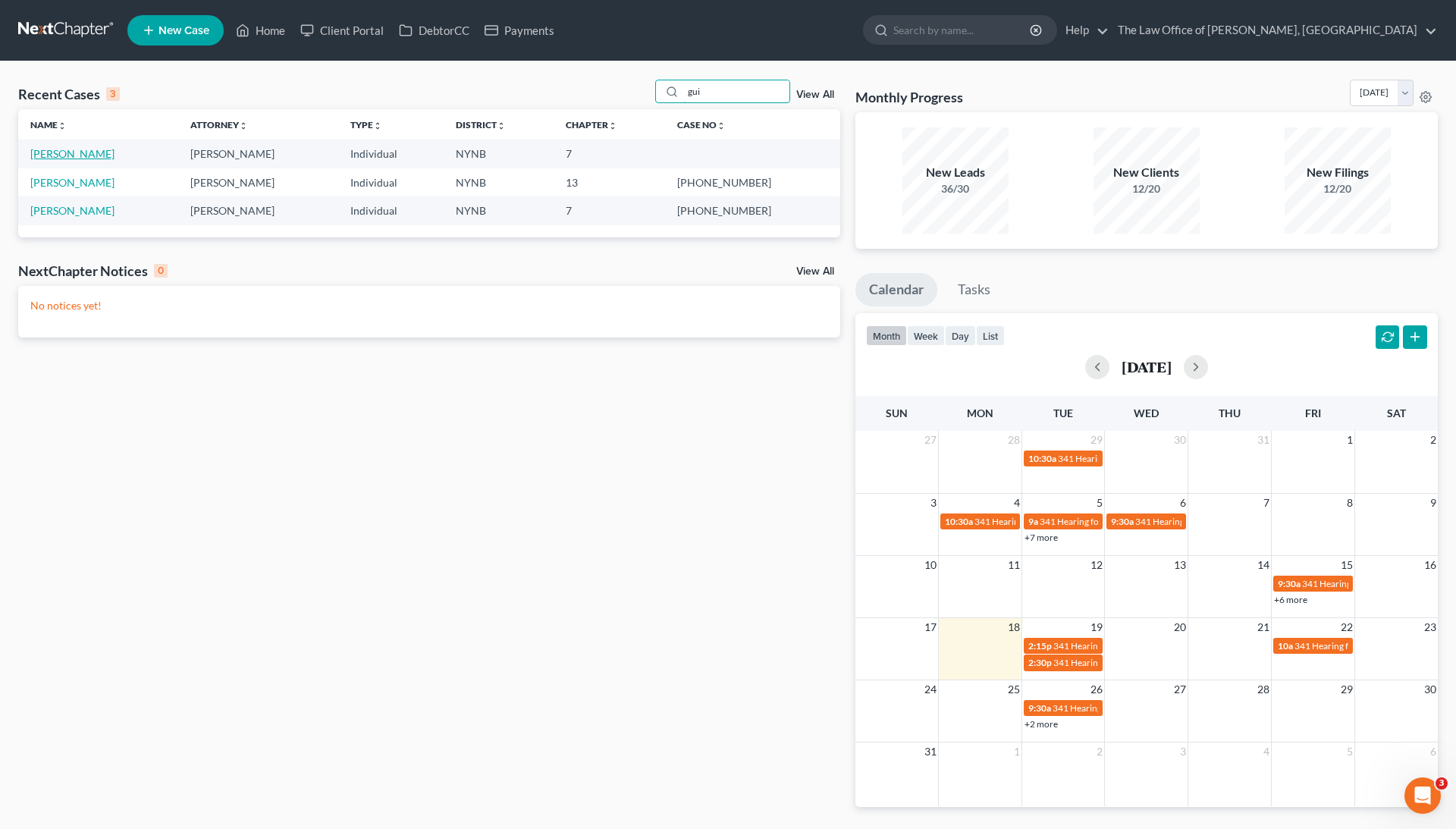
type input "gui"
click at [99, 152] on link "[PERSON_NAME]" at bounding box center [73, 153] width 84 height 13
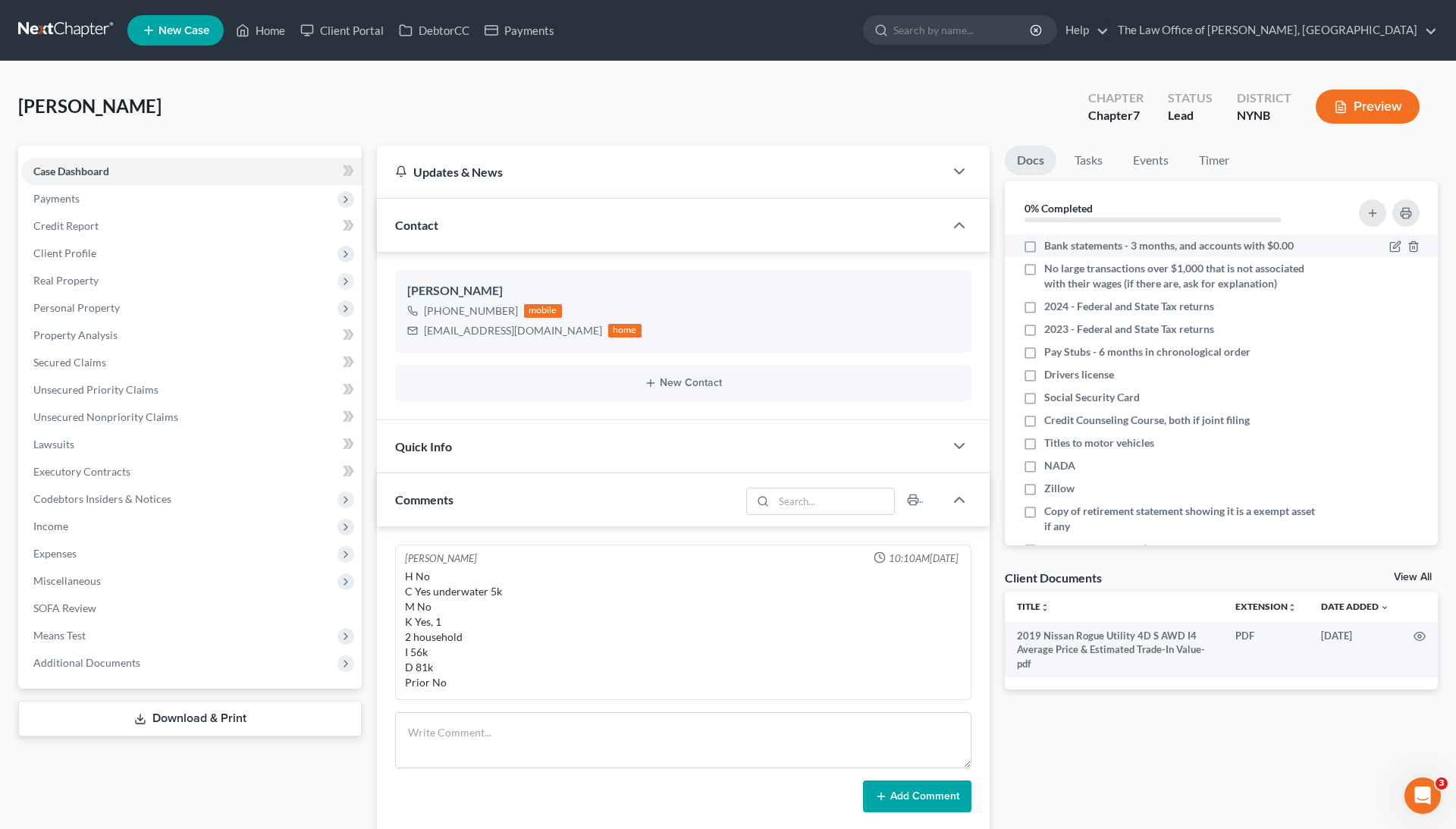
click at [1044, 247] on label "Bank statements - 3 months, and accounts with $0.00" at bounding box center [1168, 246] width 249 height 15
click at [1050, 247] on input "Bank statements - 3 months, and accounts with $0.00" at bounding box center [1055, 243] width 10 height 10
checkbox input "true"
click at [1044, 372] on label "Drivers license" at bounding box center [1079, 375] width 70 height 15
click at [1050, 372] on input "Drivers license" at bounding box center [1055, 372] width 10 height 10
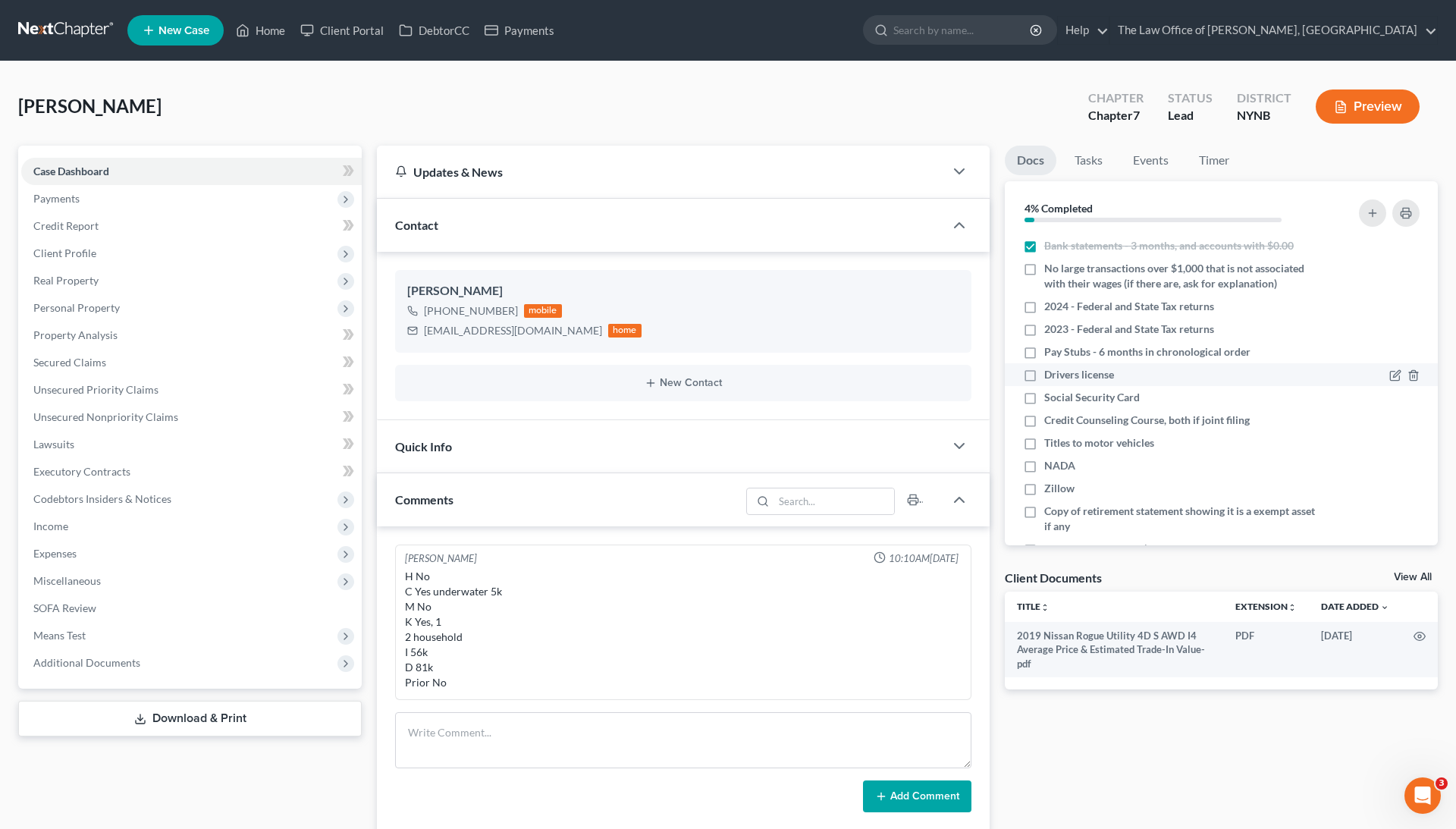
checkbox input "true"
click at [1044, 459] on label "NADA" at bounding box center [1060, 465] width 31 height 15
click at [1050, 459] on input "NADA" at bounding box center [1055, 462] width 10 height 10
checkbox input "true"
click at [1044, 304] on label "2024 - Federal and State Tax returns" at bounding box center [1129, 307] width 170 height 15
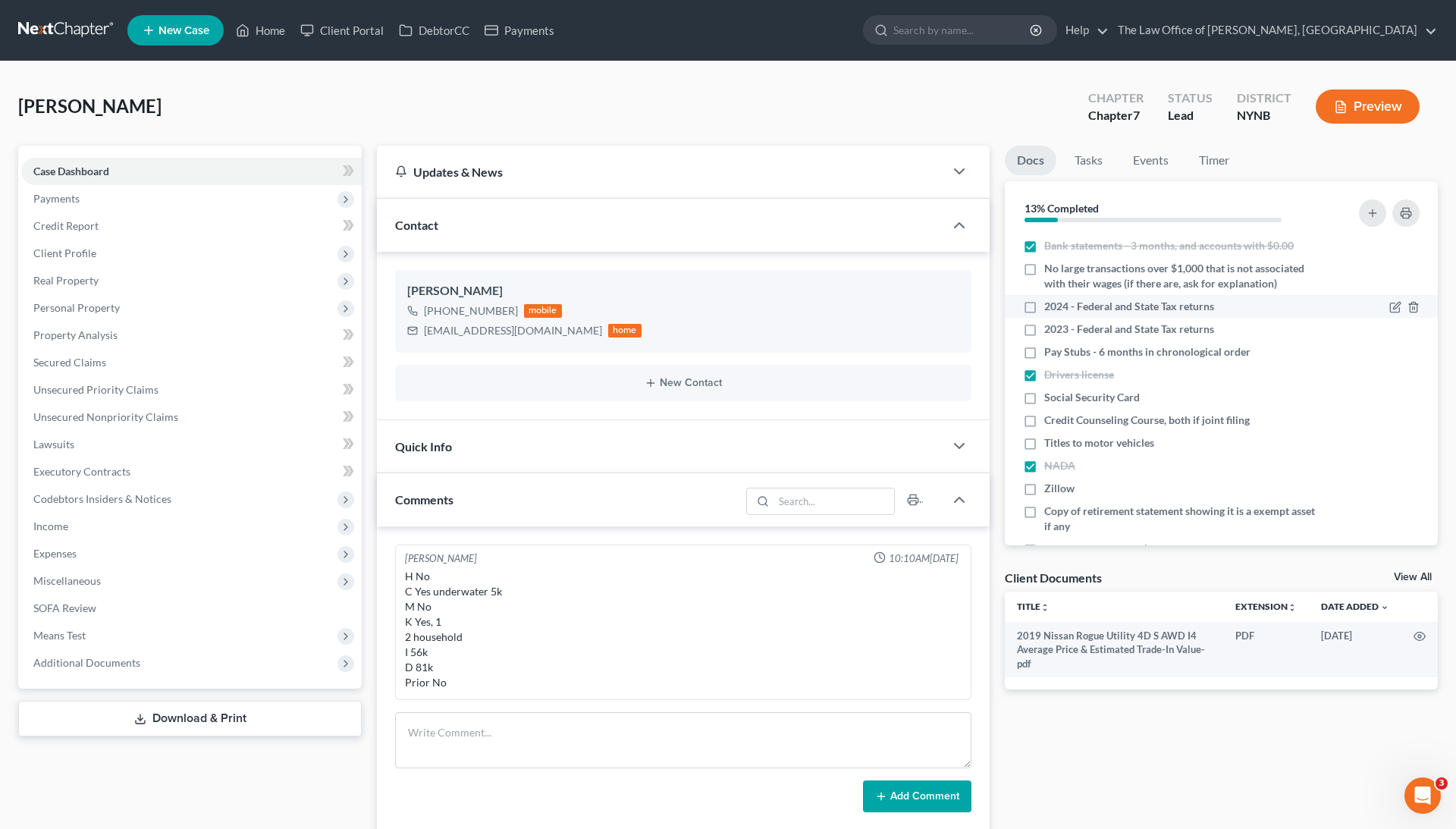
click at [1050, 304] on input "2024 - Federal and State Tax returns" at bounding box center [1055, 304] width 10 height 10
checkbox input "true"
